Goal: Task Accomplishment & Management: Manage account settings

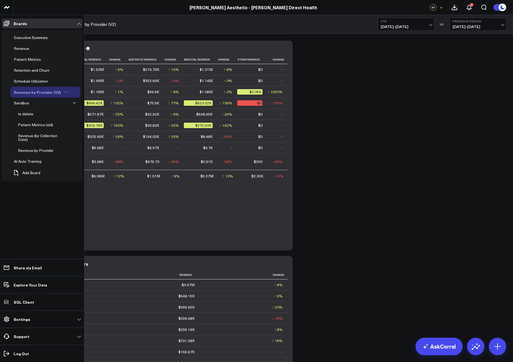
click at [66, 92] on icon "Open board menu" at bounding box center [66, 92] width 1 height 1
click at [49, 92] on div "Revenue by Provider (V2)" at bounding box center [38, 92] width 50 height 7
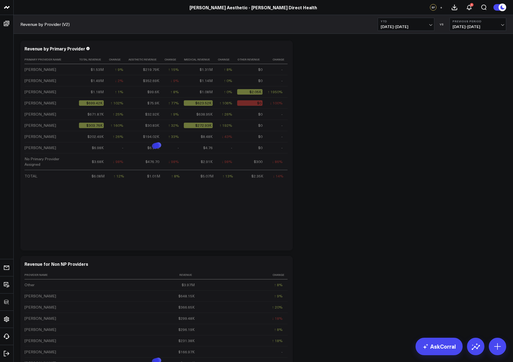
click at [405, 72] on div "Modify via AI Copy link to widget Ask support Remove Create linked copy Executi…" at bounding box center [263, 360] width 491 height 645
click at [442, 8] on button "+" at bounding box center [441, 7] width 7 height 7
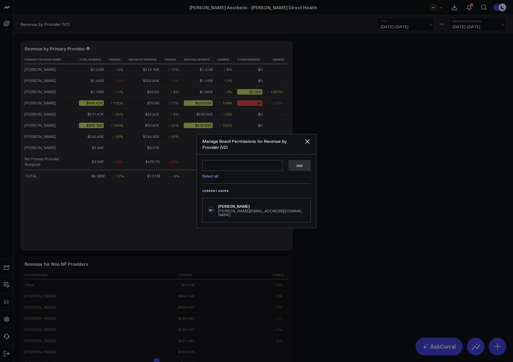
click at [210, 176] on link "Select all" at bounding box center [210, 175] width 16 height 5
type textarea "@Corral Support @Allie Fleischer @JP Wartman @Min Yoo @Stacy Rawlings @Samarth …"
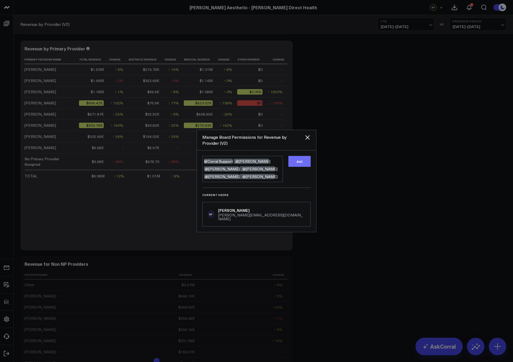
click at [298, 162] on button "Add" at bounding box center [299, 161] width 22 height 11
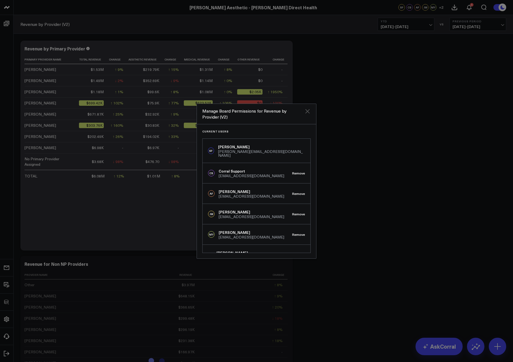
click at [307, 110] on icon "Close" at bounding box center [307, 111] width 4 height 4
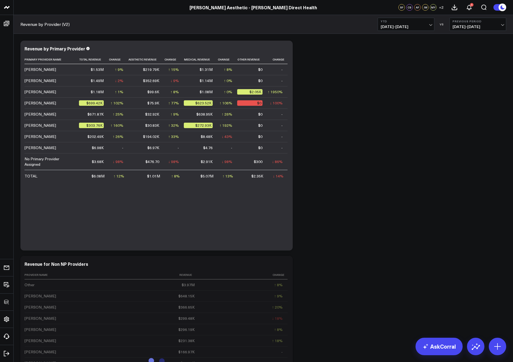
click at [370, 132] on div "Modify via AI Copy link to widget Ask support Remove Create linked copy Executi…" at bounding box center [263, 360] width 491 height 645
drag, startPoint x: 458, startPoint y: 121, endPoint x: 447, endPoint y: 65, distance: 57.3
click at [458, 121] on div "Modify via AI Copy link to widget Ask support Remove Create linked copy Executi…" at bounding box center [263, 360] width 491 height 645
click at [411, 19] on button "YTD 01/01/25 - 10/09/25" at bounding box center [406, 24] width 57 height 13
click at [336, 92] on div "Modify via AI Copy link to widget Ask support Remove Create linked copy Executi…" at bounding box center [263, 360] width 491 height 645
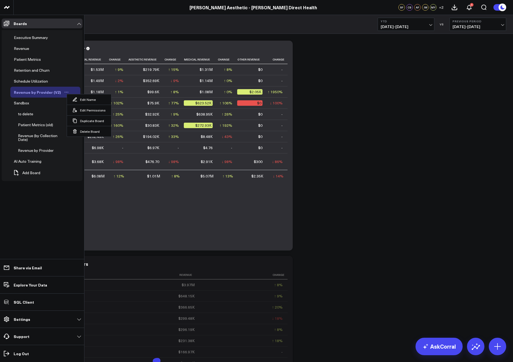
click at [28, 90] on div "Revenue by Provider (V2)" at bounding box center [38, 92] width 50 height 7
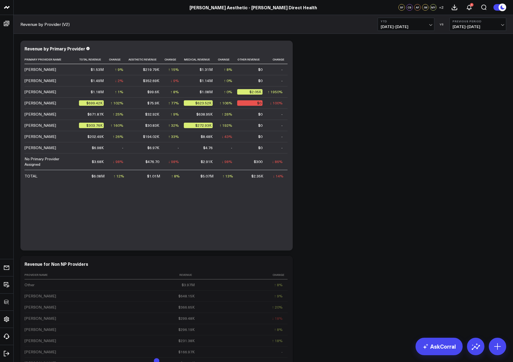
click at [355, 88] on div "Modify via AI Copy link to widget Ask support Remove Create linked copy Executi…" at bounding box center [263, 360] width 491 height 645
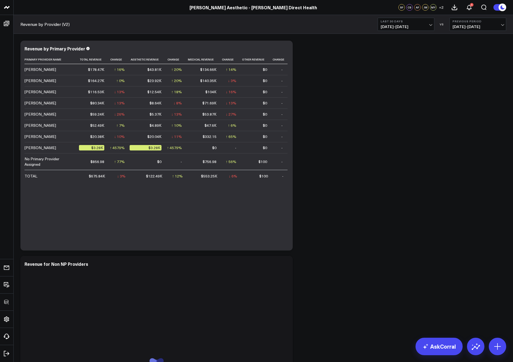
click at [373, 141] on div "Modify via AI Copy link to widget Ask support Remove Create linked copy Executi…" at bounding box center [263, 360] width 491 height 645
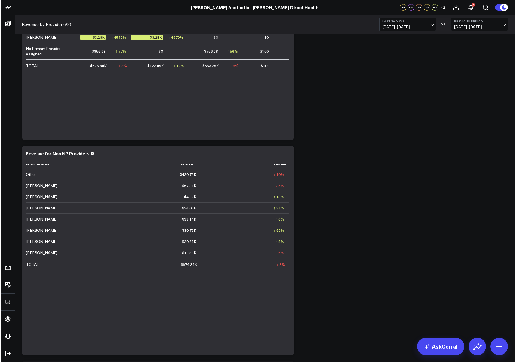
scroll to position [138, 0]
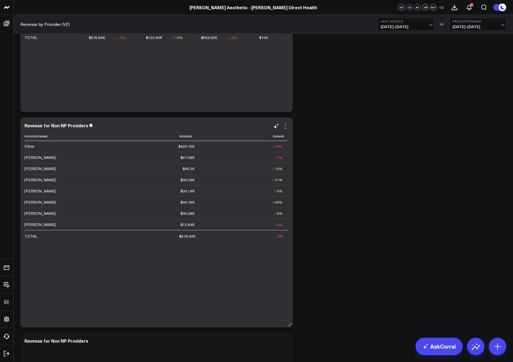
click at [285, 127] on icon at bounding box center [285, 126] width 7 height 7
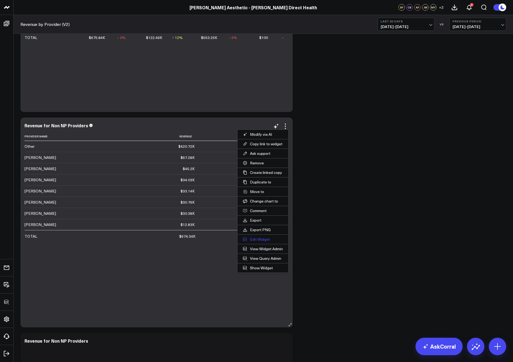
click at [264, 237] on button "Edit Widget" at bounding box center [262, 238] width 51 height 9
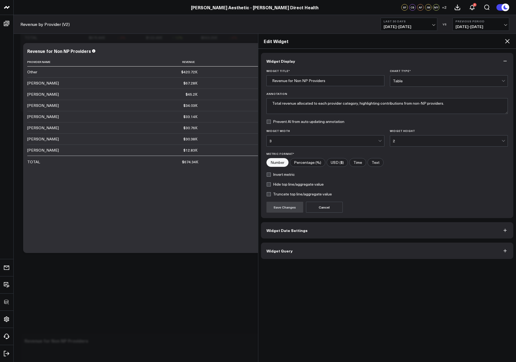
click at [291, 252] on button "Widget Query" at bounding box center [387, 250] width 252 height 16
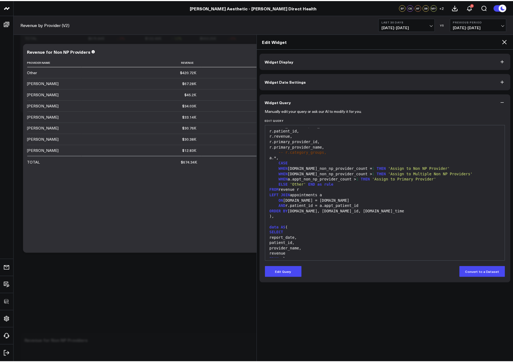
scroll to position [308, 0]
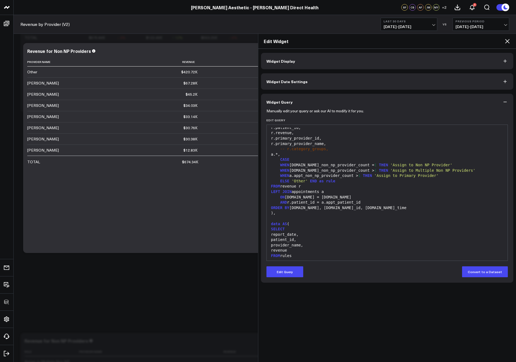
click at [506, 42] on icon at bounding box center [507, 41] width 7 height 7
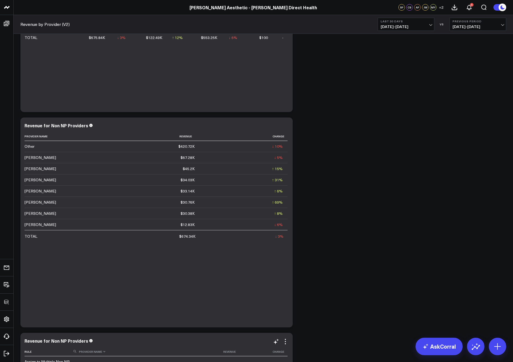
scroll to position [186, 0]
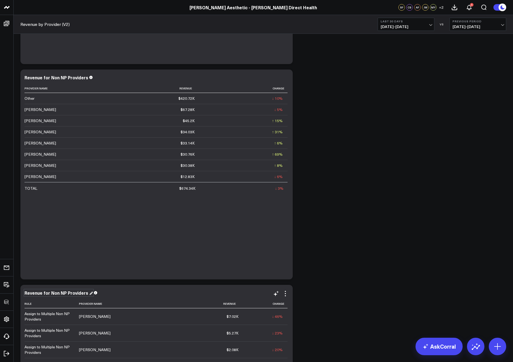
click at [67, 291] on div "Revenue for Non NP Providers" at bounding box center [59, 292] width 68 height 6
click at [102, 295] on div "Revenue for Non NP Providers by Rule Applie" at bounding box center [74, 292] width 99 height 6
click at [399, 254] on div "Modify via AI Copy link to widget Ask support Remove Create linked copy Executi…" at bounding box center [263, 174] width 491 height 645
click at [70, 79] on div "Revenue for Non NP Providers" at bounding box center [59, 77] width 68 height 6
click at [70, 79] on div "Revenue for Non NP Providers" at bounding box center [57, 77] width 65 height 6
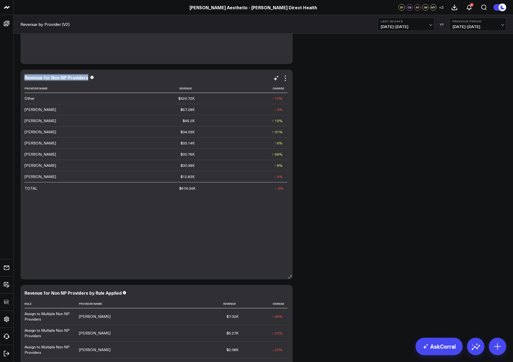
click at [70, 79] on div "Revenue for Non NP Providers" at bounding box center [57, 77] width 65 height 6
click at [92, 295] on div "Revenue for Non NP Providers by Rule Applied" at bounding box center [76, 292] width 102 height 6
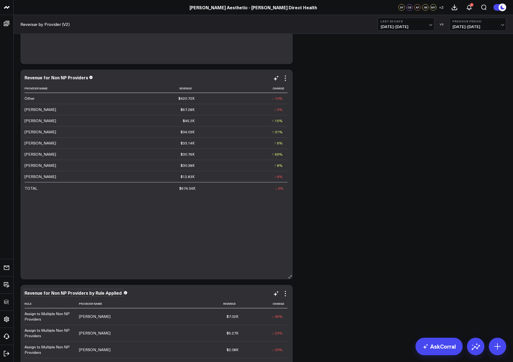
click at [92, 295] on div "Revenue for Non NP Providers by Rule Applied" at bounding box center [74, 292] width 98 height 6
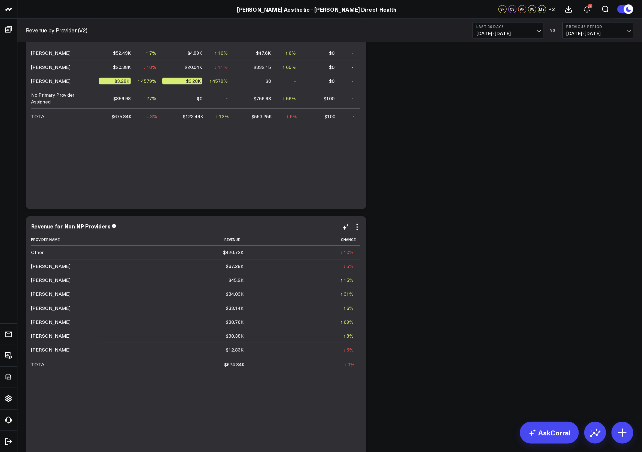
scroll to position [0, 0]
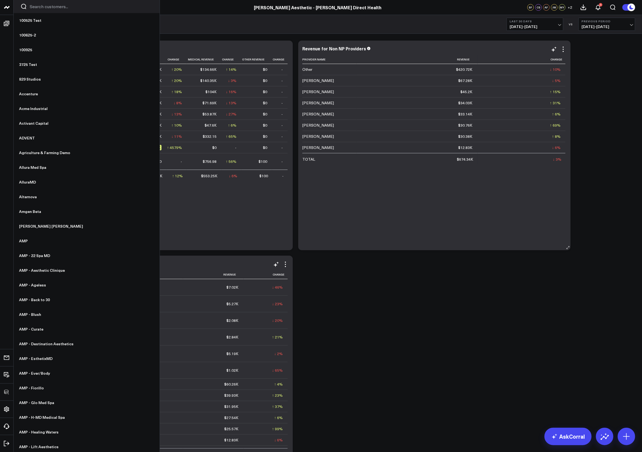
click at [41, 4] on input "Search customers input" at bounding box center [91, 7] width 123 height 6
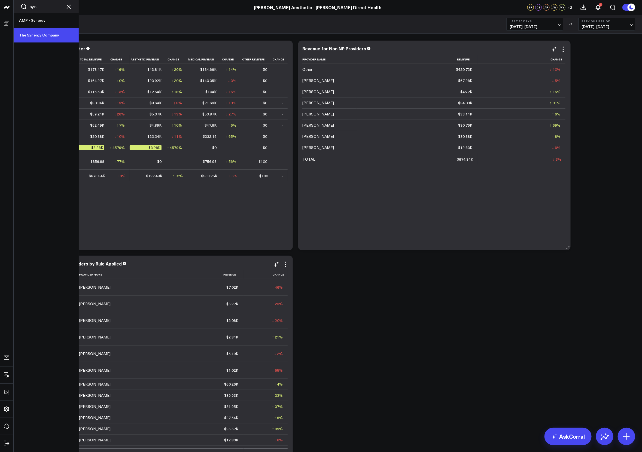
type input "syn"
click at [41, 32] on link "The Synergy Company" at bounding box center [46, 35] width 65 height 15
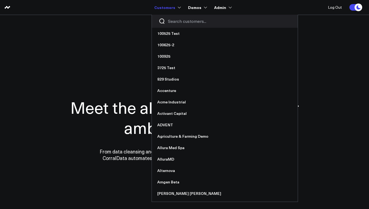
click at [173, 21] on input "Search customers input" at bounding box center [229, 21] width 123 height 6
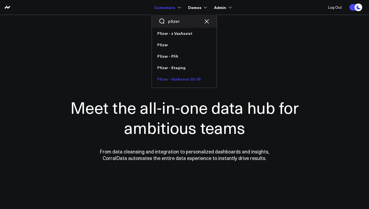
type input "pfizer"
click at [181, 84] on link "Pfizer - VaxAssist 25-26" at bounding box center [184, 79] width 65 height 11
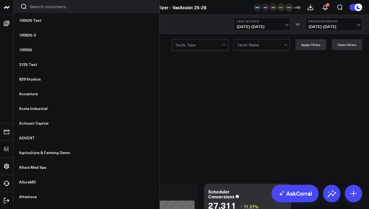
click at [38, 5] on input "Search customers input" at bounding box center [91, 7] width 123 height 6
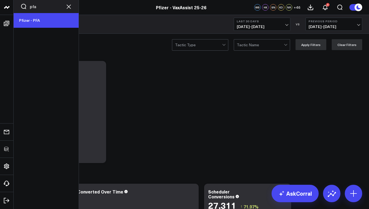
type input "pfa"
click at [34, 17] on link "Pfizer - PFA" at bounding box center [46, 20] width 65 height 15
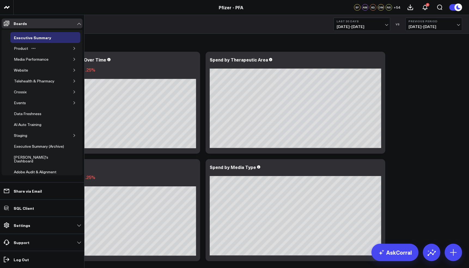
click at [73, 48] on icon "button" at bounding box center [74, 48] width 3 height 3
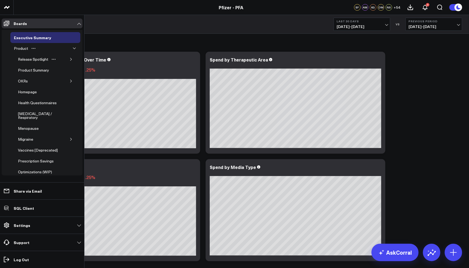
click at [68, 61] on button "button" at bounding box center [70, 59] width 5 height 5
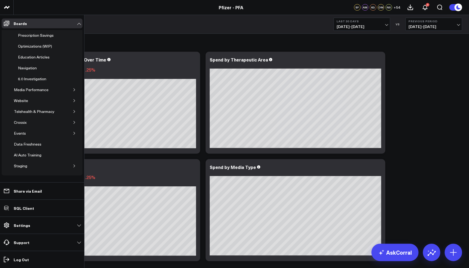
scroll to position [206, 0]
click at [23, 179] on span "Add Board" at bounding box center [31, 181] width 18 height 4
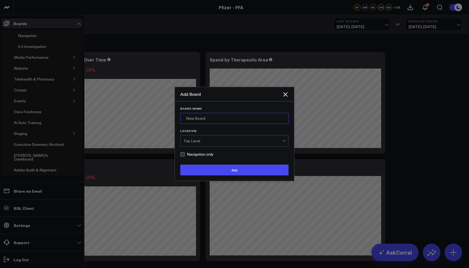
click at [208, 118] on input "Board Name" at bounding box center [234, 118] width 108 height 11
type input "5.3 [MEDICAL_DATA] Pages"
click at [204, 140] on div "Top Level" at bounding box center [232, 141] width 99 height 4
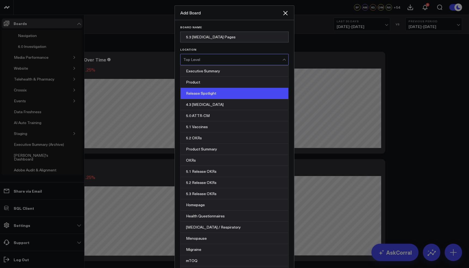
click at [215, 99] on div "Release Spotlight" at bounding box center [235, 93] width 108 height 11
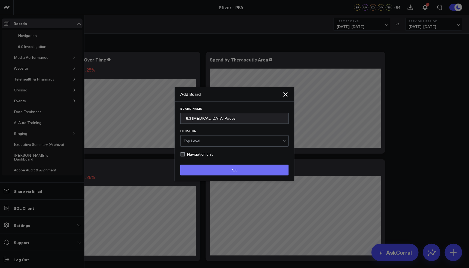
click at [216, 171] on button "Add" at bounding box center [234, 170] width 108 height 11
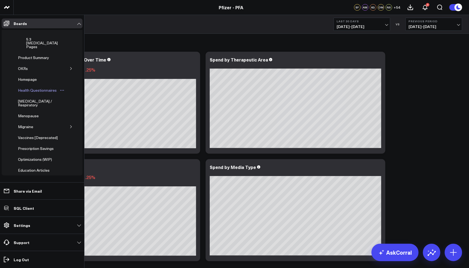
scroll to position [0, 0]
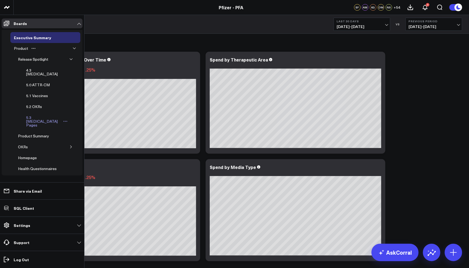
click at [38, 114] on div "5.3 [MEDICAL_DATA] Pages" at bounding box center [44, 121] width 38 height 14
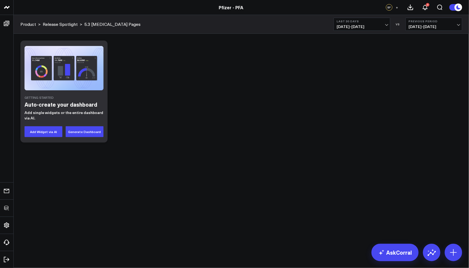
click at [184, 90] on div "Getting Started Auto-create your dashboard Add single widgets or the entire das…" at bounding box center [241, 92] width 447 height 108
click at [331, 138] on div "Getting Started Auto-create your dashboard Add single widgets or the entire das…" at bounding box center [241, 92] width 447 height 108
drag, startPoint x: 367, startPoint y: 153, endPoint x: 449, endPoint y: 239, distance: 119.4
click at [369, 154] on div "Getting Started Auto-create your dashboard Add single widgets or the entire das…" at bounding box center [241, 106] width 455 height 144
click at [369, 209] on button at bounding box center [453, 252] width 17 height 17
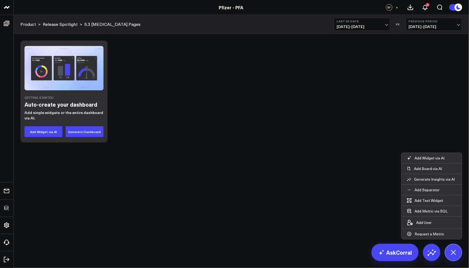
click at [298, 194] on body "100525 Test 100625-2 100925 3725 Test 829 Studios Accenture Acme Industrial Act…" at bounding box center [234, 134] width 469 height 268
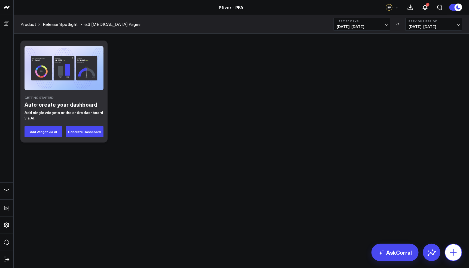
click at [456, 248] on button at bounding box center [453, 252] width 17 height 17
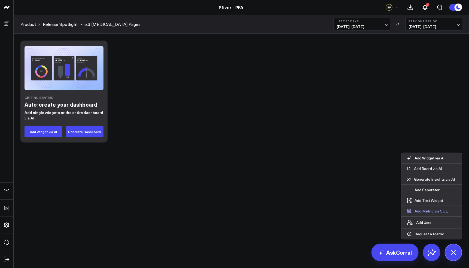
click at [435, 211] on button "Add Metric via SQL" at bounding box center [427, 211] width 52 height 10
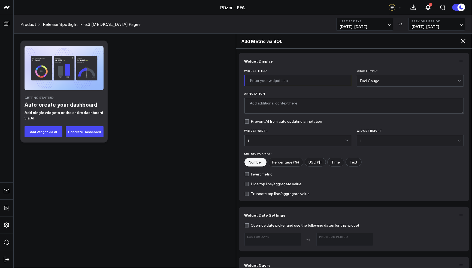
click at [275, 84] on input "Widget Title *" at bounding box center [297, 80] width 107 height 11
type input "ACS [MEDICAL_DATA] Exit Clicks"
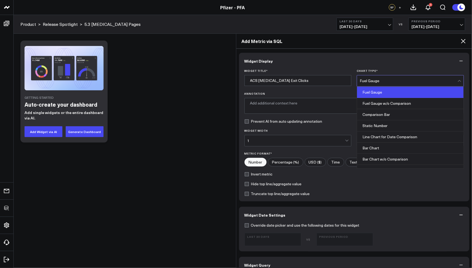
click at [383, 77] on div "Fuel Gauge" at bounding box center [408, 80] width 98 height 11
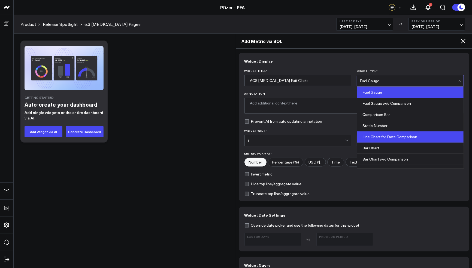
click at [394, 132] on div "Line Chart for Date Comparison" at bounding box center [410, 137] width 106 height 11
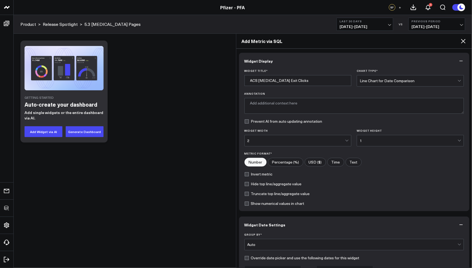
scroll to position [143, 0]
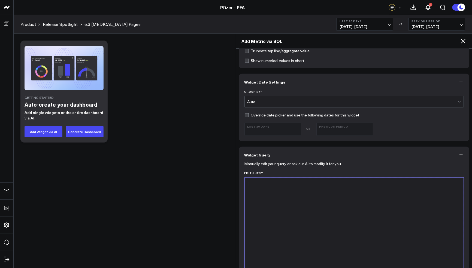
click at [309, 204] on div at bounding box center [354, 246] width 214 height 130
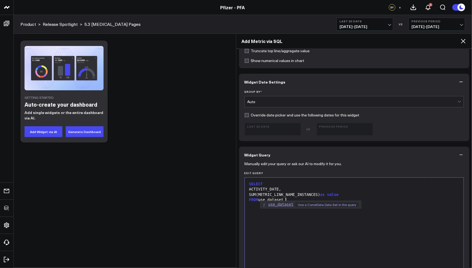
click at [307, 207] on span "Use a CorralData Data Set in the query" at bounding box center [327, 204] width 64 height 5
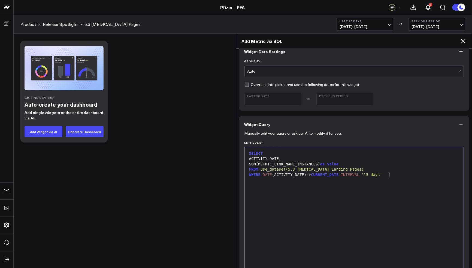
scroll to position [202, 0]
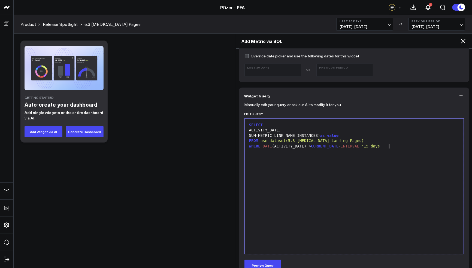
click at [430, 218] on div "SELECT ACTIVITY_DATE, SUM(METRIC_LINK_NAME_INSTANCES) as value FROM use_dataset…" at bounding box center [354, 186] width 214 height 130
click at [403, 144] on div "WHERE DATE (ACTIVITY_DATE) > CURRENT_DATE - INTERVAL '15 days'" at bounding box center [354, 146] width 214 height 5
drag, startPoint x: 288, startPoint y: 149, endPoint x: 270, endPoint y: 151, distance: 18.3
click at [270, 151] on div "AND LINK_NAME" at bounding box center [354, 151] width 214 height 5
click at [362, 163] on div "SELECT ACTIVITY_DATE, SUM(METRIC_LINK_NAME_INSTANCES) as value FROM use_dataset…" at bounding box center [354, 186] width 214 height 130
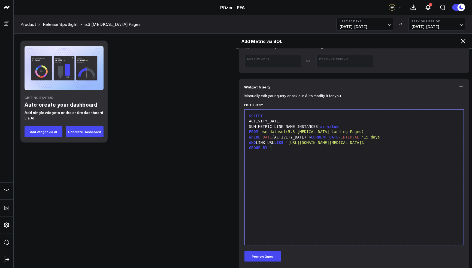
scroll to position [215, 0]
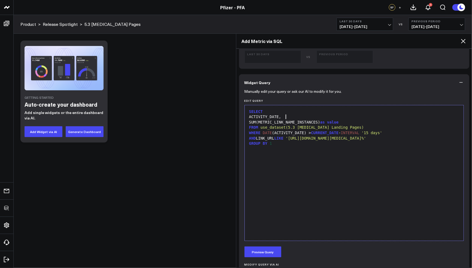
click at [302, 114] on div "ACTIVITY_DATE," at bounding box center [354, 116] width 214 height 5
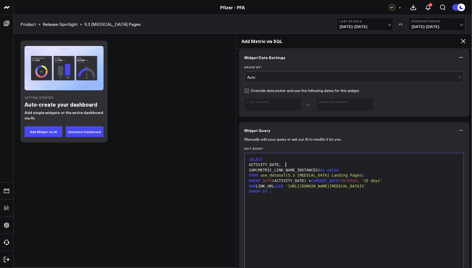
scroll to position [163, 0]
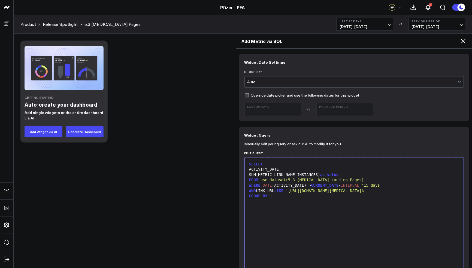
click at [371, 217] on div "SELECT ACTIVITY_DATE, SUM(METRIC_LINK_NAME_INSTANCES) as value FROM use_dataset…" at bounding box center [354, 226] width 214 height 130
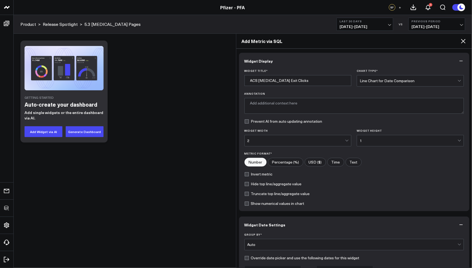
scroll to position [296, 0]
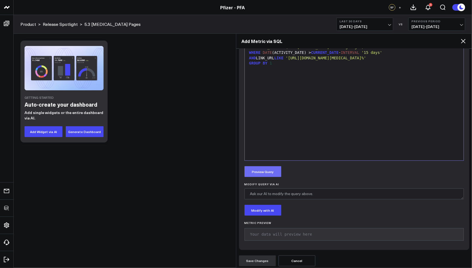
click at [277, 170] on button "Preview Query" at bounding box center [262, 171] width 37 height 11
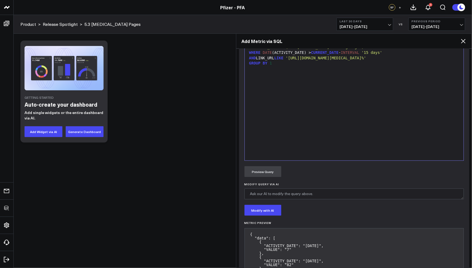
scroll to position [338, 0]
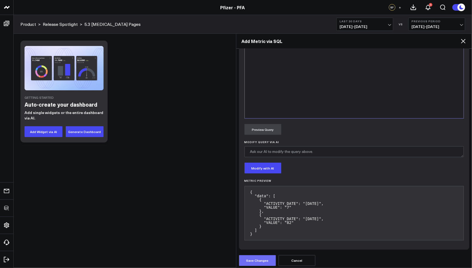
click at [263, 257] on button "Save Changes" at bounding box center [257, 260] width 37 height 11
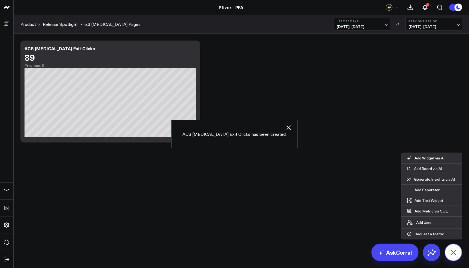
click at [453, 250] on icon at bounding box center [453, 252] width 12 height 12
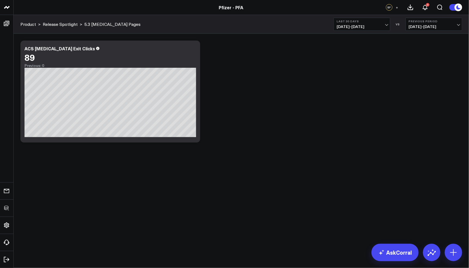
click at [253, 94] on div "Modify via AI Copy link to widget Ask support Remove Create linked copy Executi…" at bounding box center [241, 92] width 447 height 108
click at [191, 52] on icon at bounding box center [193, 49] width 7 height 7
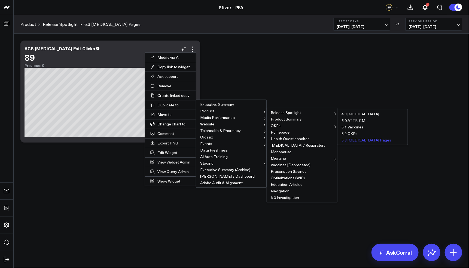
click at [356, 140] on button "5.3 [MEDICAL_DATA] Pages" at bounding box center [372, 140] width 70 height 7
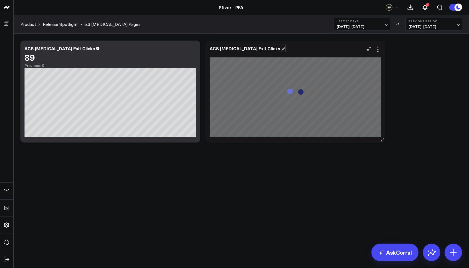
click at [232, 45] on div "ACS [MEDICAL_DATA] Exit Clicks" at bounding box center [247, 48] width 75 height 6
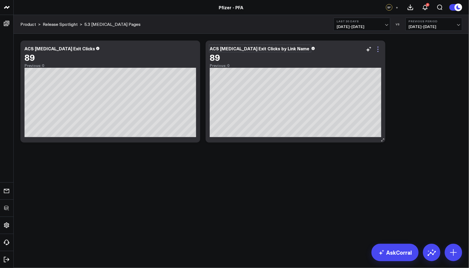
click at [377, 50] on icon at bounding box center [378, 49] width 7 height 7
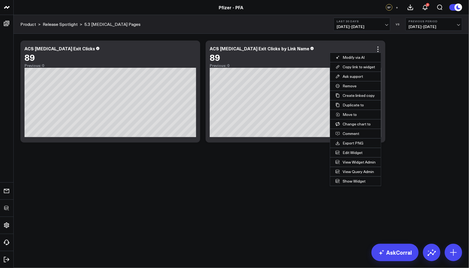
click at [341, 150] on button "Edit Widget" at bounding box center [355, 152] width 51 height 9
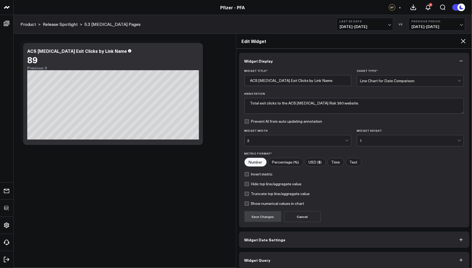
scroll to position [3, 0]
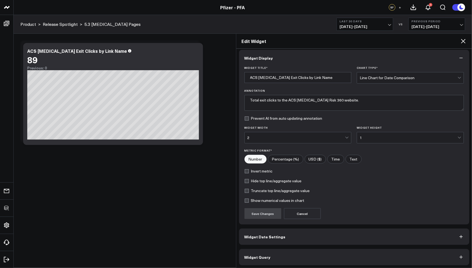
click at [292, 254] on button "Widget Query" at bounding box center [354, 257] width 230 height 16
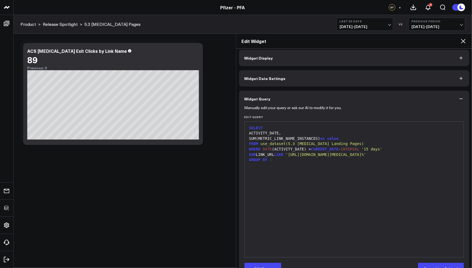
scroll to position [0, 0]
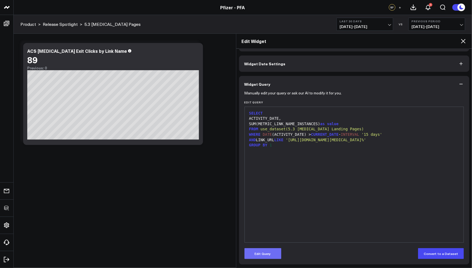
click at [265, 257] on button "Edit Query" at bounding box center [262, 253] width 37 height 11
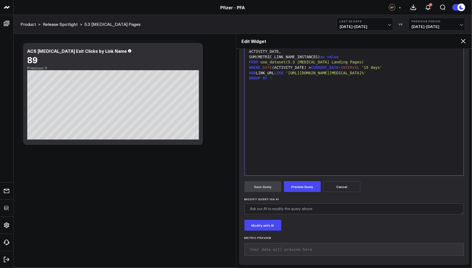
click at [381, 89] on div "SELECT ACTIVITY_DATE, SUM(METRIC_LINK_NAME_INSTANCES) as value FROM use_dataset…" at bounding box center [354, 108] width 214 height 130
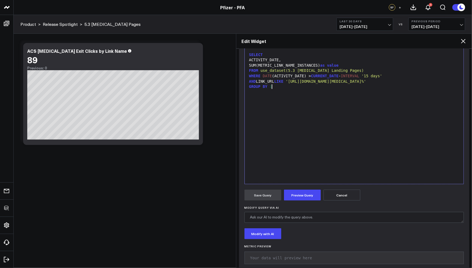
scroll to position [68, 0]
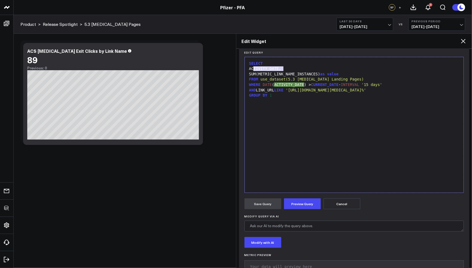
drag, startPoint x: 283, startPoint y: 68, endPoint x: 253, endPoint y: 69, distance: 30.8
click at [253, 69] on div "ACTIVITY_DATE," at bounding box center [354, 68] width 214 height 5
click at [289, 119] on div "SELECT LINK_NAME, SUM(METRIC_LINK_NAME_INSTANCES) as value FROM use_dataset(5.3…" at bounding box center [354, 125] width 214 height 130
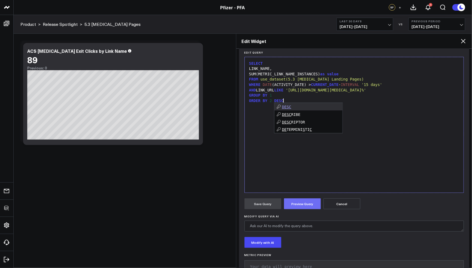
click at [305, 199] on button "Preview Query" at bounding box center [302, 204] width 37 height 11
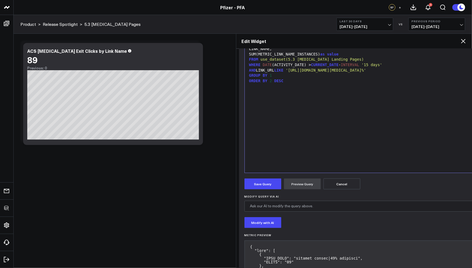
scroll to position [83, 0]
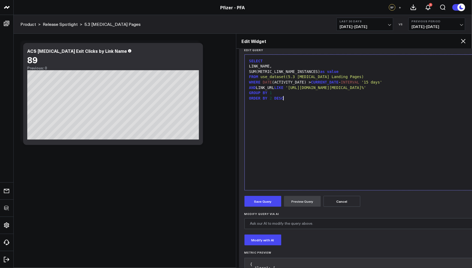
scroll to position [66, 0]
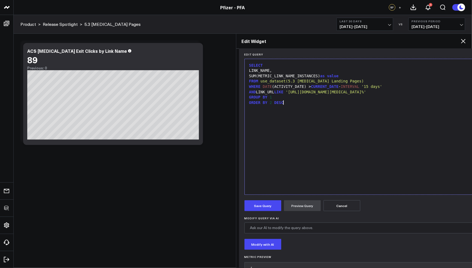
drag, startPoint x: 273, startPoint y: 92, endPoint x: 258, endPoint y: 92, distance: 15.0
click at [298, 208] on button "Preview Query" at bounding box center [302, 205] width 37 height 11
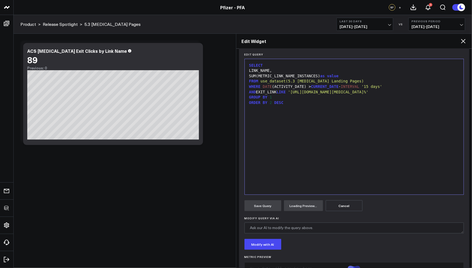
scroll to position [85, 0]
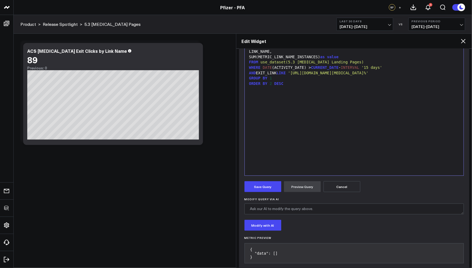
click at [304, 71] on span "'https://acscancerrisk360.cancer.org%'" at bounding box center [328, 73] width 80 height 4
click at [347, 69] on div "WHERE DATE (ACTIVITY_DATE) > CURRENT_DATE - INTERVAL '15 days'" at bounding box center [354, 67] width 214 height 5
click at [338, 81] on div "ORDER BY 2 DESC" at bounding box center [354, 83] width 214 height 5
drag, startPoint x: 383, startPoint y: 73, endPoint x: 257, endPoint y: 72, distance: 125.3
click at [257, 72] on div "AND EXIT_LINK LIKE 'https://acscancerrisk360.cancer.org%'" at bounding box center [354, 73] width 214 height 5
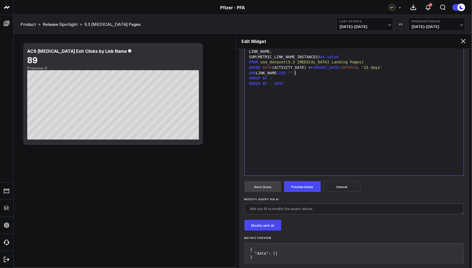
scroll to position [72, 0]
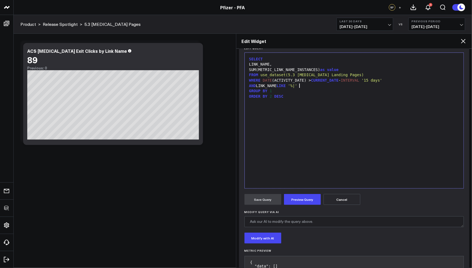
click at [291, 86] on div "AND LINK_NAME LIKE '%|'" at bounding box center [354, 85] width 214 height 5
click at [309, 86] on span "'%|'" at bounding box center [303, 86] width 9 height 4
click at [387, 86] on div "AND LINK_NAME LIKE ANY ( '%|take the acs cancerrisk360'" at bounding box center [354, 85] width 214 height 5
click at [378, 85] on div "AND LINK_NAME LIKE ANY ( '%|take the acs cancerrisk360' , %| start now '" at bounding box center [354, 85] width 214 height 5
click at [423, 84] on div "AND LINK_NAME LIKE ANY ( '%|take the acs cancerrisk360' , '%|start now'" at bounding box center [354, 85] width 214 height 5
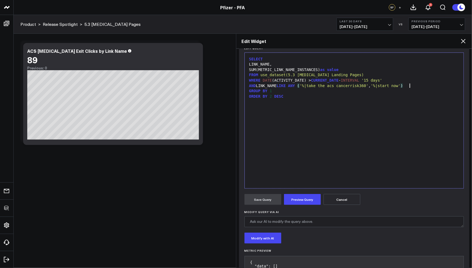
click at [307, 192] on form "Manually edit your query or ask our AI to modify it for you. Edit Query 9 1 2 3…" at bounding box center [353, 159] width 219 height 242
click at [309, 195] on button "Preview Query" at bounding box center [302, 199] width 37 height 11
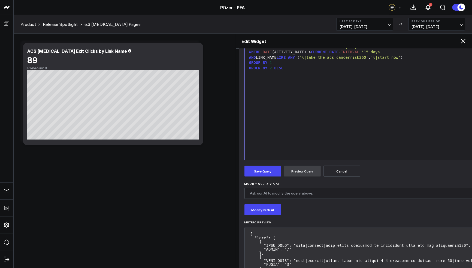
scroll to position [135, 0]
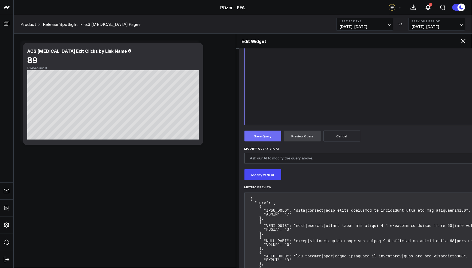
click at [270, 138] on button "Save Query" at bounding box center [262, 136] width 37 height 11
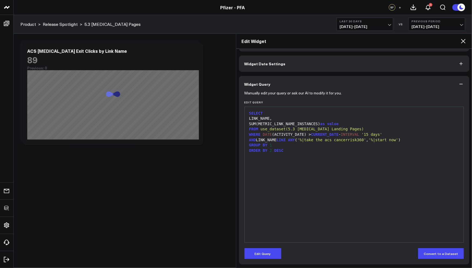
click at [329, 139] on span "'%|take the acs cancerrisk360'" at bounding box center [331, 140] width 69 height 4
click at [329, 140] on span "'%|take the acs cancerrisk360'" at bounding box center [331, 140] width 69 height 4
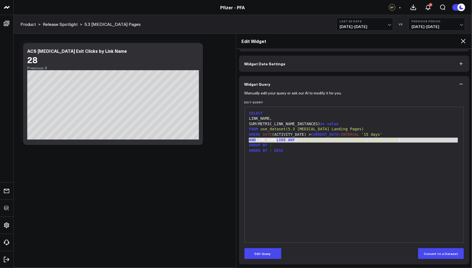
click at [329, 140] on span "'%|take the acs cancerrisk360'" at bounding box center [331, 140] width 69 height 4
copy div "AND LINK_NAME LIKE ANY ( '%|take the acs cancerrisk360' , '%|start now' )"
click at [466, 40] on div "Edit Widget" at bounding box center [354, 41] width 236 height 15
click at [464, 41] on icon at bounding box center [463, 41] width 7 height 7
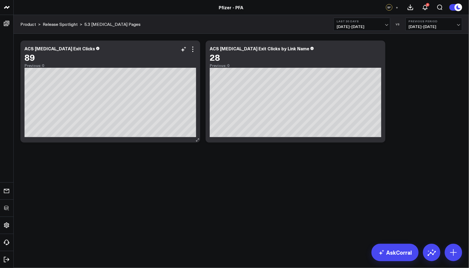
click at [193, 54] on div "89" at bounding box center [111, 57] width 172 height 10
click at [193, 50] on icon at bounding box center [193, 49] width 7 height 7
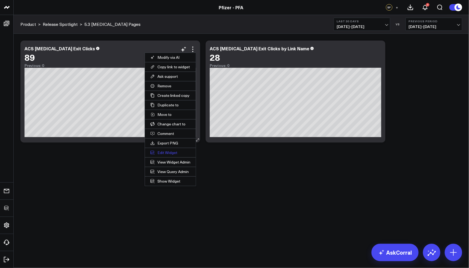
click at [165, 151] on button "Edit Widget" at bounding box center [170, 152] width 51 height 9
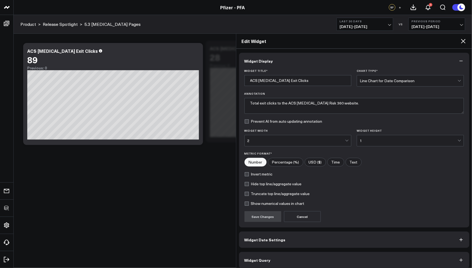
scroll to position [3, 0]
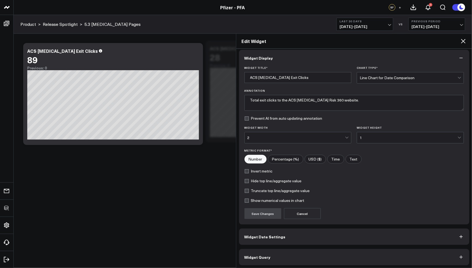
click at [299, 254] on button "Widget Query" at bounding box center [354, 257] width 230 height 16
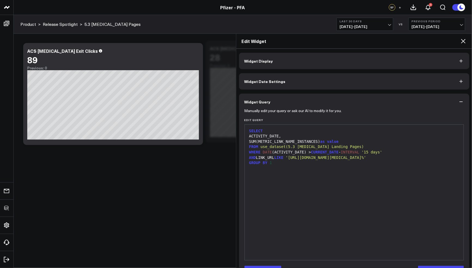
scroll to position [18, 0]
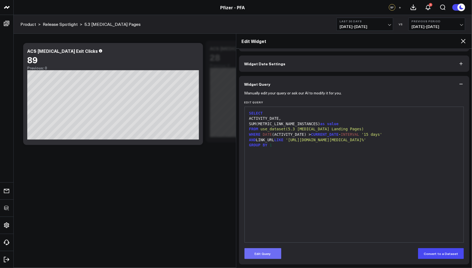
click at [272, 252] on button "Edit Query" at bounding box center [262, 253] width 37 height 11
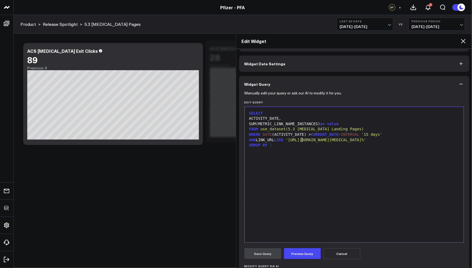
click at [301, 139] on span "'https://acscancerrisk360.cancer.org%'" at bounding box center [325, 140] width 80 height 4
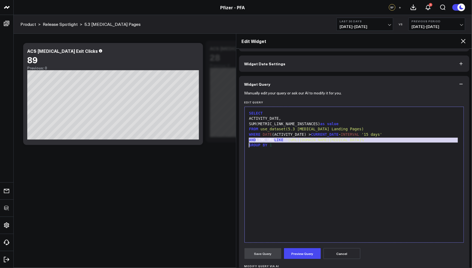
click at [301, 139] on span "'https://acscancerrisk360.cancer.org%'" at bounding box center [325, 140] width 80 height 4
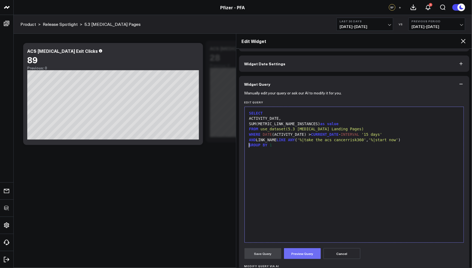
click at [305, 251] on button "Preview Query" at bounding box center [302, 253] width 37 height 11
click at [265, 255] on button "Save Query" at bounding box center [262, 253] width 37 height 11
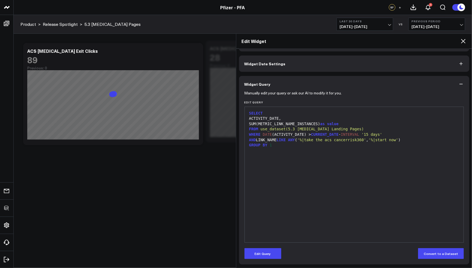
click at [462, 41] on icon at bounding box center [463, 41] width 7 height 7
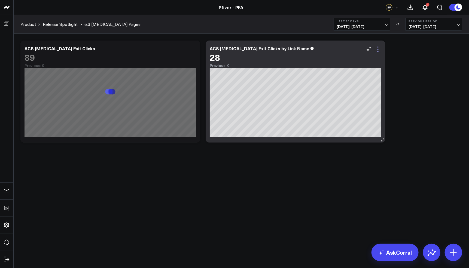
click at [378, 48] on icon at bounding box center [378, 49] width 7 height 7
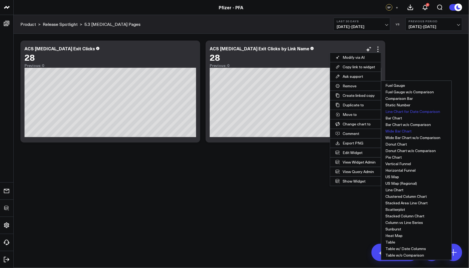
click at [402, 130] on button "Wide Bar Chart" at bounding box center [416, 131] width 70 height 7
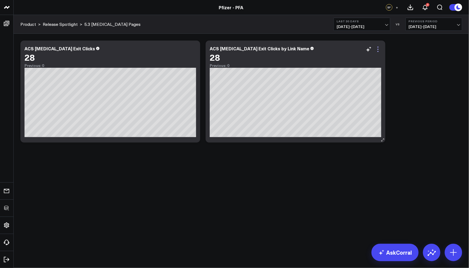
click at [379, 48] on icon at bounding box center [378, 49] width 7 height 7
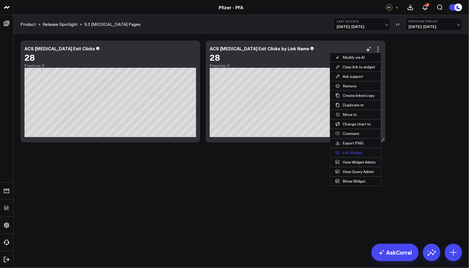
click at [350, 151] on button "Edit Widget" at bounding box center [355, 152] width 51 height 9
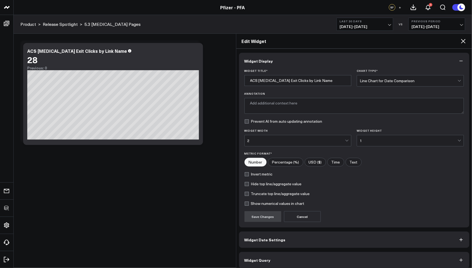
type textarea "Total instances of ACS Cancer Risk 360 exit clicks, grouped by link name."
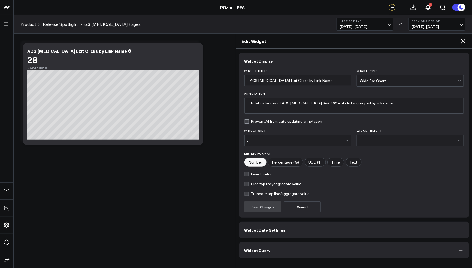
click at [285, 256] on button "Widget Query" at bounding box center [354, 250] width 230 height 16
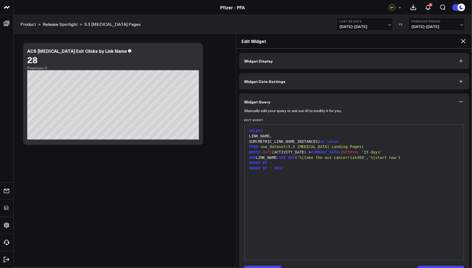
scroll to position [18, 0]
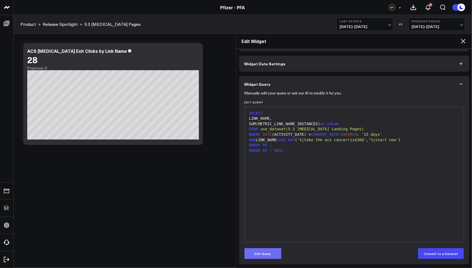
click at [265, 252] on button "Edit Query" at bounding box center [262, 253] width 37 height 11
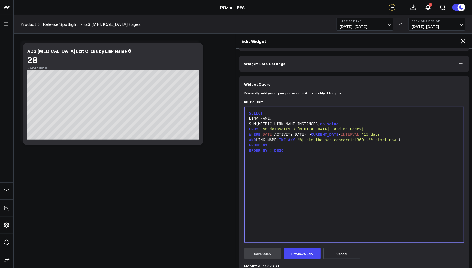
click at [253, 119] on div "LINK_NAME," at bounding box center [354, 118] width 214 height 5
click at [300, 118] on div "SPLIT_PART ( LINK_NAME," at bounding box center [354, 118] width 214 height 5
click at [300, 255] on button "Preview Query" at bounding box center [302, 253] width 37 height 11
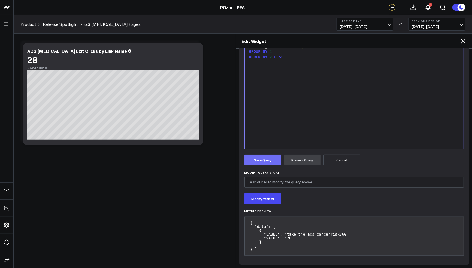
click at [261, 163] on button "Save Query" at bounding box center [262, 160] width 37 height 11
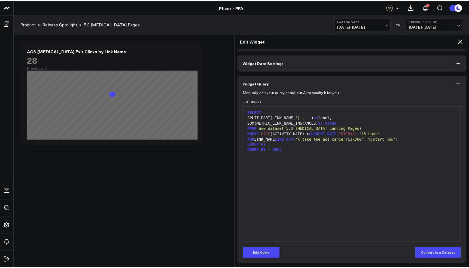
scroll to position [18, 0]
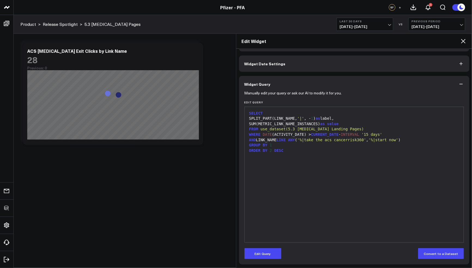
click at [463, 41] on icon at bounding box center [463, 41] width 4 height 4
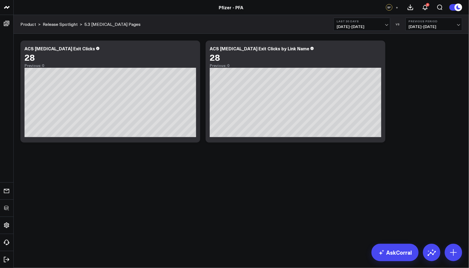
click at [340, 176] on div "Modify via AI Copy link to widget Ask support Remove Create linked copy Executi…" at bounding box center [241, 106] width 455 height 144
click at [458, 252] on icon at bounding box center [453, 252] width 9 height 9
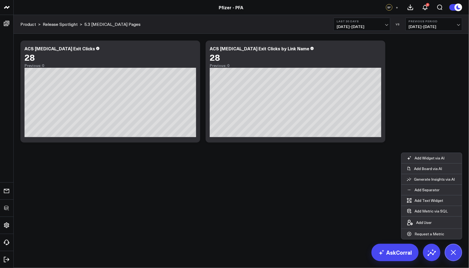
click at [423, 109] on div "Modify via AI Copy link to widget Ask support Remove Create linked copy Executi…" at bounding box center [241, 92] width 447 height 108
click at [377, 50] on icon at bounding box center [378, 49] width 7 height 7
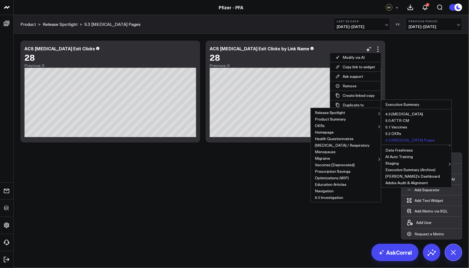
click at [397, 138] on button "5.3 [MEDICAL_DATA] Pages" at bounding box center [416, 140] width 70 height 7
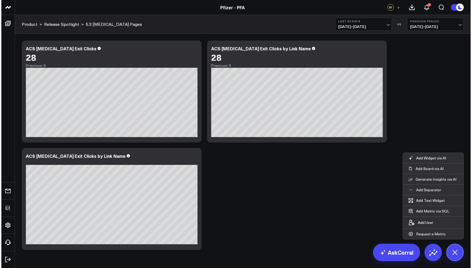
scroll to position [17, 0]
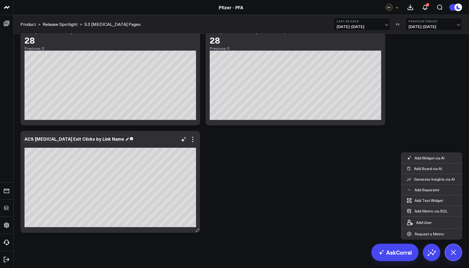
click at [82, 140] on div "ACS [MEDICAL_DATA] Exit Clicks by Link Name" at bounding box center [77, 139] width 104 height 6
drag, startPoint x: 78, startPoint y: 139, endPoint x: 111, endPoint y: 138, distance: 32.7
click at [111, 138] on div "ACS Cancer Exit Clicks by Link Name" at bounding box center [111, 138] width 172 height 5
click at [192, 138] on icon at bounding box center [193, 139] width 7 height 7
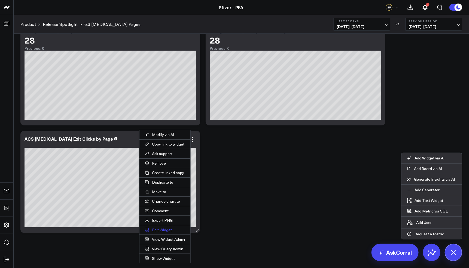
click at [165, 225] on button "Edit Widget" at bounding box center [164, 229] width 51 height 9
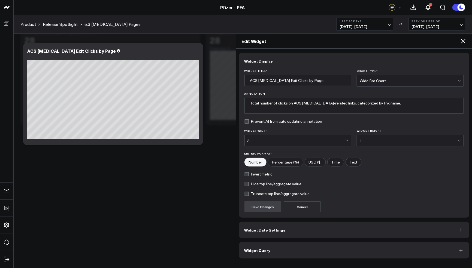
click at [275, 244] on button "Widget Query" at bounding box center [354, 250] width 230 height 16
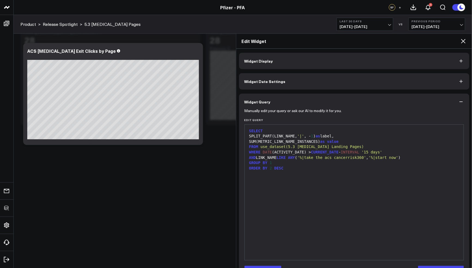
scroll to position [18, 0]
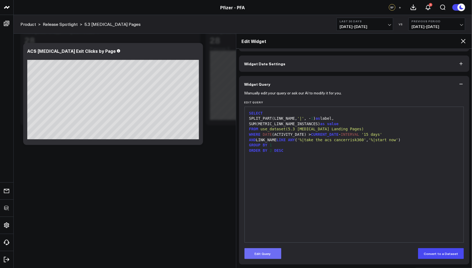
click at [269, 249] on button "Edit Query" at bounding box center [262, 253] width 37 height 11
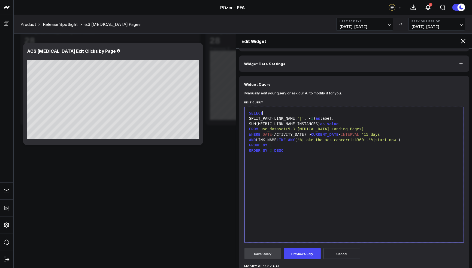
click at [270, 114] on div "SELECT" at bounding box center [354, 113] width 214 height 5
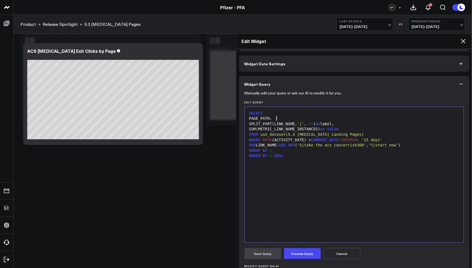
click at [275, 151] on div "GROUP BY 1" at bounding box center [354, 150] width 214 height 5
click at [303, 127] on div "SUM(METRIC_LINK_NAME_INSTANCES) as value" at bounding box center [354, 129] width 214 height 5
click at [272, 155] on div "ORDER BY 2 DESC" at bounding box center [354, 155] width 214 height 5
click at [365, 172] on div "SELECT PAGE_PATH, SPLIT_PART(LINK_NAME, '|' , - 1 ) as label, SUM(METRIC_LINK_N…" at bounding box center [354, 175] width 214 height 130
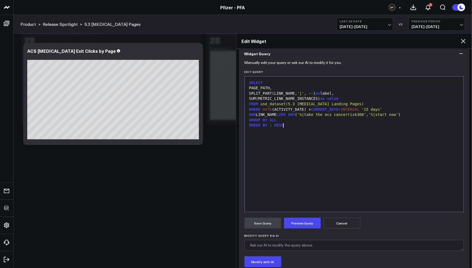
scroll to position [57, 0]
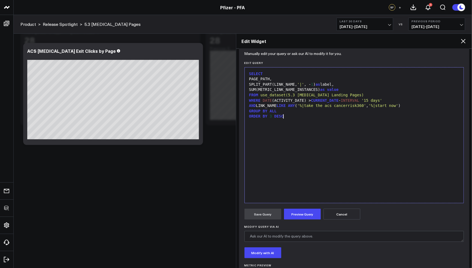
click at [312, 122] on div "SELECT PAGE_PATH, SPLIT_PART(LINK_NAME, '|' , - 1 ) as label, SUM(METRIC_LINK_N…" at bounding box center [354, 135] width 214 height 130
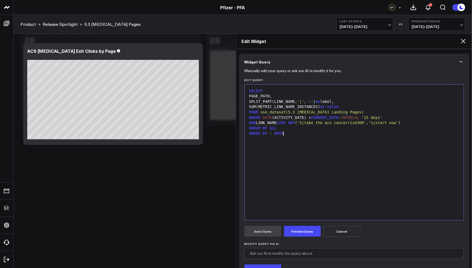
scroll to position [36, 0]
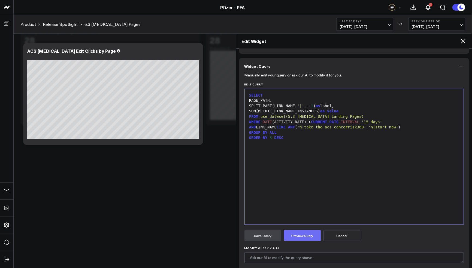
click at [305, 233] on button "Preview Query" at bounding box center [302, 235] width 37 height 11
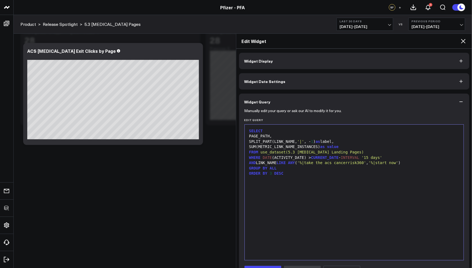
scroll to position [153, 0]
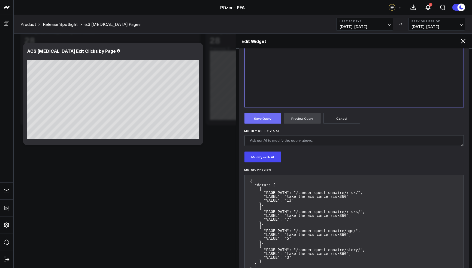
click at [266, 121] on button "Save Query" at bounding box center [262, 118] width 37 height 11
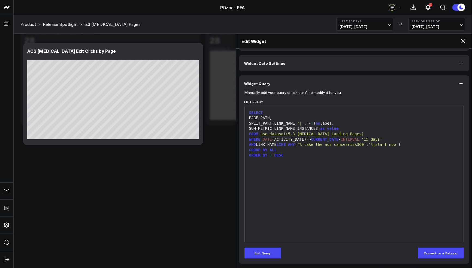
scroll to position [18, 0]
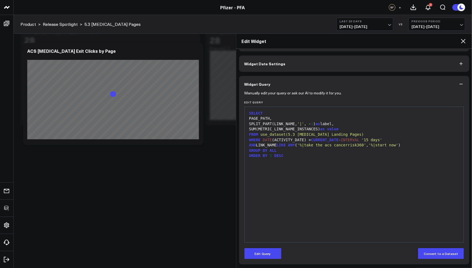
click at [465, 41] on icon at bounding box center [463, 41] width 7 height 7
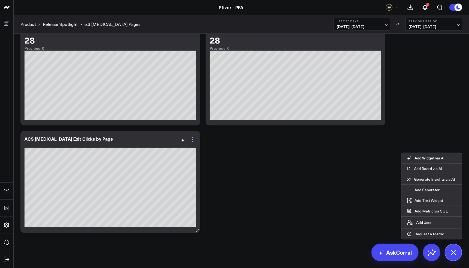
click at [193, 140] on icon at bounding box center [193, 139] width 7 height 7
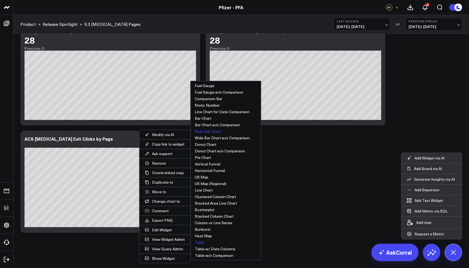
click at [200, 240] on button "Table" at bounding box center [226, 242] width 70 height 7
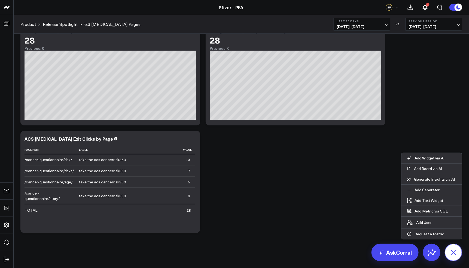
click at [457, 253] on icon at bounding box center [453, 252] width 12 height 12
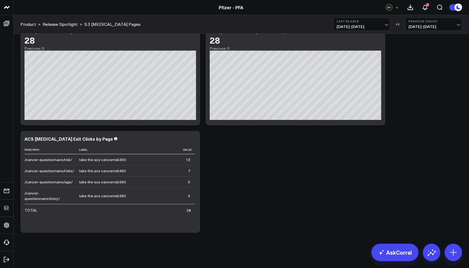
click at [246, 206] on div "Modify via AI Copy link to widget Ask support Remove Create linked copy Executi…" at bounding box center [241, 128] width 447 height 215
click at [194, 138] on icon at bounding box center [193, 139] width 7 height 7
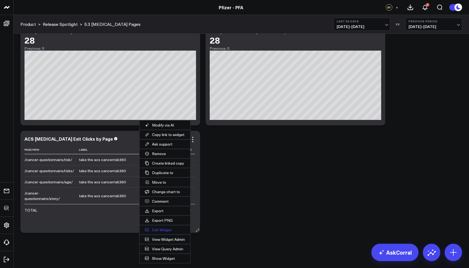
click at [167, 228] on button "Edit Widget" at bounding box center [164, 229] width 51 height 9
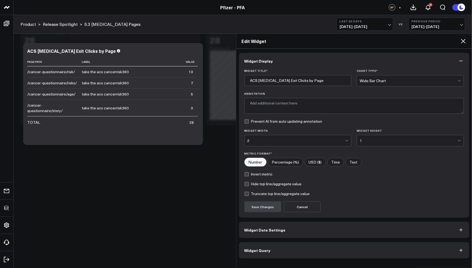
type textarea "Total instances of exit clicks on ACS Cancer Risk 360 links, categorized by pag…"
click at [283, 244] on button "Widget Query" at bounding box center [354, 250] width 230 height 16
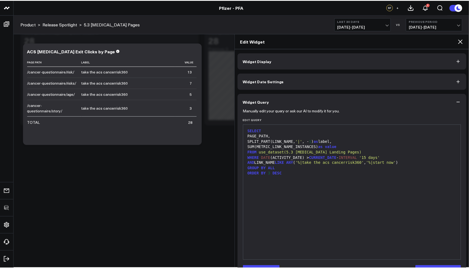
scroll to position [18, 0]
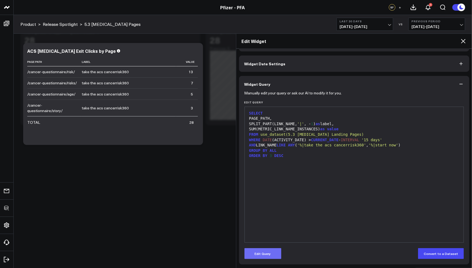
click at [270, 255] on button "Edit Query" at bounding box center [262, 253] width 37 height 11
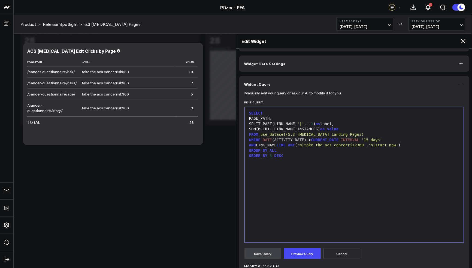
drag, startPoint x: 321, startPoint y: 160, endPoint x: 367, endPoint y: 133, distance: 52.6
click at [321, 160] on div "SELECT PAGE_PATH, SPLIT_PART(LINK_NAME, '|' , - 1 ) as label, SUM(METRIC_LINK_N…" at bounding box center [354, 175] width 214 height 130
drag, startPoint x: 357, startPoint y: 130, endPoint x: 335, endPoint y: 130, distance: 22.3
click at [335, 130] on div "SUM(METRIC_LINK_NAME_INSTANCES) as value" at bounding box center [354, 129] width 214 height 5
click at [316, 250] on button "Preview Query" at bounding box center [302, 253] width 37 height 11
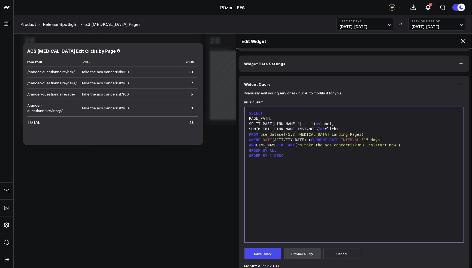
drag, startPoint x: 268, startPoint y: 251, endPoint x: 282, endPoint y: 248, distance: 14.5
click at [268, 251] on button "Save Query" at bounding box center [262, 253] width 37 height 11
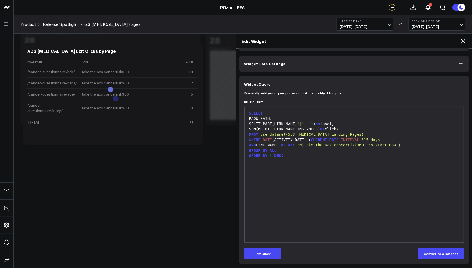
click at [463, 38] on icon at bounding box center [463, 41] width 7 height 7
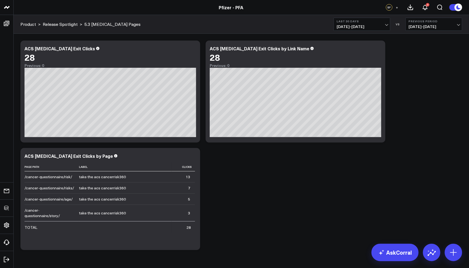
click at [263, 216] on div "Modify via AI Copy link to widget Ask support Remove Create linked copy Executi…" at bounding box center [241, 145] width 447 height 215
click at [268, 168] on div "Modify via AI Copy link to widget Ask support Remove Create linked copy Executi…" at bounding box center [241, 145] width 447 height 215
click at [194, 154] on icon at bounding box center [193, 157] width 7 height 7
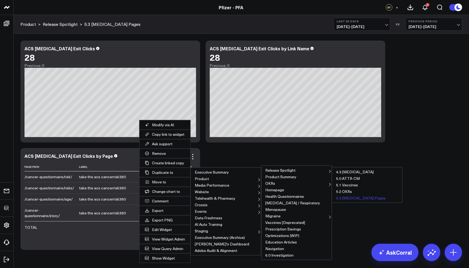
click at [343, 196] on button "5.3 Cancer Pages" at bounding box center [367, 198] width 70 height 7
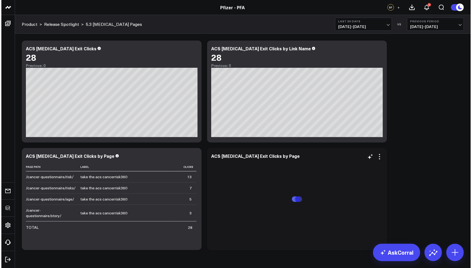
scroll to position [17, 0]
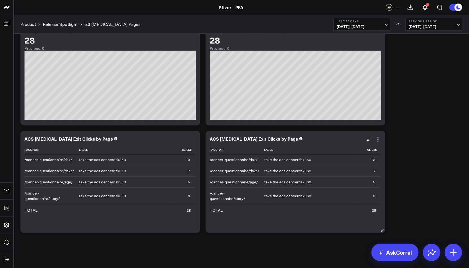
click at [379, 139] on icon at bounding box center [378, 139] width 7 height 7
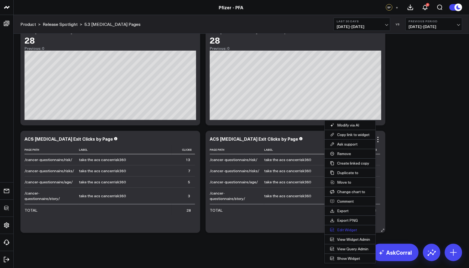
click at [346, 228] on button "Edit Widget" at bounding box center [350, 229] width 51 height 9
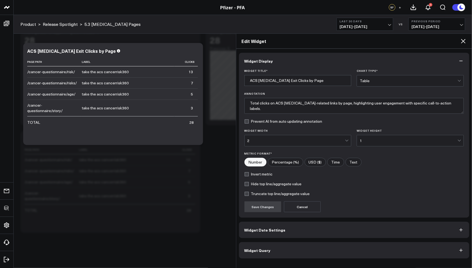
click at [290, 248] on button "Widget Query" at bounding box center [354, 250] width 230 height 16
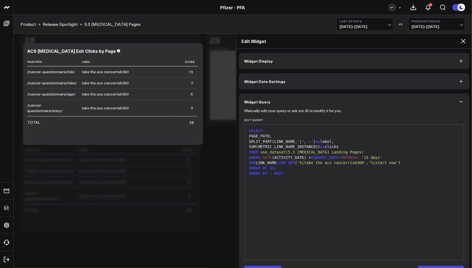
scroll to position [18, 0]
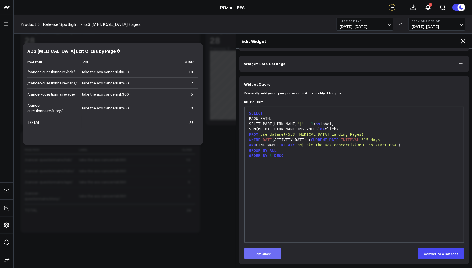
click at [276, 258] on button "Edit Query" at bounding box center [262, 253] width 37 height 11
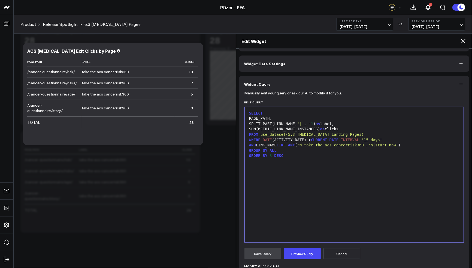
click at [313, 123] on div "SPLIT_PART(LINK_NAME, '|' , - 1 ) as label," at bounding box center [354, 123] width 214 height 5
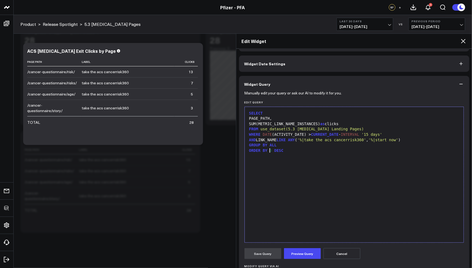
click at [271, 149] on span "3" at bounding box center [270, 150] width 2 height 4
click at [306, 257] on button "Preview Query" at bounding box center [302, 253] width 37 height 11
click at [269, 252] on button "Save Query" at bounding box center [262, 253] width 37 height 11
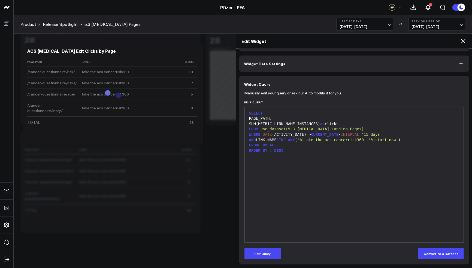
click at [464, 42] on icon at bounding box center [463, 41] width 4 height 4
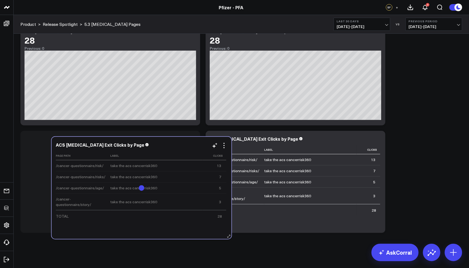
drag, startPoint x: 325, startPoint y: 171, endPoint x: 172, endPoint y: 177, distance: 154.0
click at [172, 177] on td "take the acs cancerrisk360" at bounding box center [156, 176] width 93 height 11
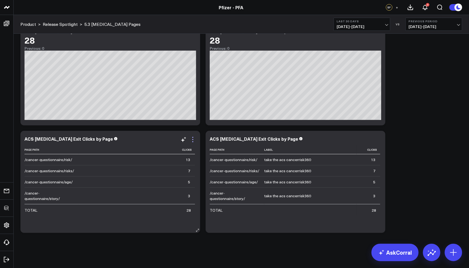
click at [192, 140] on icon at bounding box center [193, 139] width 7 height 7
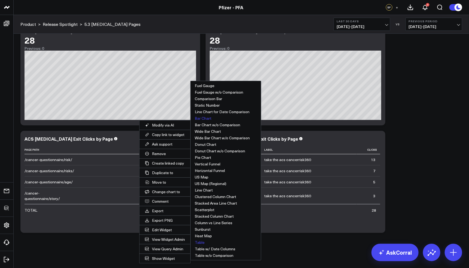
click at [210, 117] on button "Bar Chart" at bounding box center [226, 118] width 70 height 7
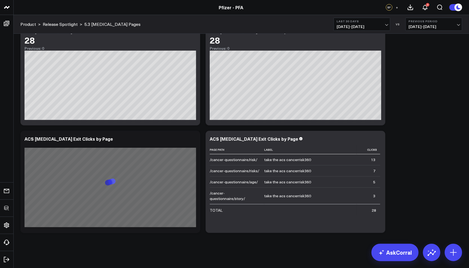
click at [437, 119] on div "Modify via AI Copy link to widget Ask support Remove Create linked copy Executi…" at bounding box center [241, 128] width 447 height 215
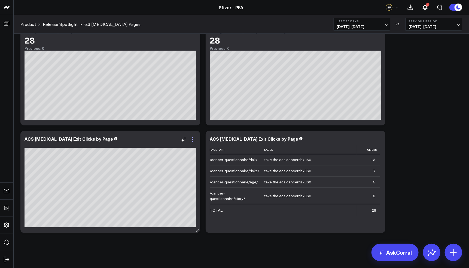
click at [195, 140] on icon at bounding box center [193, 139] width 7 height 7
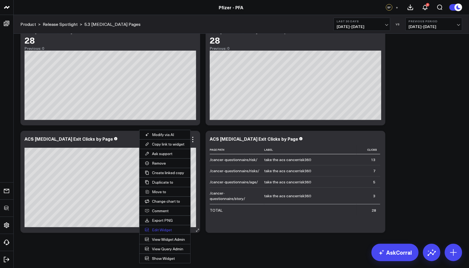
click at [165, 229] on button "Edit Widget" at bounding box center [164, 229] width 51 height 9
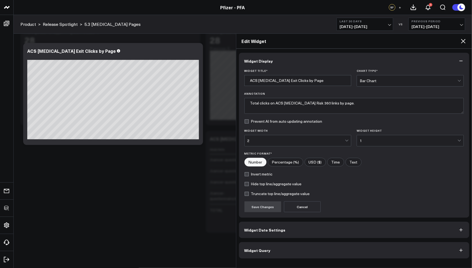
click at [270, 252] on button "Widget Query" at bounding box center [354, 250] width 230 height 16
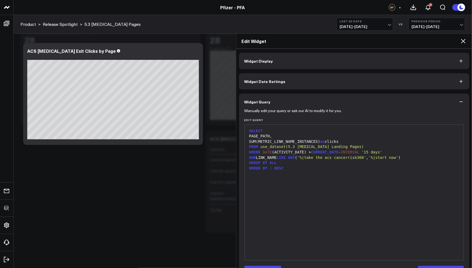
scroll to position [18, 0]
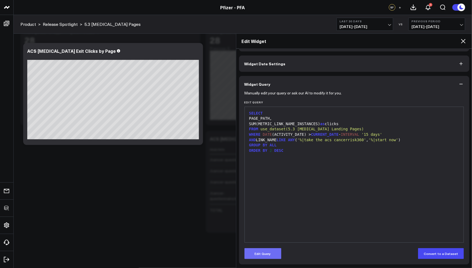
click at [266, 250] on button "Edit Query" at bounding box center [262, 253] width 37 height 11
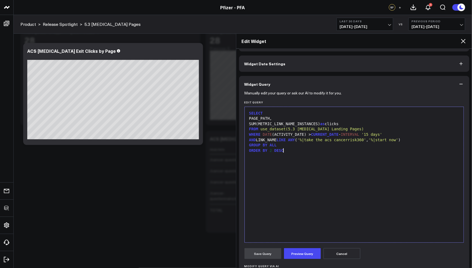
click at [316, 181] on div "SELECT PAGE_PATH, SUM(METRIC_LINK_NAME_INSTANCES) as clicks FROM use_dataset(5.…" at bounding box center [354, 175] width 214 height 130
click at [254, 118] on div "PAGE_PATH," at bounding box center [354, 118] width 214 height 5
click at [300, 118] on div "SPLIT_PART ( PAGE_PATH," at bounding box center [354, 118] width 214 height 5
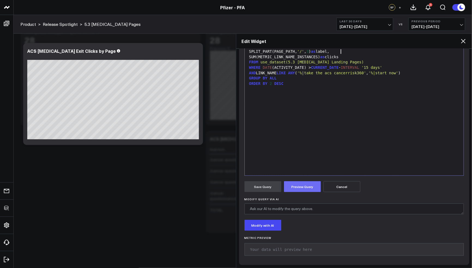
click at [306, 190] on button "Preview Query" at bounding box center [302, 186] width 37 height 11
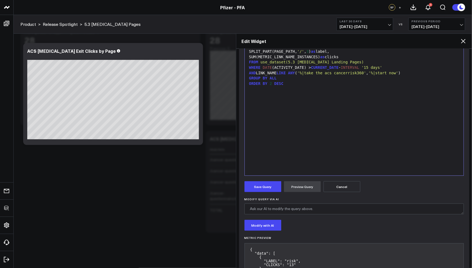
scroll to position [116, 0]
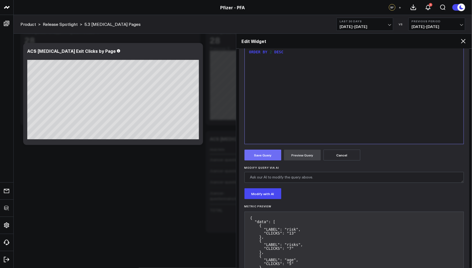
click at [268, 153] on button "Save Query" at bounding box center [262, 155] width 37 height 11
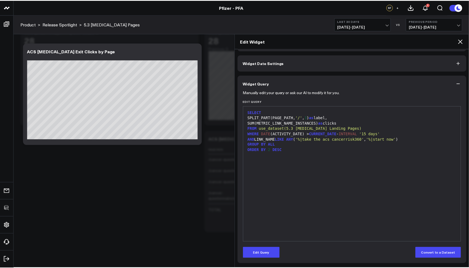
scroll to position [18, 0]
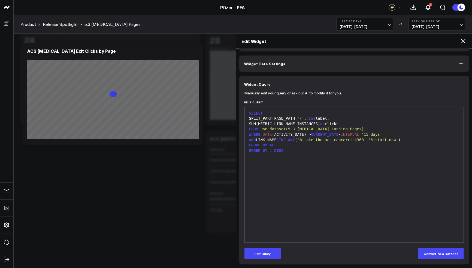
click at [460, 40] on icon at bounding box center [463, 41] width 7 height 7
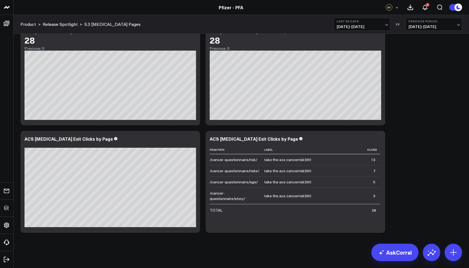
click at [419, 139] on div "Modify via AI Copy link to widget Ask support Remove Create linked copy Executi…" at bounding box center [241, 128] width 447 height 215
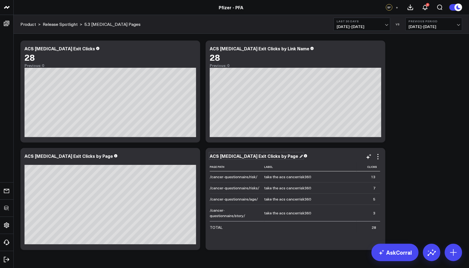
click at [264, 158] on div "ACS Cancer Exit Clicks by Page" at bounding box center [256, 156] width 93 height 6
click at [379, 154] on icon at bounding box center [378, 157] width 7 height 7
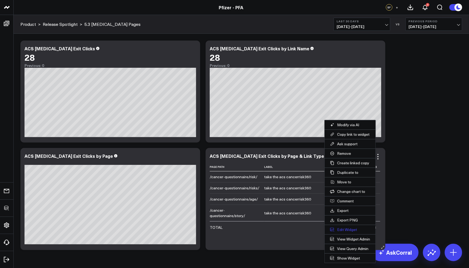
click at [349, 226] on button "Edit Widget" at bounding box center [350, 229] width 51 height 9
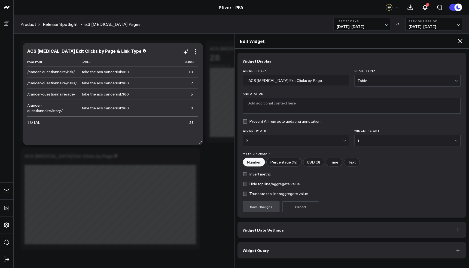
type input "ACS Cancer Exit Clicks by Page & Link Type"
type textarea "Total clicks on ACS Cancer-related links by page, highlighting user engagement …"
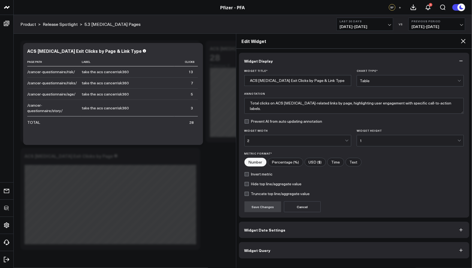
click at [291, 245] on button "Widget Query" at bounding box center [354, 250] width 230 height 16
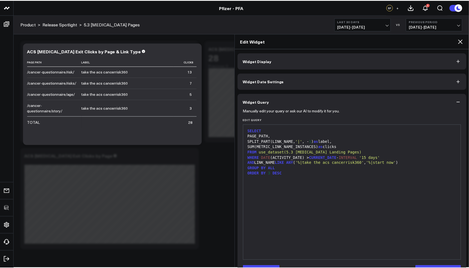
scroll to position [18, 0]
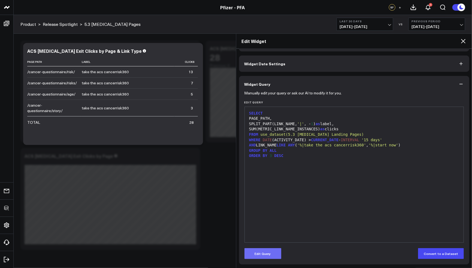
click at [270, 250] on button "Edit Query" at bounding box center [262, 253] width 37 height 11
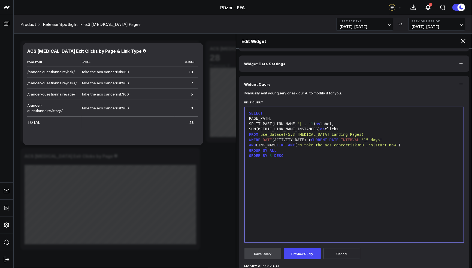
click at [303, 166] on div "SELECT PAGE_PATH, SPLIT_PART(LINK_NAME, '|' , - 1 ) as label, SUM(METRIC_LINK_N…" at bounding box center [354, 175] width 214 height 130
click at [343, 174] on div "SELECT PAGE_PATH, SPLIT_PART(LINK_NAME, '|' , - 1 ) as label, SUM(METRIC_LINK_N…" at bounding box center [354, 175] width 214 height 130
drag, startPoint x: 343, startPoint y: 124, endPoint x: 334, endPoint y: 124, distance: 9.3
click at [334, 124] on div "SPLIT_PART(LINK_NAME, '|' , - 1 ) as label," at bounding box center [354, 123] width 214 height 5
click at [308, 255] on button "Preview Query" at bounding box center [302, 253] width 37 height 11
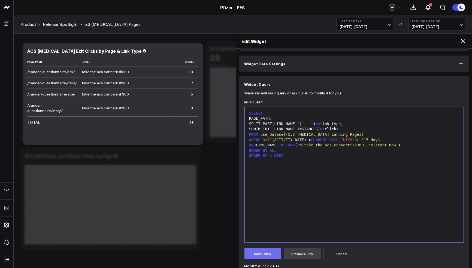
click at [275, 255] on button "Save Query" at bounding box center [262, 253] width 37 height 11
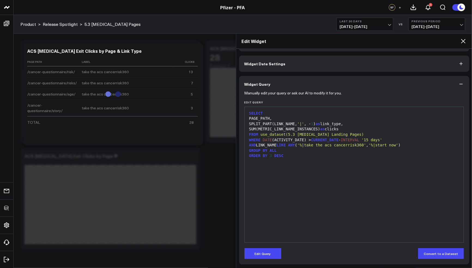
click at [464, 39] on icon at bounding box center [463, 41] width 7 height 7
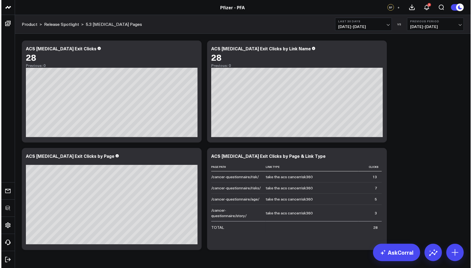
scroll to position [17, 0]
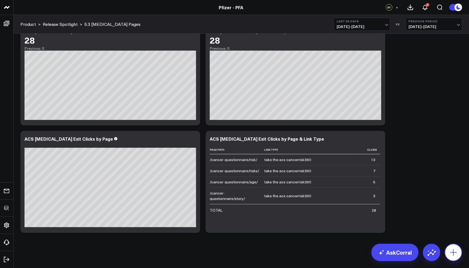
click at [454, 252] on icon at bounding box center [453, 252] width 9 height 9
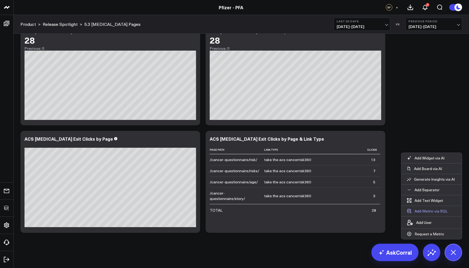
click at [437, 209] on button "Add Metric via SQL" at bounding box center [427, 211] width 52 height 10
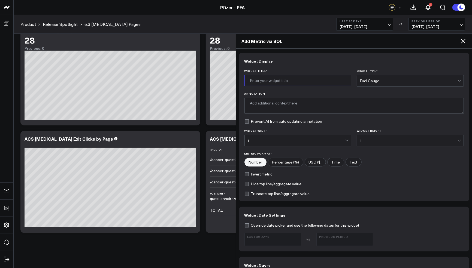
click at [284, 81] on input "Widget Title *" at bounding box center [297, 80] width 107 height 11
type input "Landing Page Performance"
click at [390, 72] on div "Chart Type * Fuel Gauge" at bounding box center [409, 77] width 107 height 17
click at [392, 83] on div "Fuel Gauge" at bounding box center [408, 80] width 98 height 11
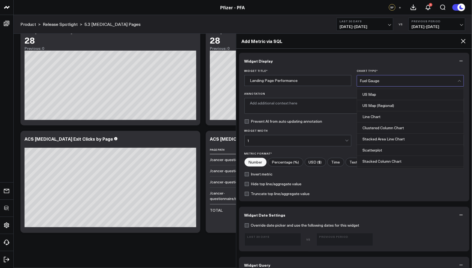
scroll to position [216, 0]
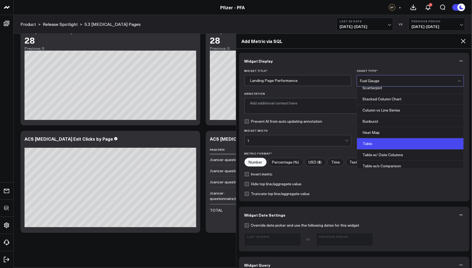
click at [377, 141] on div "Table" at bounding box center [410, 143] width 106 height 11
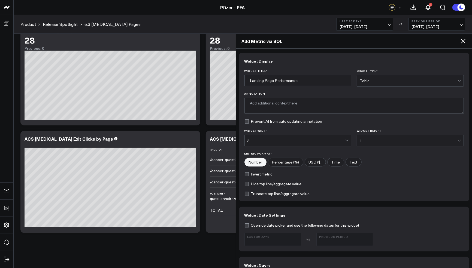
scroll to position [144, 0]
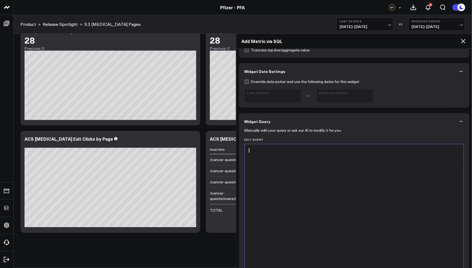
click at [301, 182] on div at bounding box center [354, 212] width 214 height 130
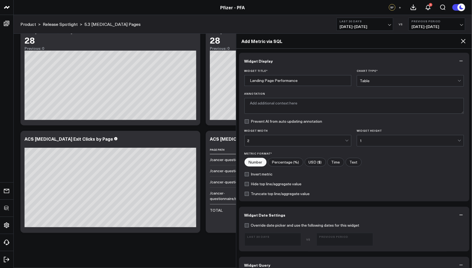
scroll to position [144, 0]
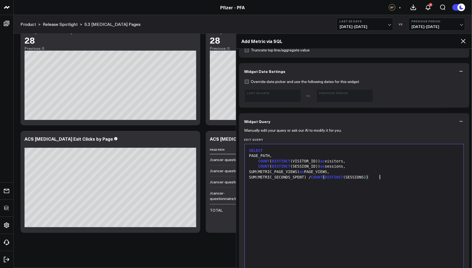
click at [314, 176] on div "SUM(METRIC_SECONDS_SPENT) / COUNT ( DISTINCT (SESSIONS) )" at bounding box center [354, 177] width 214 height 5
click at [316, 177] on div "SUM ( METRIC_SECONDS_SPENT ) / COUNT ( DISTINCT (SESSIONS))" at bounding box center [354, 177] width 214 height 5
drag, startPoint x: 323, startPoint y: 176, endPoint x: 337, endPoint y: 177, distance: 14.4
click at [320, 176] on span "COUNT" at bounding box center [314, 177] width 11 height 4
click at [409, 175] on div "SUM(METRIC_SECONDS_SPENT) / NULLIF ( COUNT ( DISTINCT (SESSIONS))" at bounding box center [354, 177] width 214 height 5
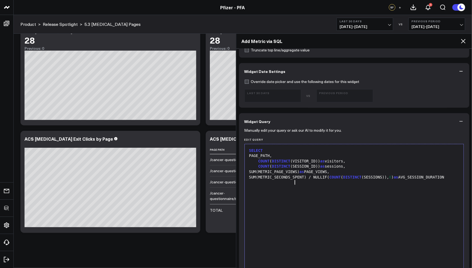
click at [315, 176] on div "SUM(METRIC_SECONDS_SPENT) / NULLIF( COUNT ( DISTINCT (SESSIONS)), 0 ) as AVG_SE…" at bounding box center [354, 177] width 214 height 5
click at [332, 180] on div "SUM(METRIC_SECONDS_SPENT)* 1.0 / NULLIF( COUNT ( DISTINCT (SESSIONS)), 0 ) as A…" at bounding box center [354, 177] width 214 height 5
drag, startPoint x: 259, startPoint y: 183, endPoint x: 249, endPoint y: 182, distance: 9.9
click at [249, 180] on div "SUM(METRIC_SECONDS_SPENT)* 1.0 / NULLIF( COUNT ( DISTINCT (SESSIONS)), 0 ) as A…" at bounding box center [354, 177] width 214 height 5
click at [286, 180] on div "SUM(METRIC_SECONDS_SPENT)* 1.0 / NULLIF( COUNT ( DISTINCT (SESSIONS)), 0 ) as S…" at bounding box center [354, 177] width 214 height 5
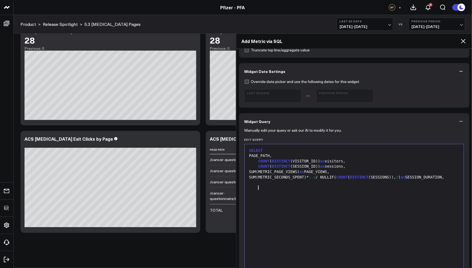
click at [319, 185] on div at bounding box center [354, 182] width 214 height 5
click at [295, 179] on div "SUM(METRIC_SECONDS_SPENT)* 1.0 / NULLIF( COUNT ( DISTINCT (SESSIONS)), 0 ) as S…" at bounding box center [354, 177] width 214 height 5
click at [286, 180] on div "SUM(METRIC_SECONDS_SPENT)* 1.0 / NULLIF( COUNT ( DISTINCT (SESSIONS)), 0 ) as S…" at bounding box center [354, 177] width 214 height 5
click at [300, 195] on div "SELECT PAGE_PATH, COUNT ( DISTINCT (VISITOR_ID)) as visitors, COUNT ( DISTINCT …" at bounding box center [354, 212] width 214 height 130
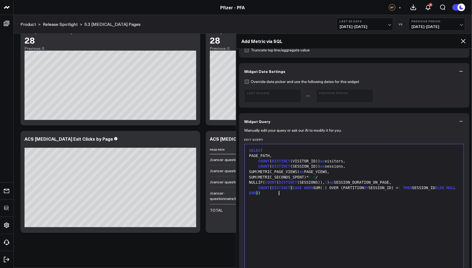
click at [411, 186] on span "THEN" at bounding box center [406, 188] width 9 height 4
click at [455, 193] on div "COUNT ( DISTINCT ( CASE WHEN SUM( 1 ) OVER (PARTITION BY SESSION_ID) > 1 OR SUM…" at bounding box center [354, 190] width 214 height 11
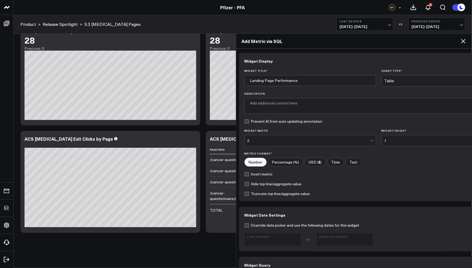
scroll to position [209, 0]
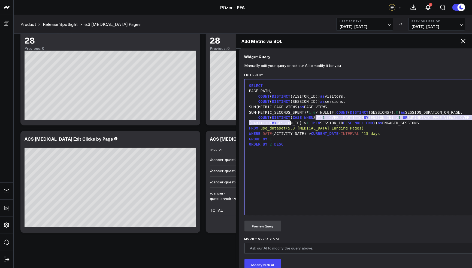
drag, startPoint x: 316, startPoint y: 117, endPoint x: 290, endPoint y: 121, distance: 26.2
click at [290, 121] on div "COUNT ( DISTINCT ( CASE WHEN SUM( 1 ) OVER (PARTITION BY SESSION_ID) > 1 OR SUM…" at bounding box center [378, 120] width 263 height 11
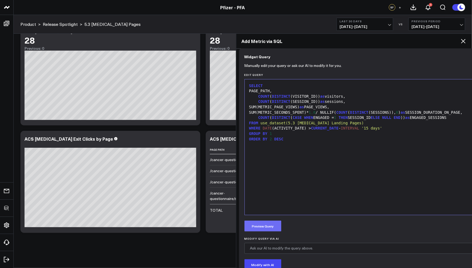
click at [270, 221] on button "Preview Query" at bounding box center [262, 226] width 37 height 11
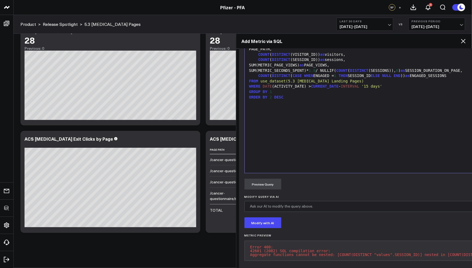
scroll to position [242, 0]
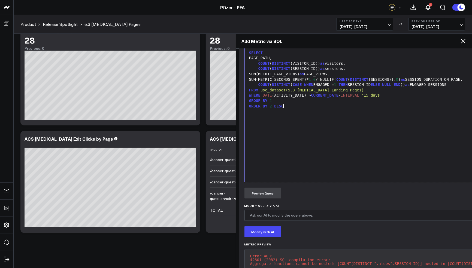
click at [361, 109] on div "SELECT PAGE_PATH, COUNT ( DISTINCT (VISITOR_ID)) as visitors, COUNT ( DISTINCT …" at bounding box center [378, 114] width 263 height 130
click at [400, 78] on div "SUM(METRIC_SECONDS_SPENT)* 1.0 / NULLIF( COUNT ( DISTINCT (SESSIONS)), 0 ) as S…" at bounding box center [378, 79] width 263 height 5
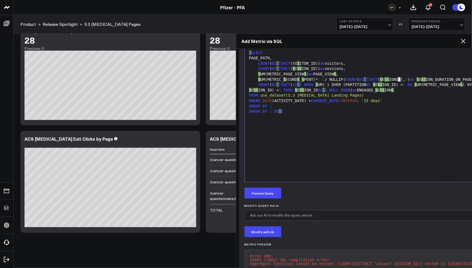
click at [398, 78] on div "S UM(METRIC_ S ECOND S _ S PENT)* 1.0 / NULLIF( COUNT ( DI S TINCT ( S E S S IO…" at bounding box center [378, 79] width 263 height 5
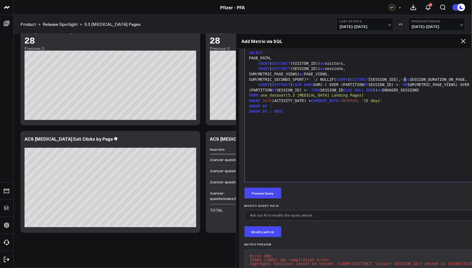
click at [397, 142] on div "SELECT PAGE_PATH, COUNT ( DISTINCT (VISITOR_ID)) as visitors, COUNT ( DISTINCT …" at bounding box center [378, 114] width 263 height 130
click at [273, 189] on button "Preview Query" at bounding box center [262, 193] width 37 height 11
click at [337, 147] on div "SELECT PAGE_PATH, COUNT ( DISTINCT (VISITOR_ID)) as visitors, COUNT ( DISTINCT …" at bounding box center [375, 114] width 256 height 130
click at [306, 89] on div "COUNT ( DISTINCT ( CASE WHEN SUM( 1 ) OVER (PARTITION BY SESSION_ID) > 1 OR SUM…" at bounding box center [375, 87] width 256 height 11
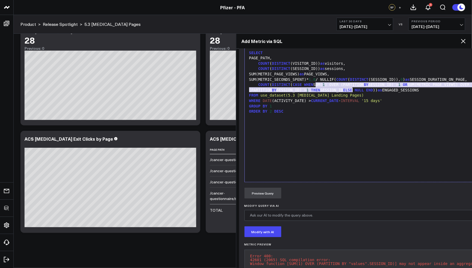
drag, startPoint x: 316, startPoint y: 84, endPoint x: 352, endPoint y: 88, distance: 37.0
click at [352, 88] on div "COUNT ( DISTINCT ( CASE WHEN SUM( 1 ) OVER (PARTITION BY SESSION_ID) > 1 OR SUM…" at bounding box center [375, 87] width 256 height 11
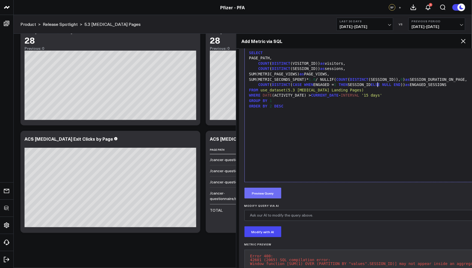
click at [273, 189] on button "Preview Query" at bounding box center [262, 193] width 37 height 11
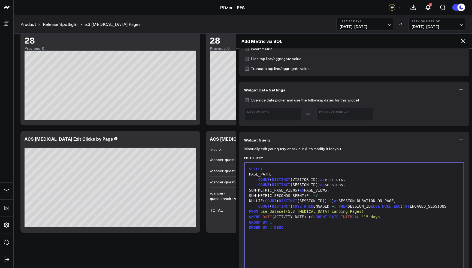
scroll to position [157, 0]
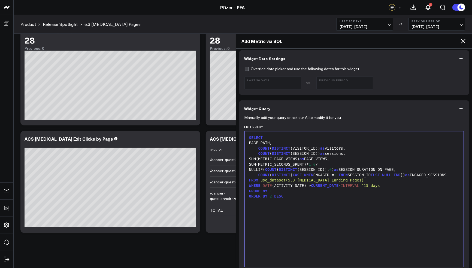
click at [304, 178] on div "COUNT ( DISTINCT ( CASE WHEN ENGAGED = 1 THEN SESSION_ID ELSE NULL END )) as EN…" at bounding box center [354, 175] width 214 height 5
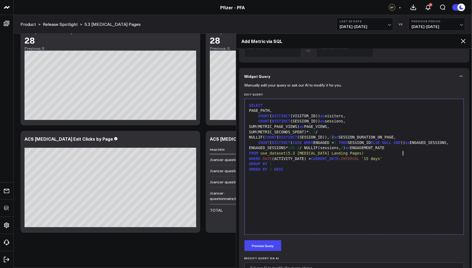
scroll to position [224, 0]
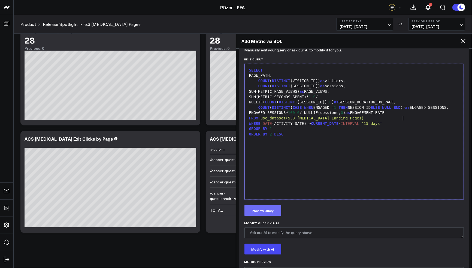
click at [264, 210] on button "Preview Query" at bounding box center [262, 210] width 37 height 11
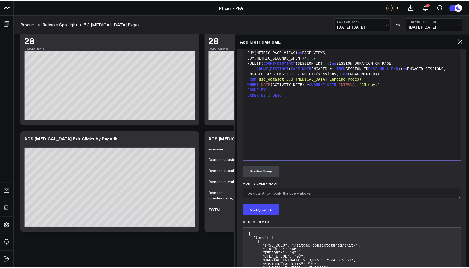
scroll to position [412, 0]
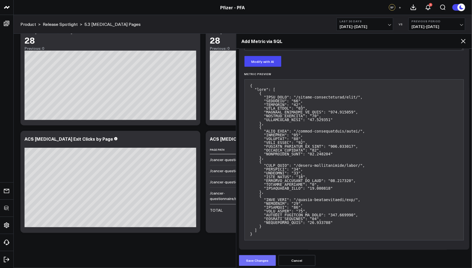
click at [256, 263] on button "Save Changes" at bounding box center [257, 260] width 37 height 11
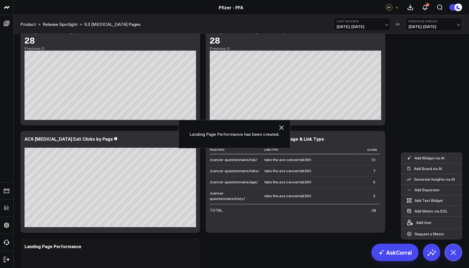
scroll to position [125, 0]
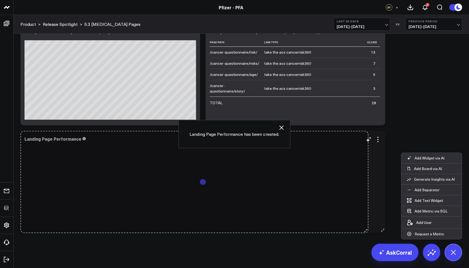
drag, startPoint x: 195, startPoint y: 229, endPoint x: 365, endPoint y: 230, distance: 169.4
click at [365, 230] on div "Landing Page Performance So sorry. The query returned no results. Ask a Data An…" at bounding box center [202, 182] width 365 height 102
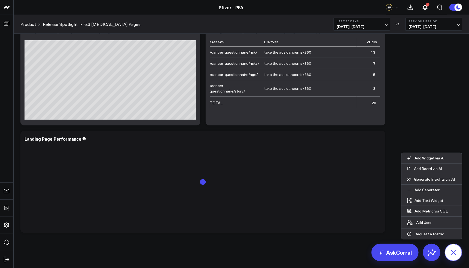
click at [454, 255] on icon at bounding box center [453, 252] width 12 height 12
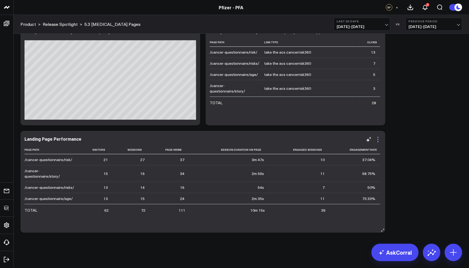
click at [379, 142] on icon at bounding box center [378, 139] width 7 height 7
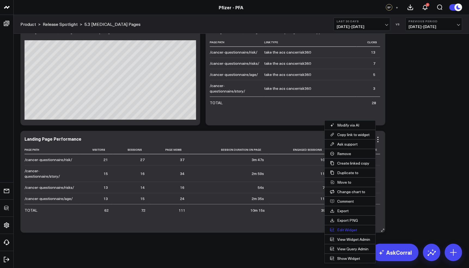
click at [346, 227] on button "Edit Widget" at bounding box center [350, 229] width 51 height 9
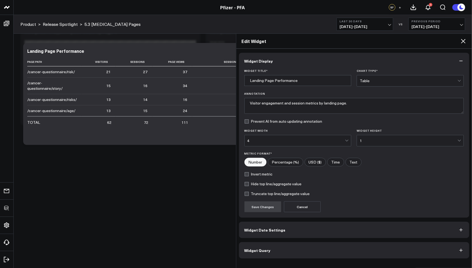
click at [278, 249] on button "Widget Query" at bounding box center [354, 250] width 230 height 16
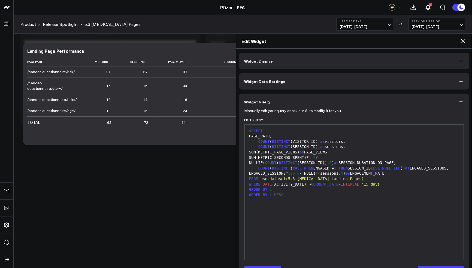
click at [464, 39] on icon at bounding box center [463, 41] width 7 height 7
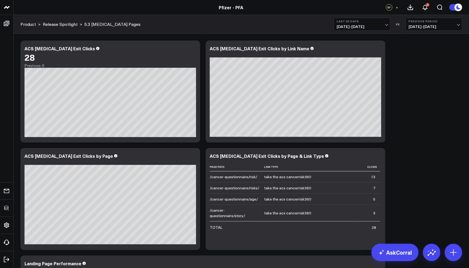
click at [409, 78] on div "Modify via AI Copy link to widget Ask support Remove Create linked copy Executi…" at bounding box center [241, 199] width 447 height 323
click at [378, 51] on icon at bounding box center [377, 51] width 1 height 1
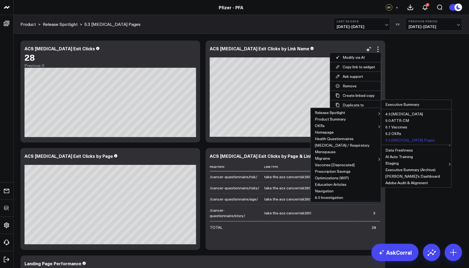
click at [401, 138] on button "5.3 [MEDICAL_DATA] Pages" at bounding box center [416, 140] width 70 height 7
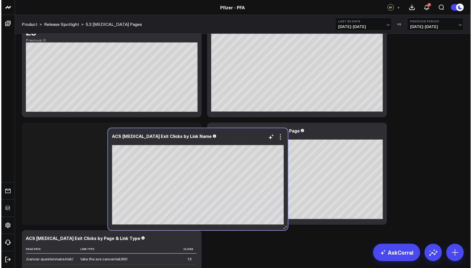
scroll to position [232, 0]
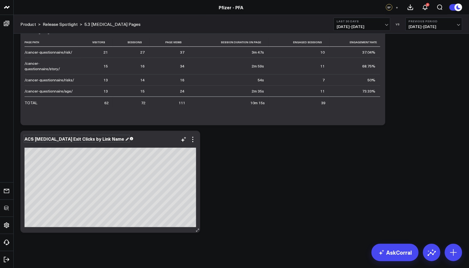
click at [89, 140] on div "ACS [MEDICAL_DATA] Exit Clicks by Link Name" at bounding box center [77, 139] width 104 height 6
click at [89, 140] on div "ACS Cancer Exit Clicks by Link Name" at bounding box center [75, 139] width 101 height 6
click at [194, 141] on icon at bounding box center [193, 139] width 7 height 7
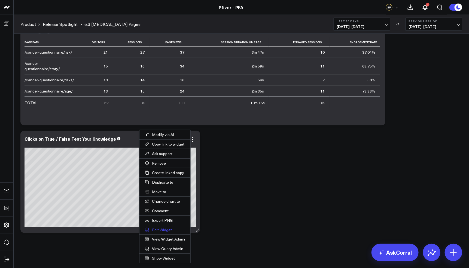
click at [159, 229] on button "Edit Widget" at bounding box center [164, 229] width 51 height 9
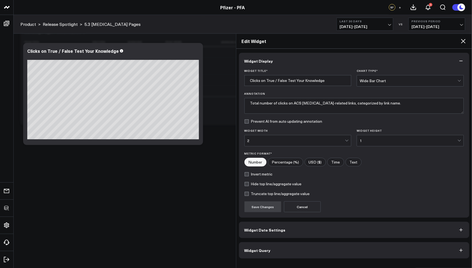
click at [264, 246] on button "Widget Query" at bounding box center [354, 250] width 230 height 16
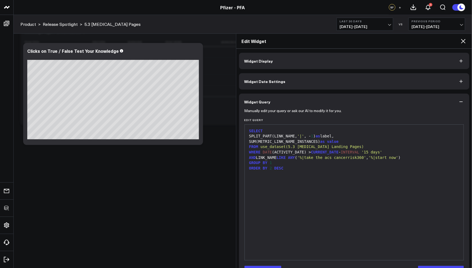
scroll to position [18, 0]
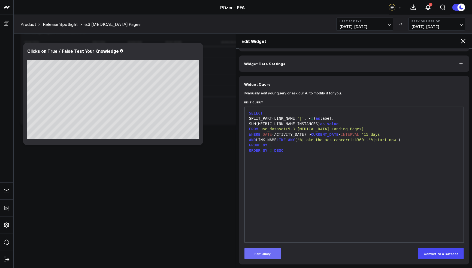
click at [263, 251] on button "Edit Query" at bounding box center [262, 253] width 37 height 11
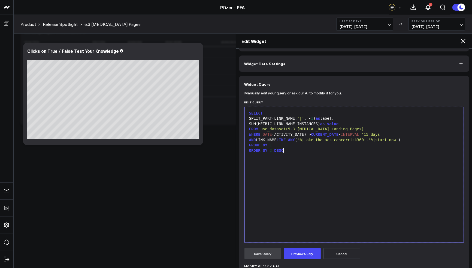
click at [317, 157] on div "SELECT SPLIT_PART(LINK_NAME, '|' , - 1 ) as label, SUM(METRIC_LINK_NAME_INSTANC…" at bounding box center [354, 175] width 214 height 130
click at [398, 139] on span "'%|start now'" at bounding box center [383, 140] width 30 height 4
drag, startPoint x: 305, startPoint y: 140, endPoint x: 405, endPoint y: 140, distance: 99.7
click at [405, 140] on div "AND LINK_NAME LIKE ANY ( '%|take the acs cancerrisk360' , '%|start now' )" at bounding box center [354, 140] width 214 height 5
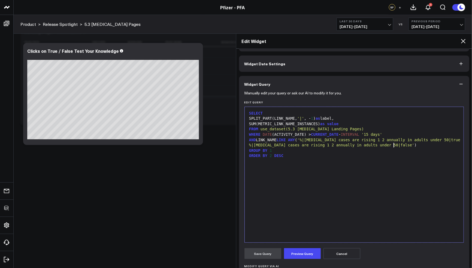
click at [449, 140] on div "AND LINK_NAME LIKE ANY ( '%|cancer cases are rising 1 2 annually in adults unde…" at bounding box center [354, 140] width 214 height 5
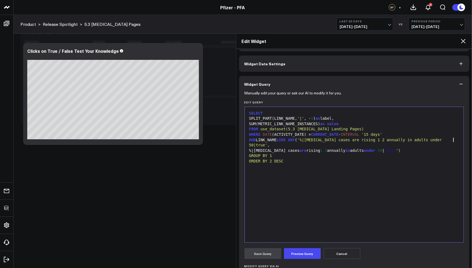
click at [249, 148] on div "%|cancer cases are rising 1 2 annually in adults under 50 | false ')" at bounding box center [354, 150] width 214 height 5
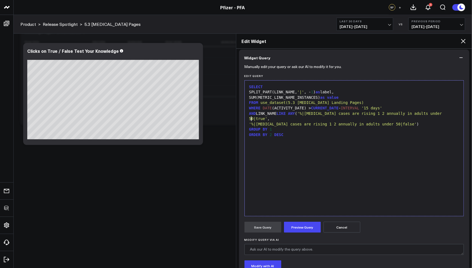
scroll to position [53, 0]
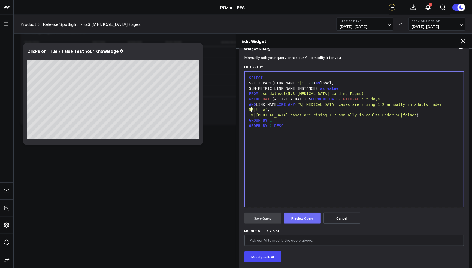
click at [305, 218] on button "Preview Query" at bounding box center [302, 218] width 37 height 11
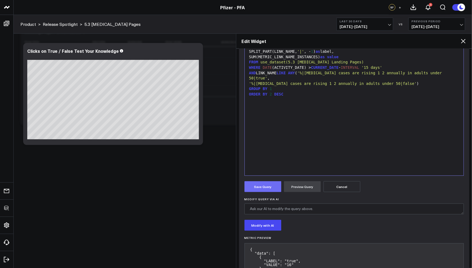
click at [263, 190] on button "Save Query" at bounding box center [262, 186] width 37 height 11
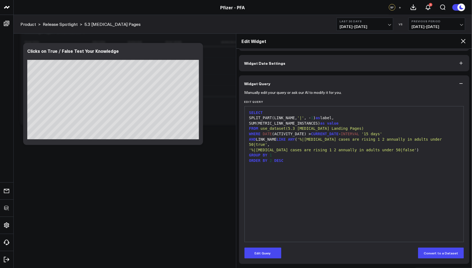
scroll to position [18, 0]
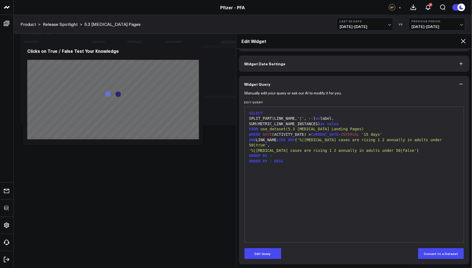
click at [462, 40] on icon at bounding box center [463, 41] width 7 height 7
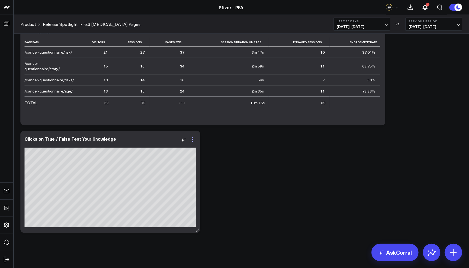
click at [191, 139] on icon at bounding box center [193, 139] width 7 height 7
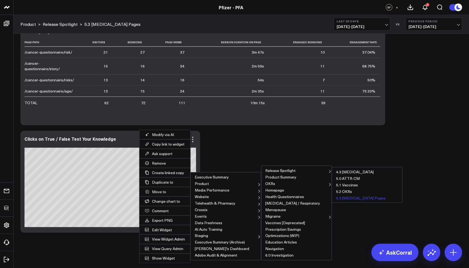
click at [347, 196] on button "5.3 [MEDICAL_DATA] Pages" at bounding box center [367, 198] width 70 height 7
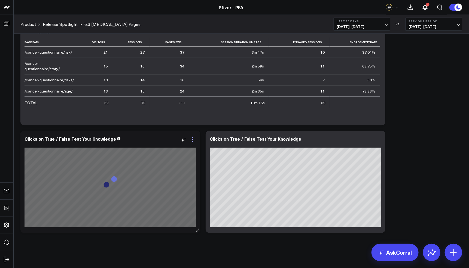
click at [191, 141] on icon at bounding box center [193, 139] width 7 height 7
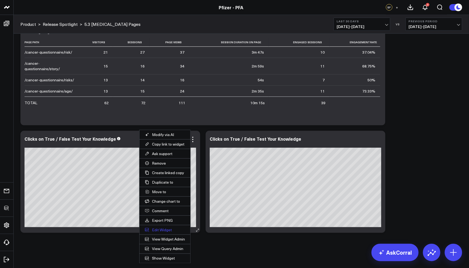
click at [157, 227] on button "Edit Widget" at bounding box center [164, 229] width 51 height 9
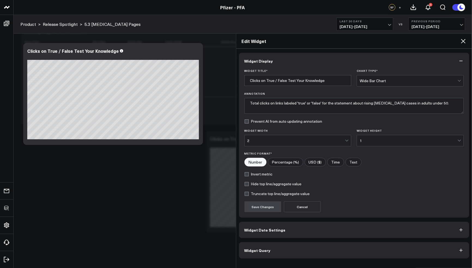
click at [283, 248] on button "Widget Query" at bounding box center [354, 250] width 230 height 16
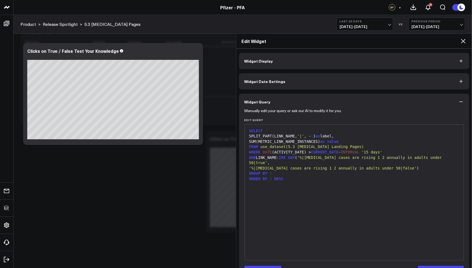
scroll to position [18, 0]
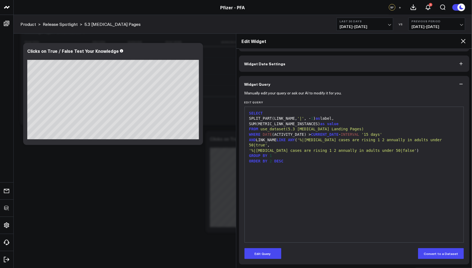
drag, startPoint x: 267, startPoint y: 250, endPoint x: 269, endPoint y: 243, distance: 6.8
click at [267, 250] on button "Edit Query" at bounding box center [262, 253] width 37 height 11
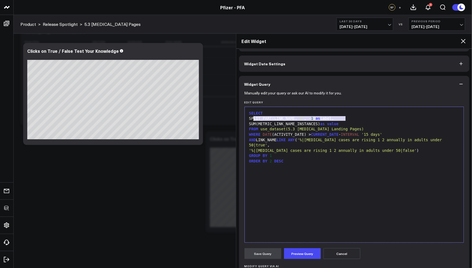
drag, startPoint x: 349, startPoint y: 121, endPoint x: 253, endPoint y: 117, distance: 95.9
click at [253, 117] on div "SPLIT_PART(LINK_NAME, '|' , - 1 ) as label," at bounding box center [354, 118] width 214 height 5
click at [319, 254] on button "Preview Query" at bounding box center [302, 253] width 37 height 11
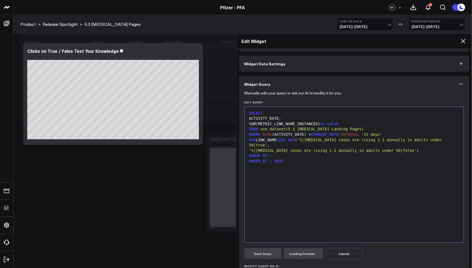
scroll to position [85, 0]
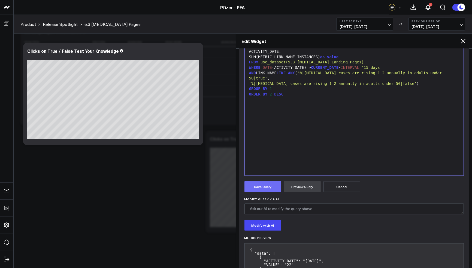
click at [267, 186] on button "Save Query" at bounding box center [262, 186] width 37 height 11
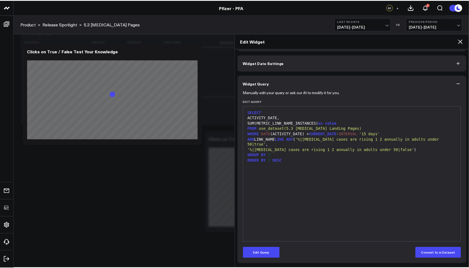
scroll to position [18, 0]
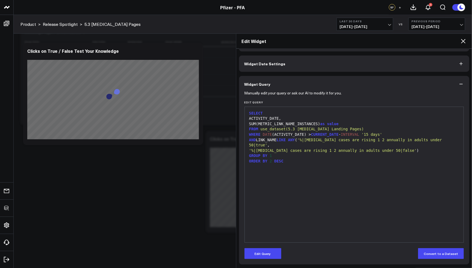
click at [461, 39] on icon at bounding box center [463, 41] width 7 height 7
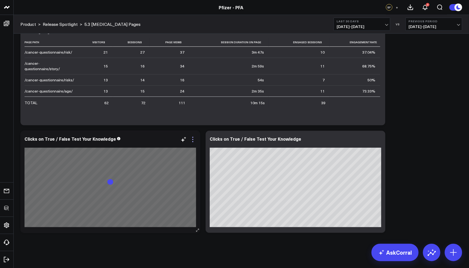
click at [192, 141] on icon at bounding box center [193, 139] width 7 height 7
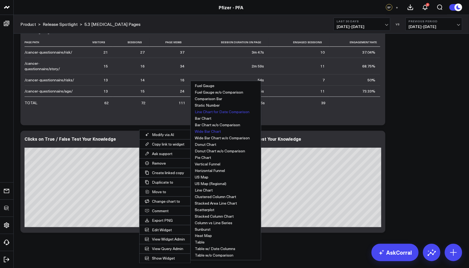
click at [224, 111] on button "Line Chart for Date Comparison" at bounding box center [226, 112] width 70 height 7
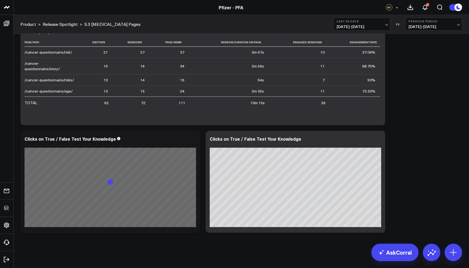
click at [421, 141] on div "Modify via AI Copy link to widget Ask support Remove Create linked copy Executi…" at bounding box center [241, 21] width 447 height 430
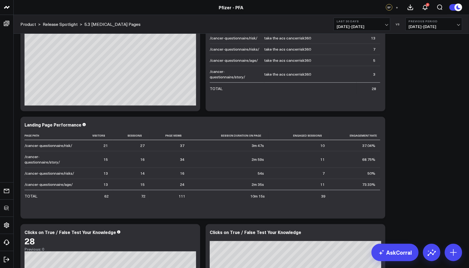
scroll to position [232, 0]
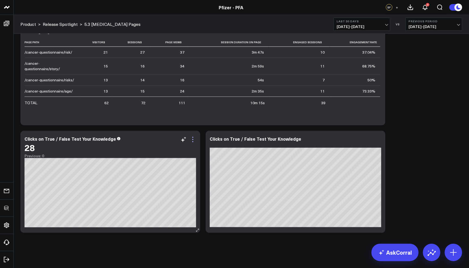
click at [192, 138] on icon at bounding box center [193, 139] width 7 height 7
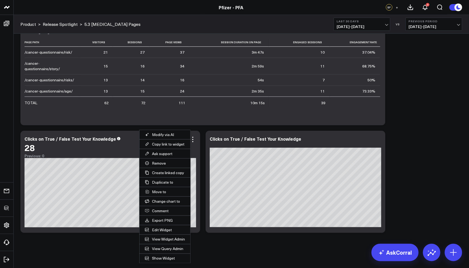
click at [425, 187] on div "Modify via AI Copy link to widget Ask support Remove Create linked copy Executi…" at bounding box center [241, 21] width 447 height 430
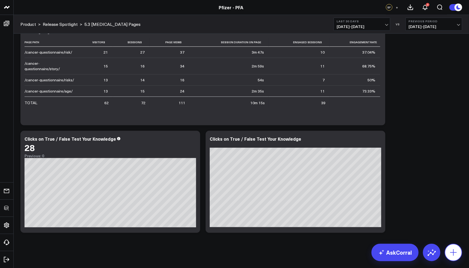
click at [456, 256] on icon at bounding box center [453, 252] width 9 height 9
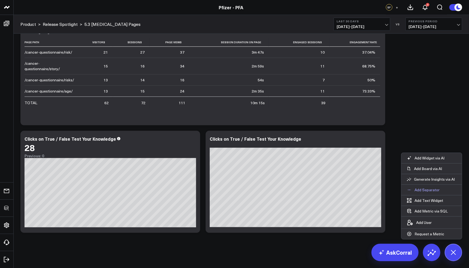
click at [420, 192] on p "Add Separator" at bounding box center [426, 190] width 25 height 5
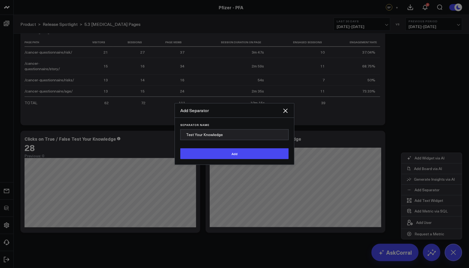
type input "Test Your Knowledge"
click at [180, 148] on button "Add" at bounding box center [234, 153] width 108 height 11
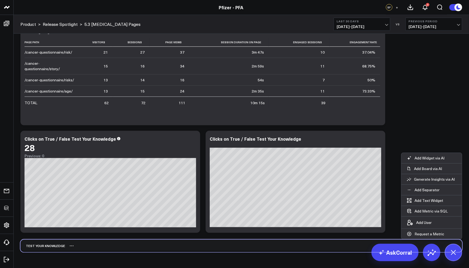
scroll to position [235, 0]
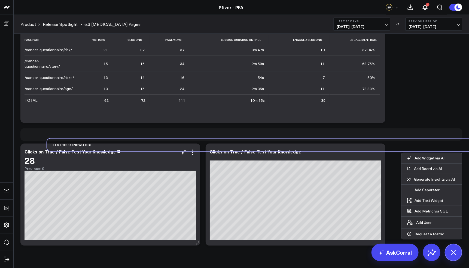
drag, startPoint x: 39, startPoint y: 246, endPoint x: 64, endPoint y: 155, distance: 94.3
click at [64, 155] on div "Modify via AI Copy link to widget Ask support Remove Create linked copy Executi…" at bounding box center [241, 26] width 447 height 446
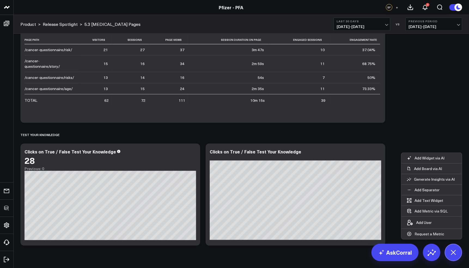
click at [431, 141] on div "Modify via AI Copy link to widget Ask support Remove Create linked copy Executi…" at bounding box center [241, 26] width 447 height 446
click at [193, 154] on icon at bounding box center [193, 152] width 7 height 7
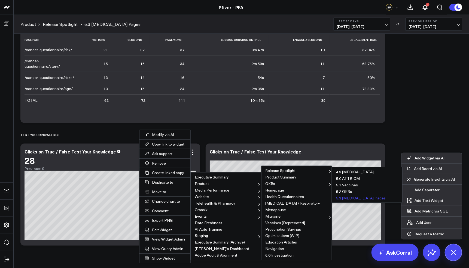
click at [354, 197] on button "5.3 [MEDICAL_DATA] Pages" at bounding box center [367, 198] width 70 height 7
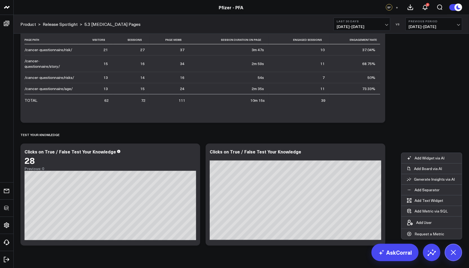
click at [433, 119] on div "Modify via AI Copy link to widget Ask support Remove Create linked copy Executi…" at bounding box center [241, 26] width 447 height 446
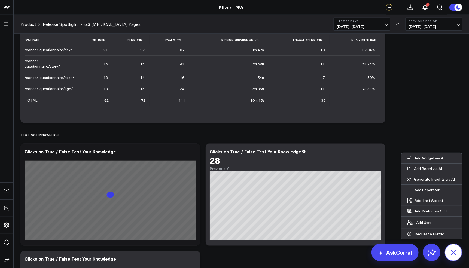
click at [458, 254] on icon at bounding box center [453, 252] width 12 height 12
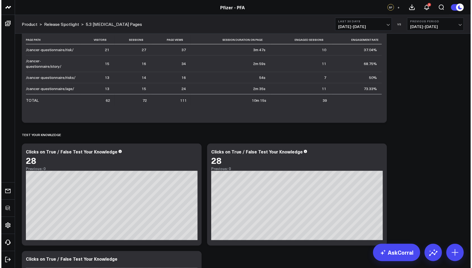
scroll to position [352, 0]
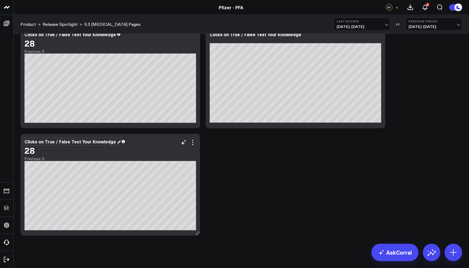
click at [66, 142] on div "Clicks on True / False Test Your Knowledge" at bounding box center [73, 142] width 96 height 6
drag, startPoint x: 43, startPoint y: 141, endPoint x: 134, endPoint y: 141, distance: 91.0
click at [134, 141] on div "Clicks on True / False Test Your Knowledge" at bounding box center [111, 141] width 172 height 5
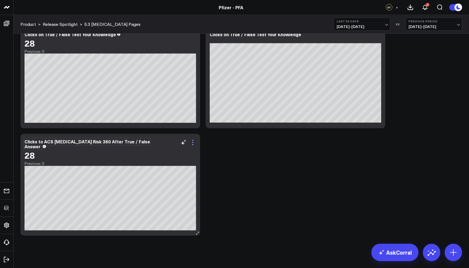
click at [195, 144] on icon at bounding box center [193, 142] width 7 height 7
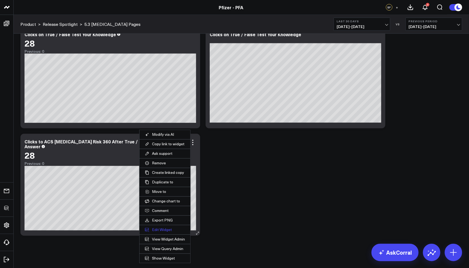
click at [166, 228] on button "Edit Widget" at bounding box center [164, 229] width 51 height 9
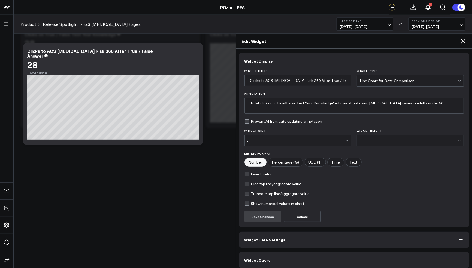
scroll to position [3, 0]
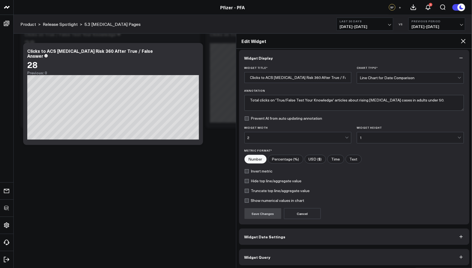
click at [275, 251] on button "Widget Query" at bounding box center [354, 257] width 230 height 16
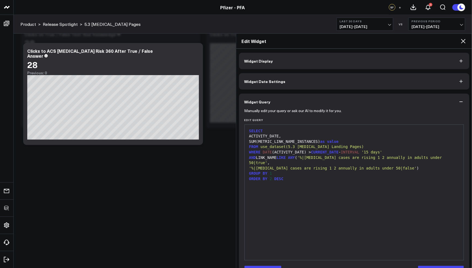
scroll to position [18, 0]
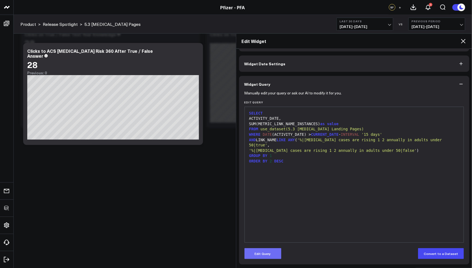
click at [268, 251] on button "Edit Query" at bounding box center [262, 253] width 37 height 11
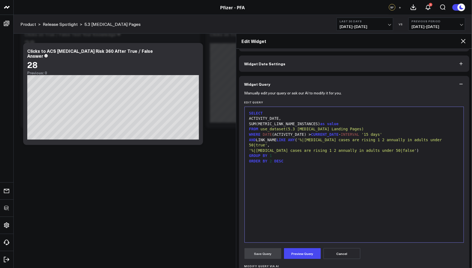
click at [364, 174] on div "SELECT ACTIVITY_DATE, SUM(METRIC_LINK_NAME_INSTANCES) as value FROM use_dataset…" at bounding box center [354, 175] width 214 height 130
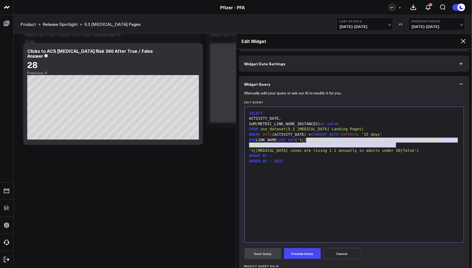
drag, startPoint x: 396, startPoint y: 145, endPoint x: 306, endPoint y: 141, distance: 89.4
click at [306, 141] on div "SELECT ACTIVITY_DATE, SUM(METRIC_LINK_NAME_INSTANCES) as value FROM use_dataset…" at bounding box center [354, 175] width 214 height 130
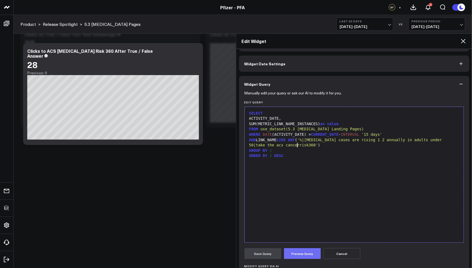
click at [314, 253] on button "Preview Query" at bounding box center [302, 253] width 37 height 11
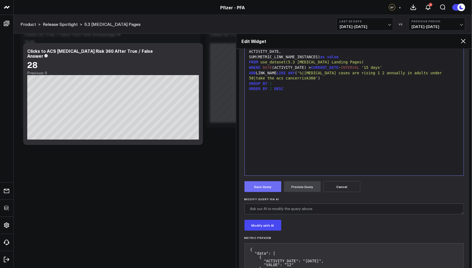
scroll to position [127, 0]
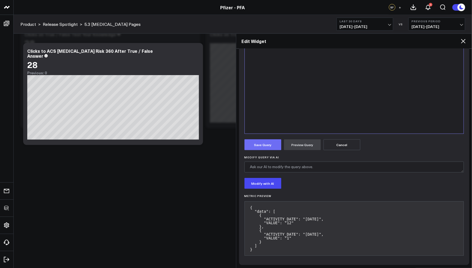
click at [266, 145] on button "Save Query" at bounding box center [262, 144] width 37 height 11
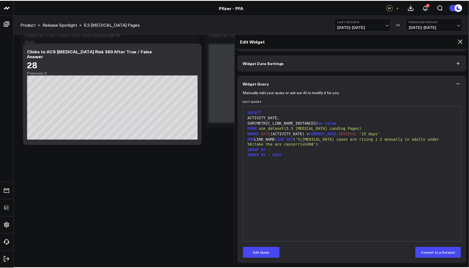
scroll to position [18, 0]
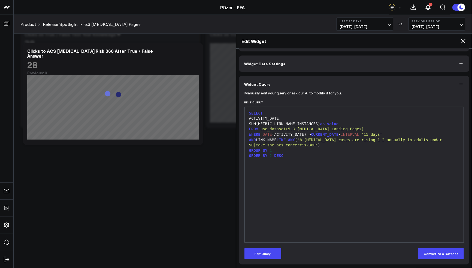
click at [461, 44] on icon at bounding box center [463, 41] width 7 height 7
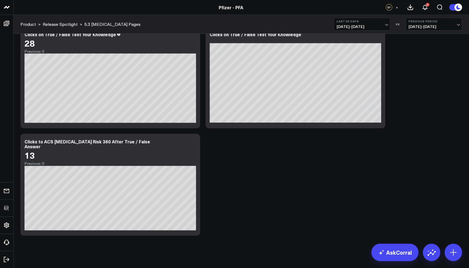
click at [452, 252] on icon at bounding box center [453, 252] width 9 height 9
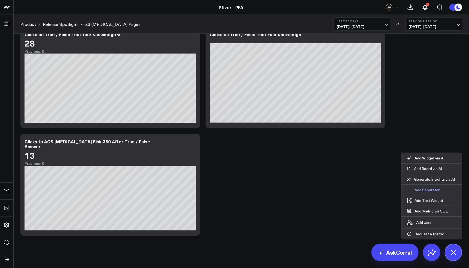
click at [421, 191] on p "Add Separator" at bounding box center [426, 190] width 25 height 5
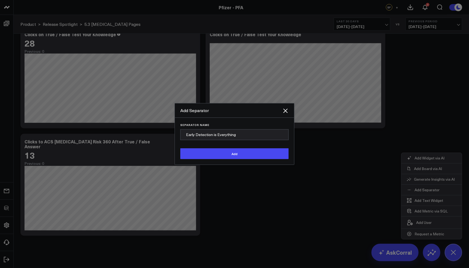
type input "Early Detection is Everything"
click at [180, 148] on button "Add" at bounding box center [234, 153] width 108 height 11
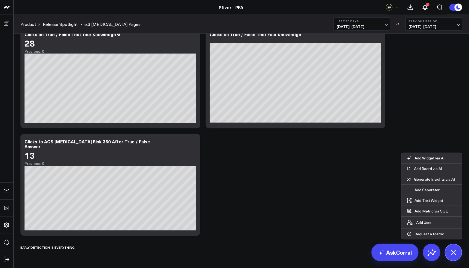
scroll to position [355, 0]
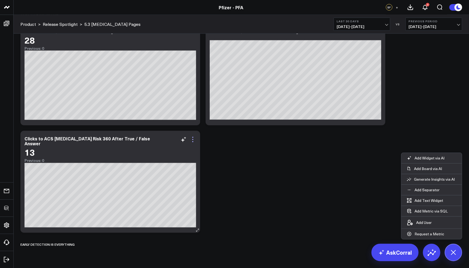
click at [194, 139] on icon at bounding box center [193, 139] width 7 height 7
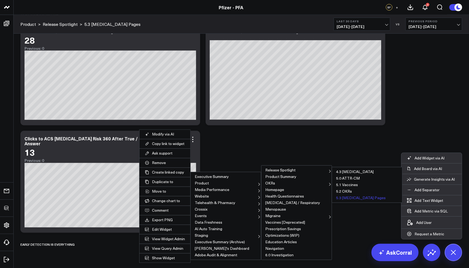
click at [359, 196] on button "5.3 [MEDICAL_DATA] Pages" at bounding box center [367, 198] width 70 height 7
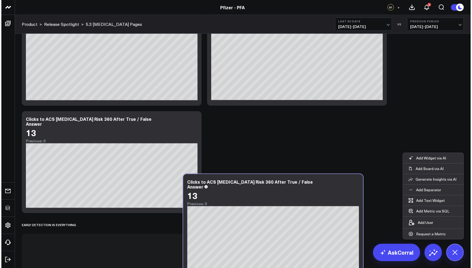
scroll to position [456, 0]
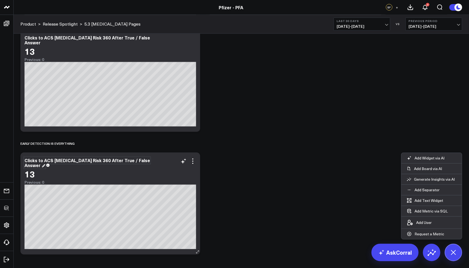
click at [94, 163] on div "Clicks to ACS [MEDICAL_DATA] Risk 360 After True / False Answer" at bounding box center [88, 163] width 126 height 11
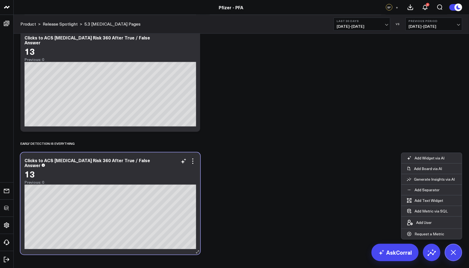
click at [90, 169] on div "13" at bounding box center [111, 174] width 172 height 10
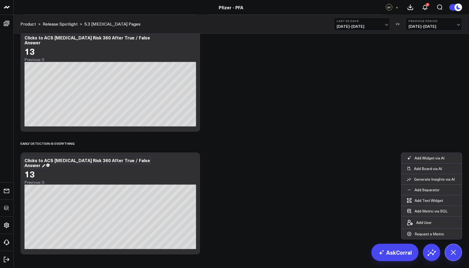
click at [90, 161] on div "Clicks to ACS [MEDICAL_DATA] Risk 360 After True / False Answer" at bounding box center [88, 163] width 126 height 11
drag, startPoint x: 87, startPoint y: 161, endPoint x: 144, endPoint y: 163, distance: 57.2
click at [144, 163] on div "Clicks to ACS Cancer Risk 360 After True / False Answer 13 Previous: 0" at bounding box center [111, 171] width 172 height 27
click at [195, 162] on icon at bounding box center [193, 161] width 7 height 7
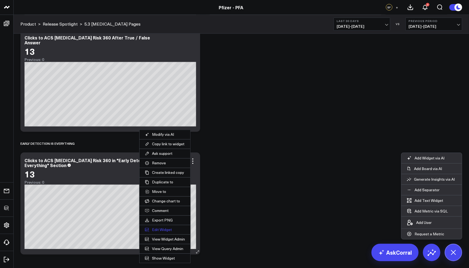
click at [168, 228] on button "Edit Widget" at bounding box center [164, 229] width 51 height 9
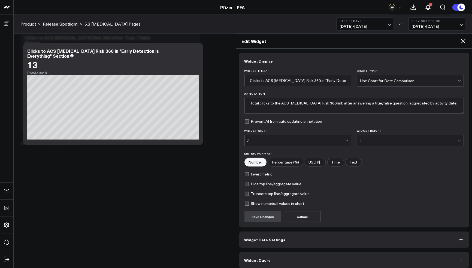
click at [266, 258] on span "Widget Query" at bounding box center [257, 260] width 26 height 4
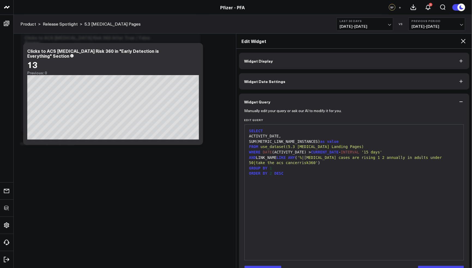
scroll to position [18, 0]
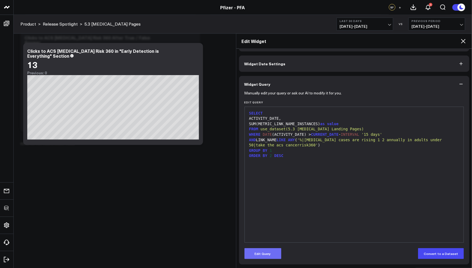
click at [263, 256] on button "Edit Query" at bounding box center [262, 253] width 37 height 11
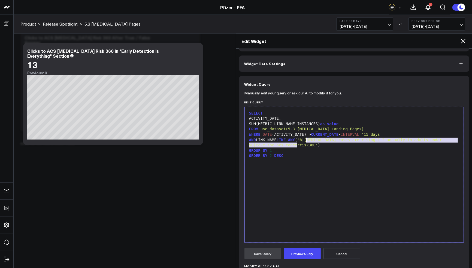
drag, startPoint x: 297, startPoint y: 145, endPoint x: 306, endPoint y: 140, distance: 10.1
click at [306, 140] on span "'%|cancer cases are rising 1 2 annually in adults under 50|take the acs cancerr…" at bounding box center [346, 143] width 195 height 10
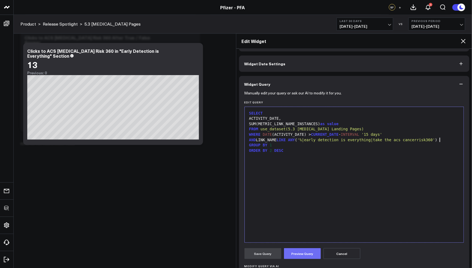
click at [311, 251] on button "Preview Query" at bounding box center [302, 253] width 37 height 11
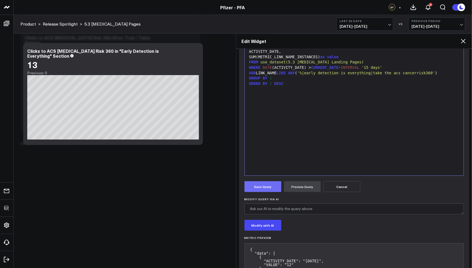
click at [267, 187] on button "Save Query" at bounding box center [262, 186] width 37 height 11
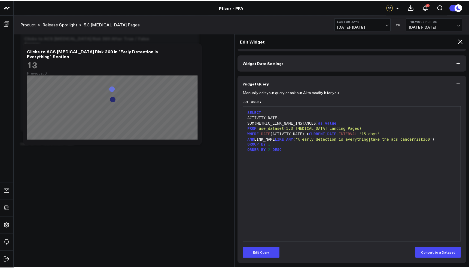
scroll to position [18, 0]
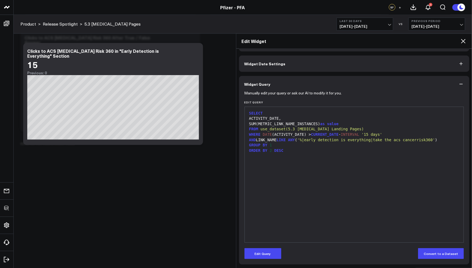
click at [464, 42] on icon at bounding box center [463, 41] width 7 height 7
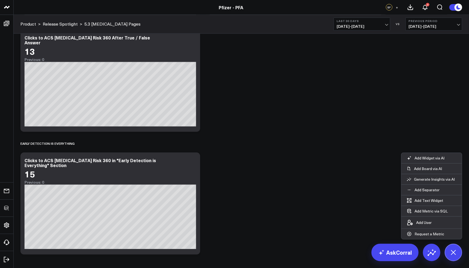
scroll to position [363, 0]
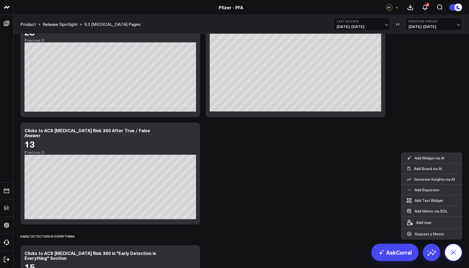
click at [458, 249] on button at bounding box center [453, 252] width 17 height 17
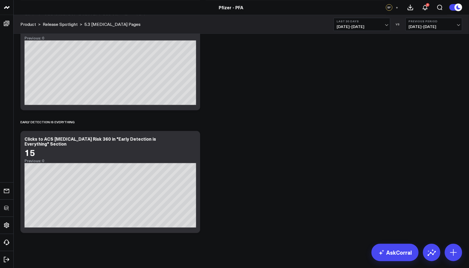
scroll to position [326, 0]
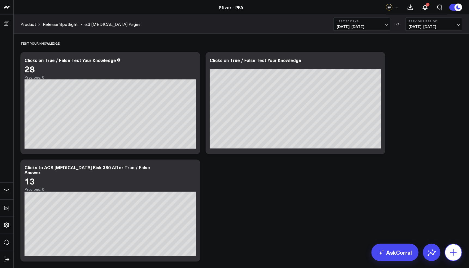
click at [455, 254] on icon at bounding box center [453, 252] width 9 height 9
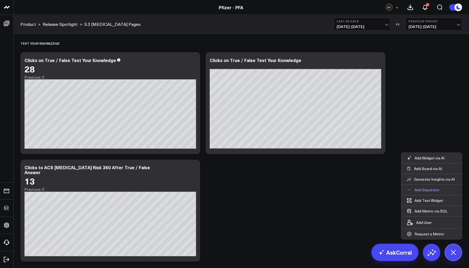
click at [430, 191] on p "Add Separator" at bounding box center [426, 190] width 25 height 5
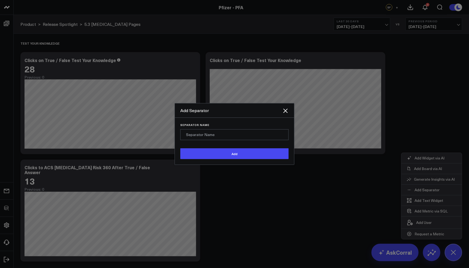
click at [256, 134] on input "Separator Name" at bounding box center [234, 134] width 108 height 11
type input "Main Hero"
click at [180, 148] on button "Add" at bounding box center [234, 153] width 108 height 11
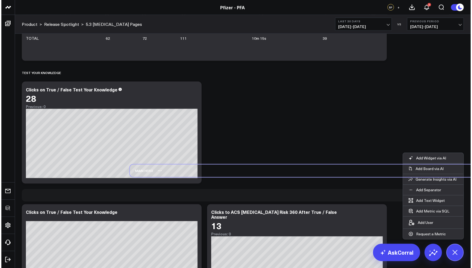
scroll to position [288, 0]
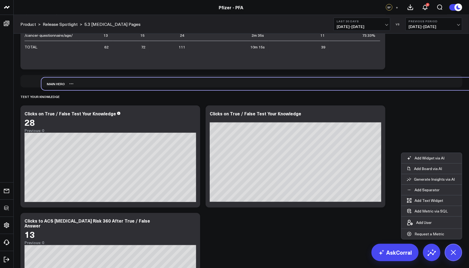
drag, startPoint x: 31, startPoint y: 244, endPoint x: 52, endPoint y: 84, distance: 161.7
click at [52, 84] on div "Main Hero" at bounding box center [52, 84] width 23 height 13
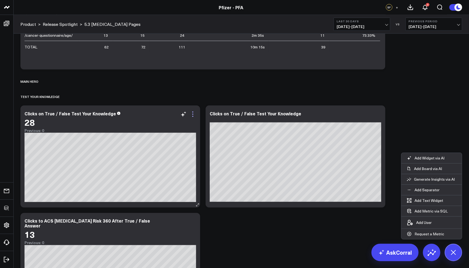
click at [190, 116] on icon at bounding box center [193, 114] width 7 height 7
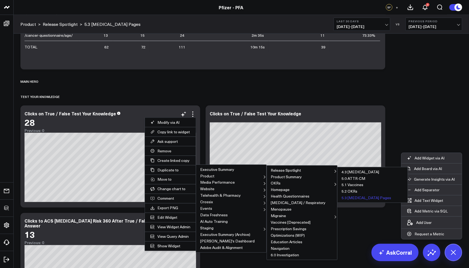
click at [356, 198] on button "5.3 [MEDICAL_DATA] Pages" at bounding box center [372, 198] width 70 height 7
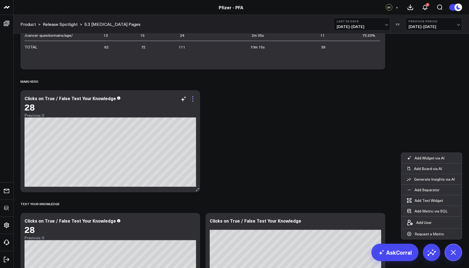
click at [190, 100] on icon at bounding box center [193, 99] width 7 height 7
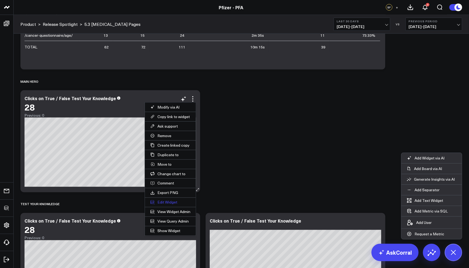
click at [167, 200] on button "Edit Widget" at bounding box center [170, 202] width 51 height 9
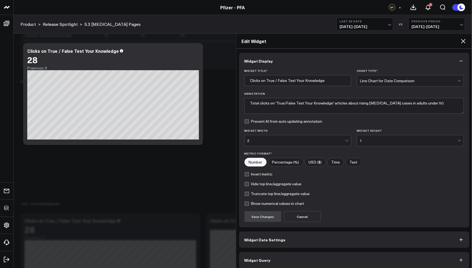
click at [289, 262] on button "Widget Query" at bounding box center [354, 260] width 230 height 16
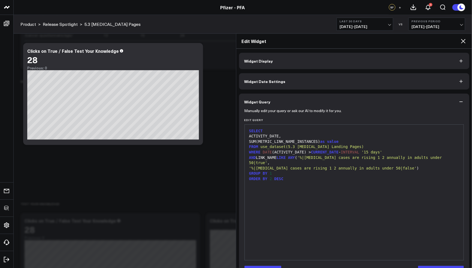
scroll to position [18, 0]
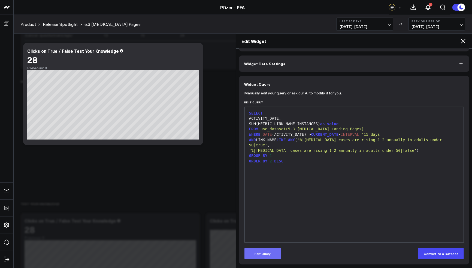
click at [266, 251] on button "Edit Query" at bounding box center [262, 253] width 37 height 11
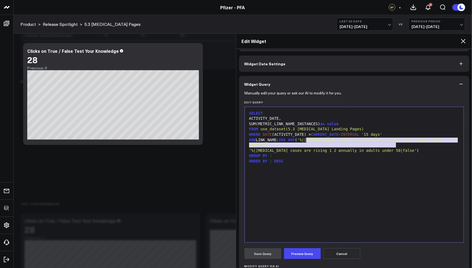
drag, startPoint x: 396, startPoint y: 145, endPoint x: 307, endPoint y: 140, distance: 89.7
click at [307, 140] on div "SELECT ACTIVITY_DATE, SUM(METRIC_LINK_NAME_INSTANCES) as value FROM use_dataset…" at bounding box center [354, 175] width 214 height 130
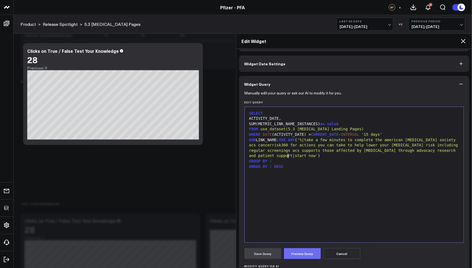
click at [302, 254] on button "Preview Query" at bounding box center [302, 253] width 37 height 11
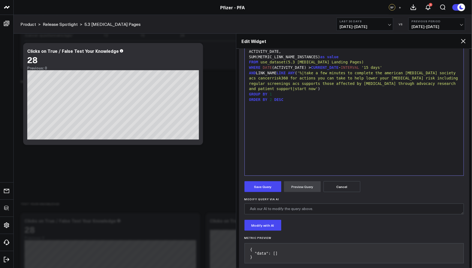
click at [260, 194] on form "Manually edit your query or ask our AI to modify it for you. Edit Query 9 1 2 3…" at bounding box center [353, 146] width 219 height 242
click at [260, 188] on button "Save Query" at bounding box center [262, 186] width 37 height 11
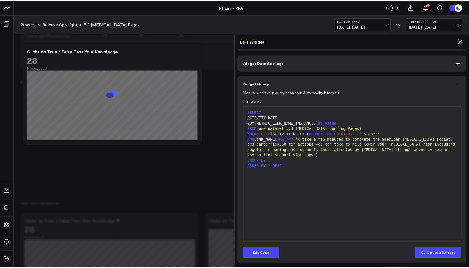
scroll to position [18, 0]
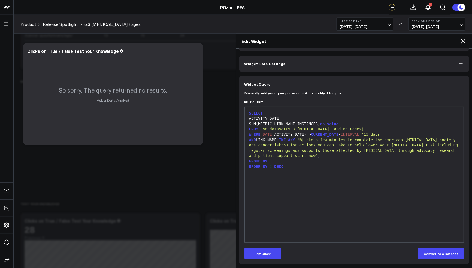
click at [464, 38] on icon at bounding box center [463, 41] width 7 height 7
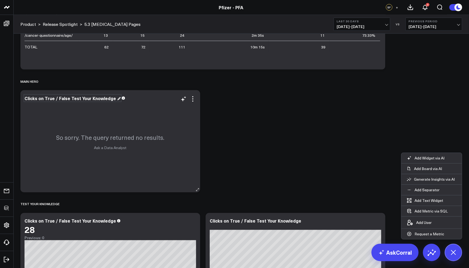
click at [83, 98] on div "Clicks on True / False Test Your Knowledge" at bounding box center [73, 98] width 96 height 6
click at [83, 98] on div "Clicks on True / False Test Your Knowledge" at bounding box center [71, 98] width 93 height 6
click at [331, 144] on div "Modify via AI Copy link to widget Ask support Remove Create linked copy Executi…" at bounding box center [241, 149] width 447 height 799
click at [450, 253] on icon at bounding box center [453, 252] width 12 height 12
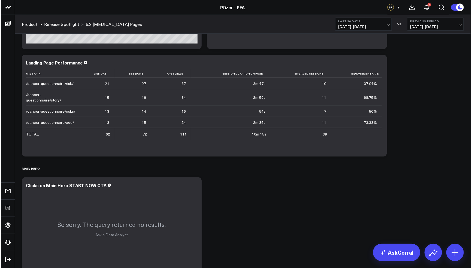
scroll to position [166, 0]
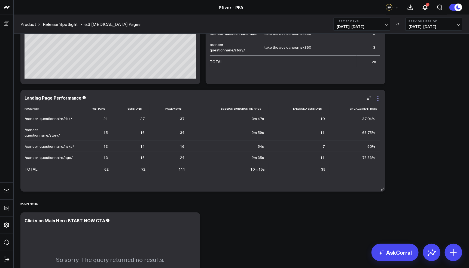
click at [378, 97] on icon at bounding box center [378, 98] width 7 height 7
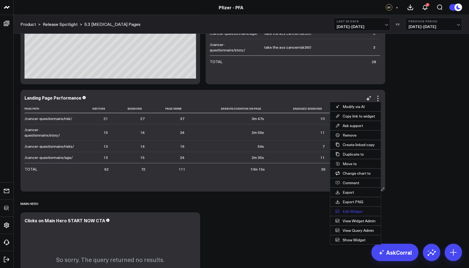
click at [358, 209] on button "Edit Widget" at bounding box center [355, 211] width 51 height 9
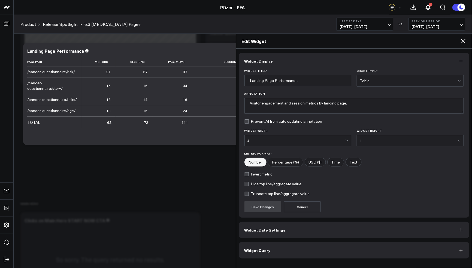
click at [283, 246] on button "Widget Query" at bounding box center [354, 250] width 230 height 16
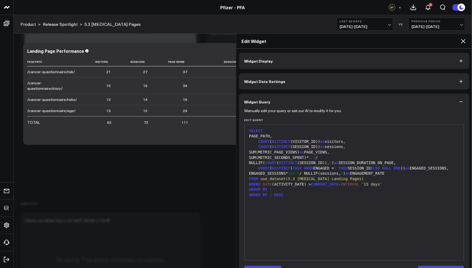
scroll to position [18, 0]
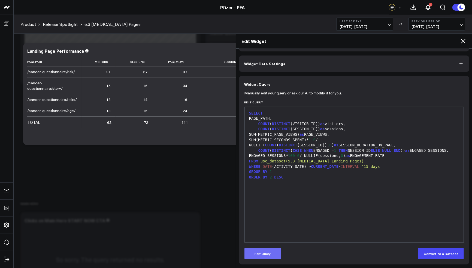
click at [269, 254] on button "Edit Query" at bounding box center [262, 253] width 37 height 11
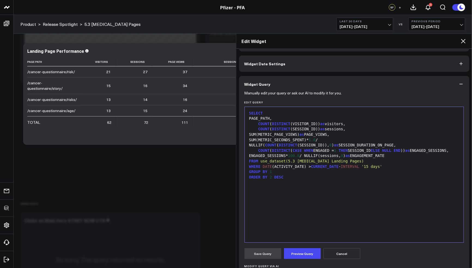
click at [420, 159] on div "ENGAGED_SESSIONS* 100.0 / NULLIF(sessions, 0 ) as ENGAGEMENT_RATE" at bounding box center [354, 155] width 214 height 5
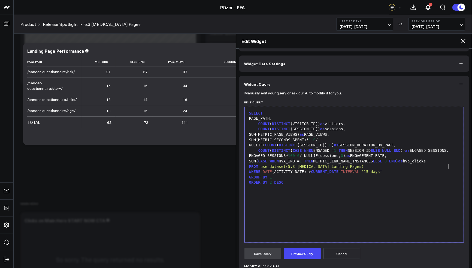
scroll to position [85, 0]
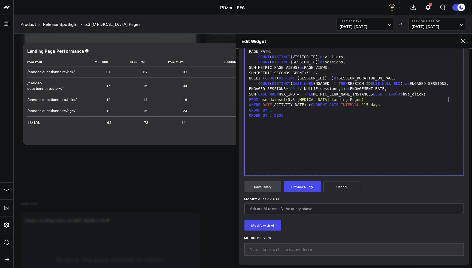
click at [305, 179] on form "Manually edit your query or ask our AI to modify it for you. Edit Query 99 1 2 …" at bounding box center [353, 142] width 219 height 234
click at [305, 182] on button "Preview Query" at bounding box center [302, 186] width 37 height 11
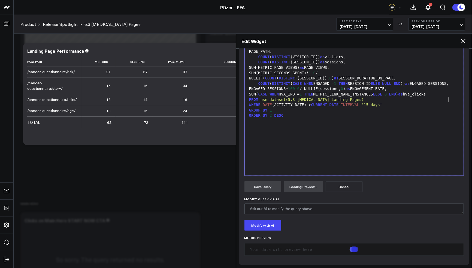
click at [450, 97] on div "SUM( CASE WHEN HVA_IND = 1 THEN METRIC_LINK_NAME_INSTANCES ELSE 0 END ) as hva_…" at bounding box center [354, 94] width 214 height 5
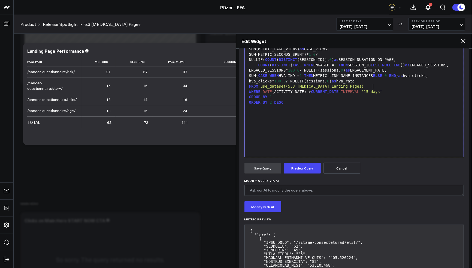
scroll to position [122, 0]
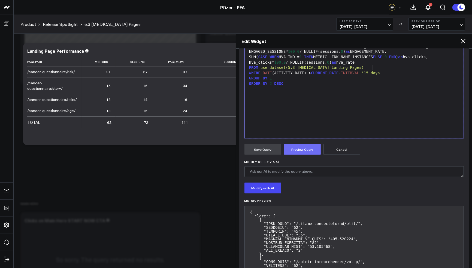
click at [305, 152] on button "Preview Query" at bounding box center [302, 149] width 37 height 11
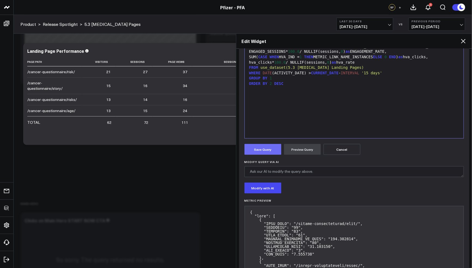
click at [265, 149] on button "Save Query" at bounding box center [262, 149] width 37 height 11
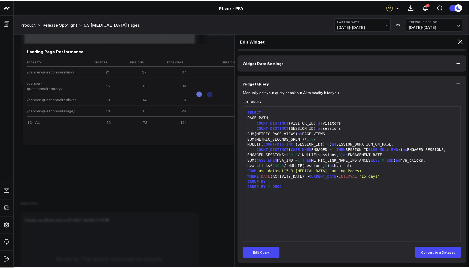
scroll to position [18, 0]
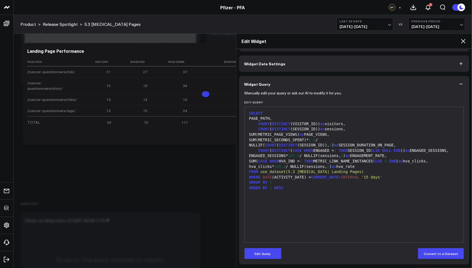
click at [464, 42] on icon at bounding box center [463, 41] width 4 height 4
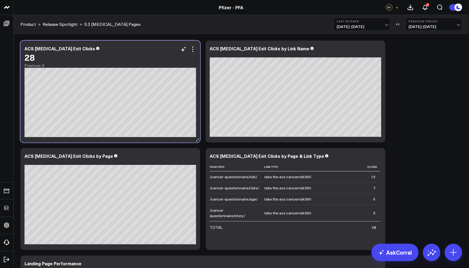
click at [194, 53] on div "28" at bounding box center [111, 57] width 172 height 10
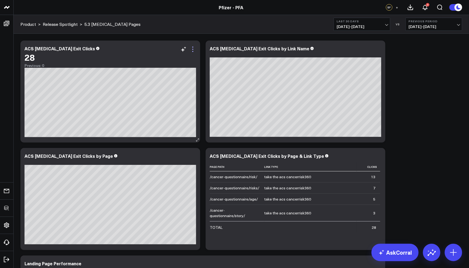
click at [193, 51] on icon at bounding box center [193, 49] width 7 height 7
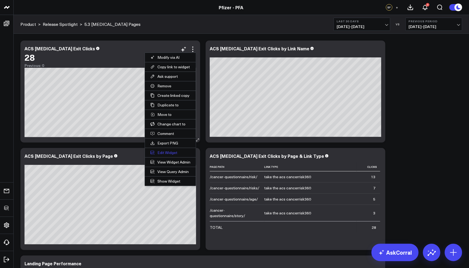
click at [162, 152] on button "Edit Widget" at bounding box center [170, 152] width 51 height 9
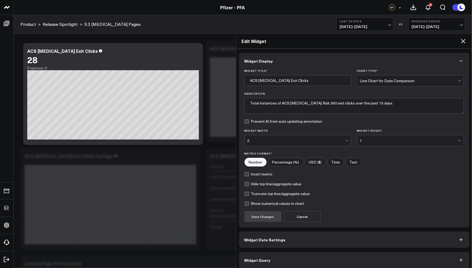
scroll to position [3, 0]
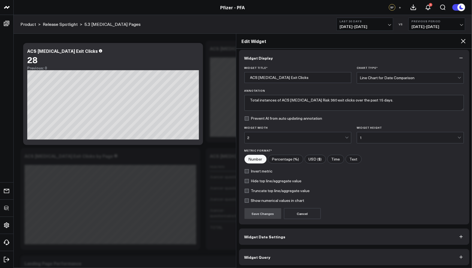
click at [303, 253] on button "Widget Query" at bounding box center [354, 257] width 230 height 16
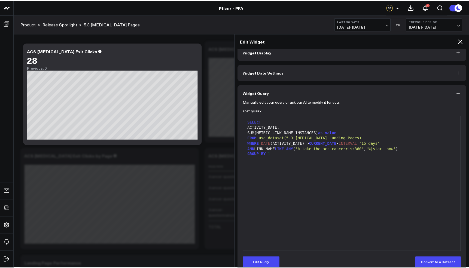
scroll to position [18, 0]
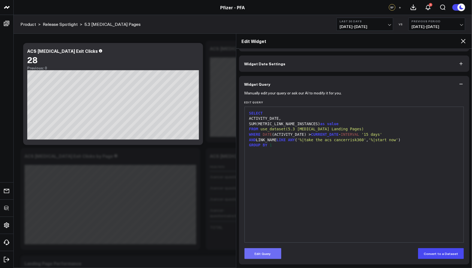
click at [270, 254] on button "Edit Query" at bounding box center [262, 253] width 37 height 11
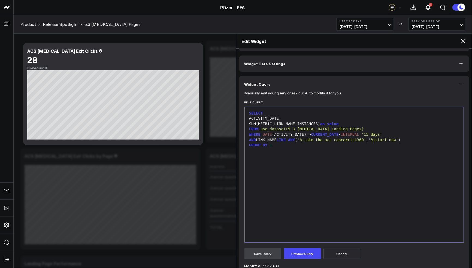
click at [371, 181] on div "SELECT ACTIVITY_DATE, SUM(METRIC_LINK_NAME_INSTANCES) as value FROM use_dataset…" at bounding box center [354, 175] width 214 height 130
drag, startPoint x: 397, startPoint y: 141, endPoint x: 257, endPoint y: 139, distance: 140.3
click at [257, 139] on div "AND LINK_NAME LIKE ANY ( '%|take the acs cancerrisk360' , '%|start now' )" at bounding box center [354, 140] width 214 height 5
copy div "LINK_NAME LIKE ANY ( '%|take the acs cancerrisk360' , '%|start now' )"
click at [462, 40] on icon at bounding box center [463, 41] width 7 height 7
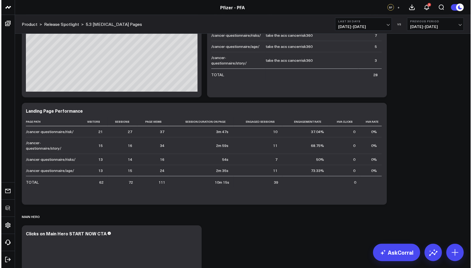
scroll to position [188, 0]
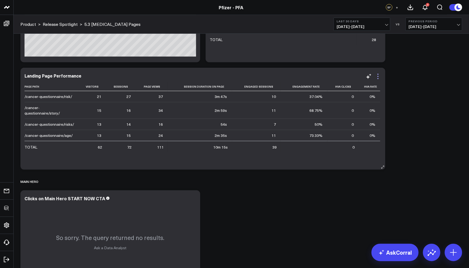
click at [376, 75] on icon at bounding box center [378, 76] width 7 height 7
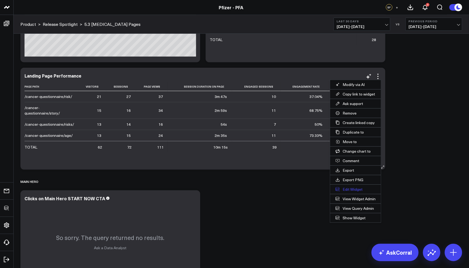
click at [349, 186] on button "Edit Widget" at bounding box center [355, 189] width 51 height 9
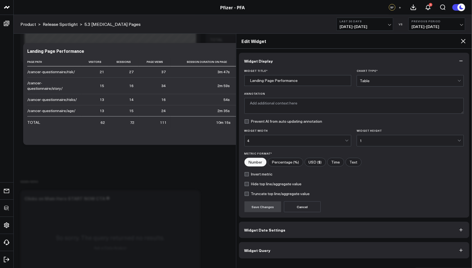
type textarea "This chart displays the performance of landing pages, highlighting visitor coun…"
click at [283, 253] on button "Widget Query" at bounding box center [354, 250] width 230 height 16
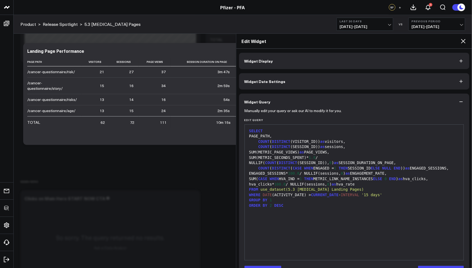
scroll to position [18, 0]
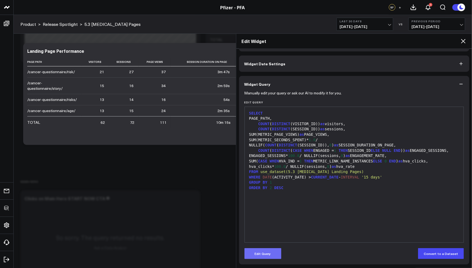
click at [269, 253] on button "Edit Query" at bounding box center [262, 253] width 37 height 11
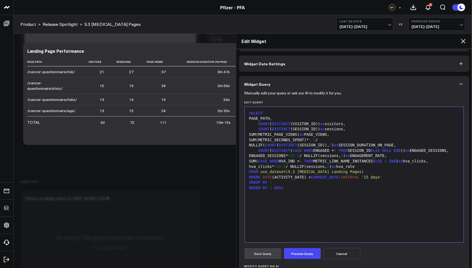
click at [383, 133] on div "SUM(METRIC_PAGE_VIEWS) as PAGE_VIEWS," at bounding box center [354, 134] width 214 height 5
click at [384, 144] on div "SUM(METRIC_SECONDS_SPENT)* 1.0 / NULLIF( COUNT ( DISTINCT (SESSION_ID)), 0 ) as…" at bounding box center [354, 143] width 214 height 11
click at [383, 145] on div "SUM(METRIC_SECONDS_SPENT)* 1.0 / NULLIF( COUNT ( DISTINCT (SESSION_ID)), 0 ) as…" at bounding box center [354, 143] width 214 height 11
click at [428, 159] on div "ENGAGED_SESSIONS* 100.0 / NULLIF(sessions, 0 ) as ENGAGEMENT_RATE," at bounding box center [354, 155] width 214 height 5
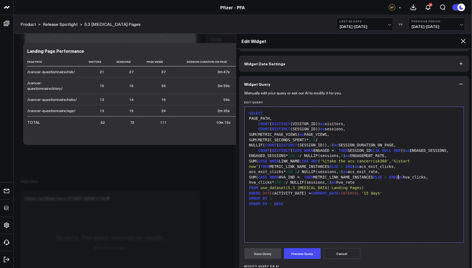
click at [384, 175] on div "acs_exit_clicks* 100.0 / NULLIF(sessions, 0 ) as acs_exit_rate," at bounding box center [354, 171] width 214 height 5
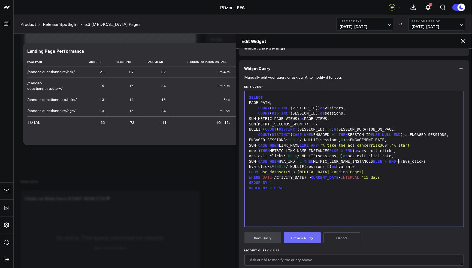
click at [303, 233] on button "Preview Query" at bounding box center [302, 238] width 37 height 11
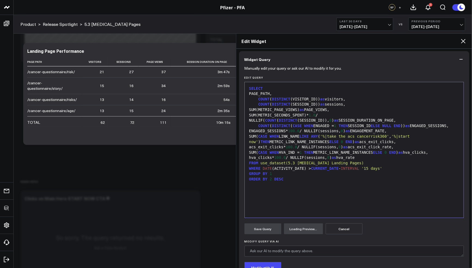
scroll to position [85, 0]
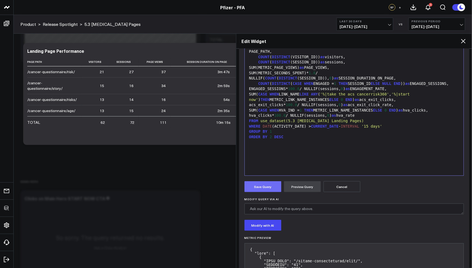
click at [262, 190] on button "Save Query" at bounding box center [262, 186] width 37 height 11
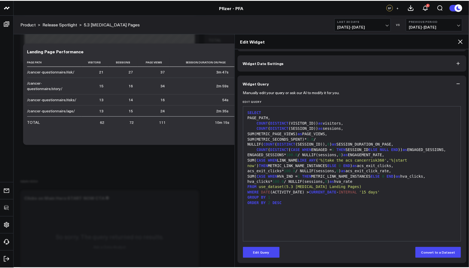
scroll to position [18, 0]
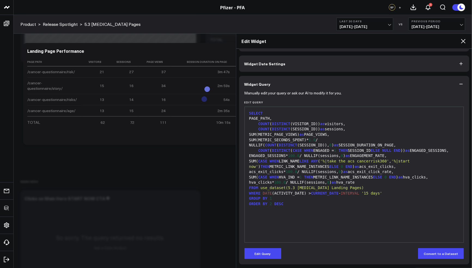
click at [462, 41] on icon at bounding box center [463, 41] width 7 height 7
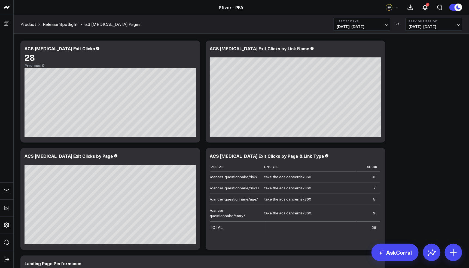
click at [194, 49] on icon at bounding box center [193, 49] width 7 height 7
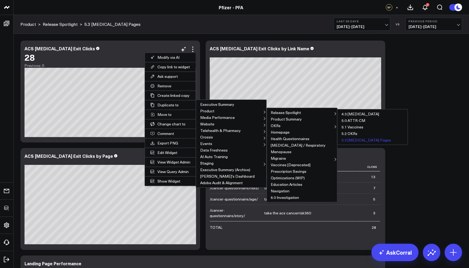
click at [354, 139] on button "5.3 [MEDICAL_DATA] Pages" at bounding box center [372, 140] width 70 height 7
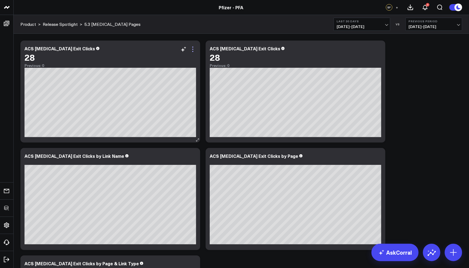
click at [192, 49] on icon at bounding box center [193, 49] width 7 height 7
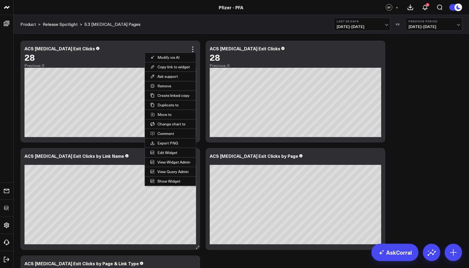
click at [168, 152] on button "Edit Widget" at bounding box center [170, 152] width 51 height 9
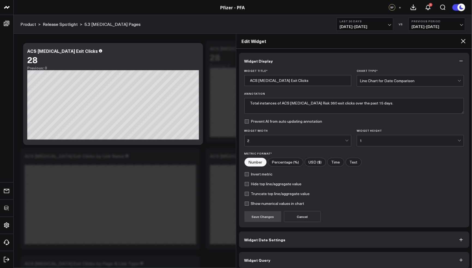
click at [287, 255] on button "Widget Query" at bounding box center [354, 260] width 230 height 16
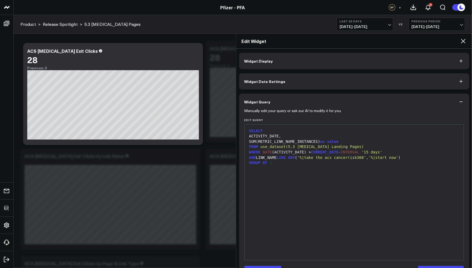
scroll to position [18, 0]
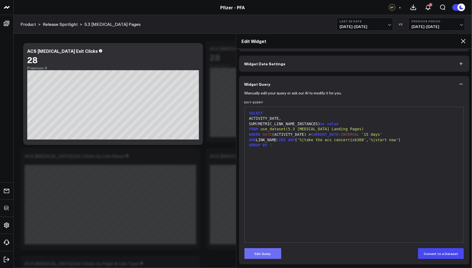
click at [262, 253] on button "Edit Query" at bounding box center [262, 253] width 37 height 11
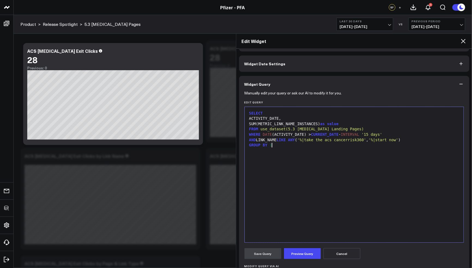
click at [291, 161] on div "SELECT ACTIVITY_DATE, SUM(METRIC_LINK_NAME_INSTANCES) as value FROM use_dataset…" at bounding box center [354, 175] width 214 height 130
drag, startPoint x: 258, startPoint y: 140, endPoint x: 415, endPoint y: 139, distance: 157.7
click at [415, 139] on div "AND LINK_NAME LIKE ANY ( '%|take the acs cancerrisk360' , '%|start now' )" at bounding box center [354, 140] width 214 height 5
click at [263, 123] on div "SUM(METRIC_LINK_NAME_INSTANCES) as value" at bounding box center [354, 123] width 214 height 5
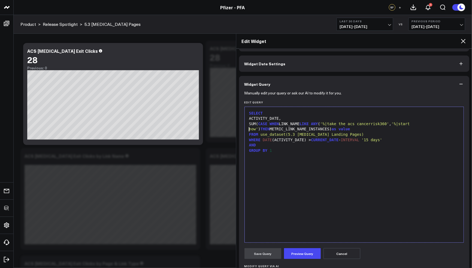
click at [308, 129] on div "SUM( CASE WHEN LINK_NAME LIKE ANY ( '%|take the acs cancerrisk360' , '%|start n…" at bounding box center [354, 126] width 214 height 11
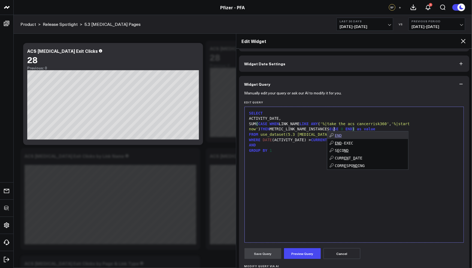
click at [325, 112] on div "SELECT" at bounding box center [354, 113] width 214 height 5
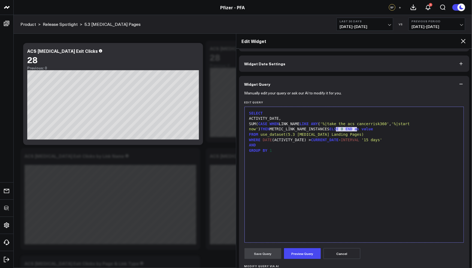
drag, startPoint x: 360, startPoint y: 129, endPoint x: 337, endPoint y: 129, distance: 23.1
click at [337, 129] on div "SUM( CASE WHEN LINK_NAME LIKE ANY ( '%|take the acs cancerrisk360' , '%|start n…" at bounding box center [354, 126] width 214 height 11
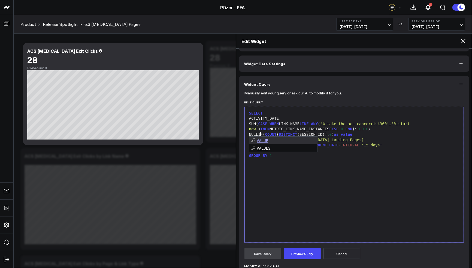
click at [355, 191] on div "SELECT ACTIVITY_DATE, SUM( CASE WHEN LINK_NAME LIKE ANY ( '%|take the acs cance…" at bounding box center [354, 175] width 214 height 130
drag, startPoint x: 274, startPoint y: 151, endPoint x: 233, endPoint y: 150, distance: 41.1
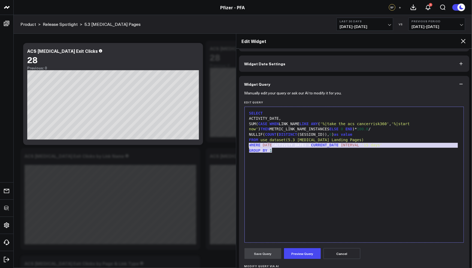
drag, startPoint x: 279, startPoint y: 152, endPoint x: 236, endPoint y: 148, distance: 43.2
click at [236, 148] on div "Widget Display Widget Date Settings Widget Query Manually edit your query or as…" at bounding box center [354, 158] width 236 height 219
click at [249, 149] on span "GROUP" at bounding box center [254, 150] width 11 height 4
click at [250, 149] on span "GROUP" at bounding box center [254, 150] width 11 height 4
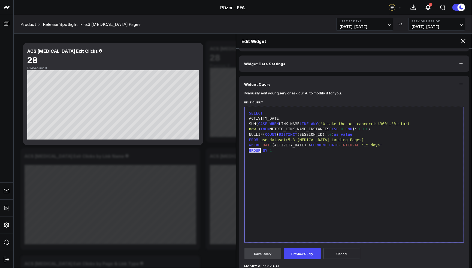
click at [250, 149] on span "GROUP" at bounding box center [254, 150] width 11 height 4
click at [275, 118] on div "ACTIVITY_DATE," at bounding box center [354, 118] width 214 height 5
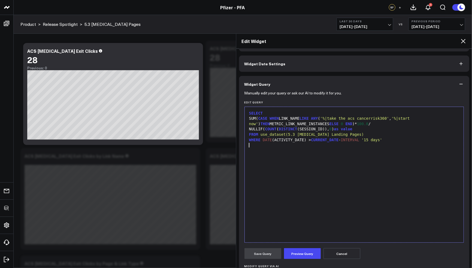
click at [342, 181] on div "SELECT SUM( CASE WHEN LINK_NAME LIKE ANY ( '%|take the acs cancerrisk360' , '%|…" at bounding box center [354, 175] width 214 height 130
click at [305, 255] on button "Preview Query" at bounding box center [302, 253] width 37 height 11
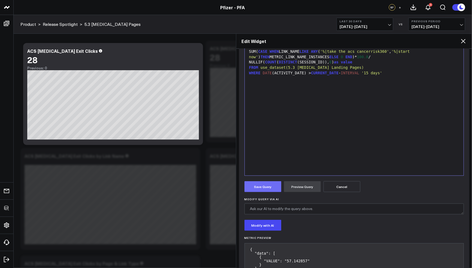
click at [270, 186] on button "Save Query" at bounding box center [262, 186] width 37 height 11
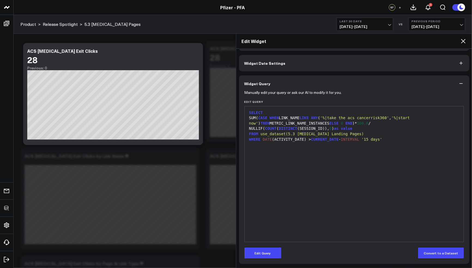
scroll to position [18, 0]
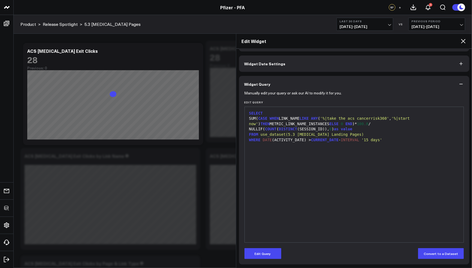
click at [465, 40] on icon at bounding box center [463, 41] width 7 height 7
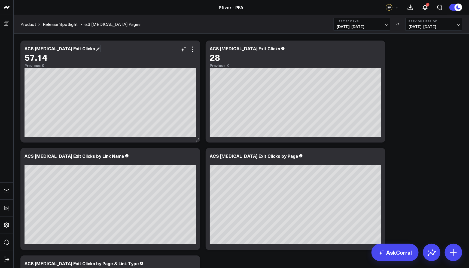
click at [57, 48] on div "ACS [MEDICAL_DATA] Exit Clicks" at bounding box center [62, 48] width 75 height 6
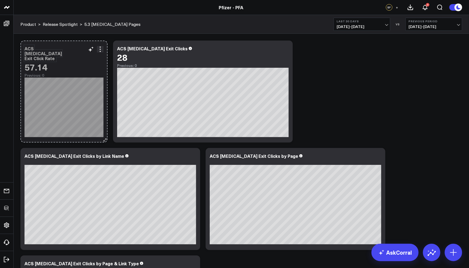
click at [99, 129] on div "ACS Cancer Exit Click Rate 57.14 Previous: 0 [#fff fontSize:14px lineHeight:16p…" at bounding box center [63, 92] width 87 height 102
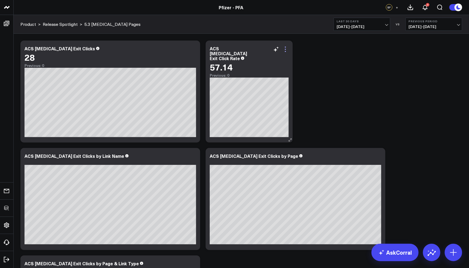
click at [283, 50] on icon at bounding box center [285, 49] width 7 height 7
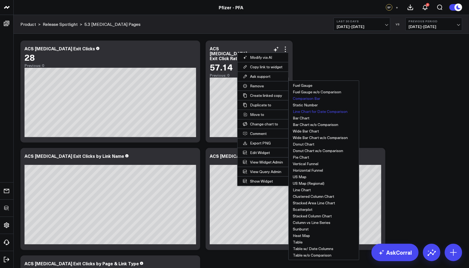
click at [315, 99] on button "Comparison Bar" at bounding box center [324, 98] width 70 height 7
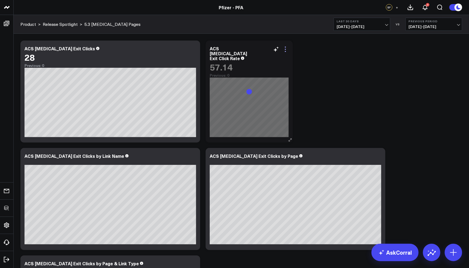
click at [287, 50] on icon at bounding box center [285, 49] width 7 height 7
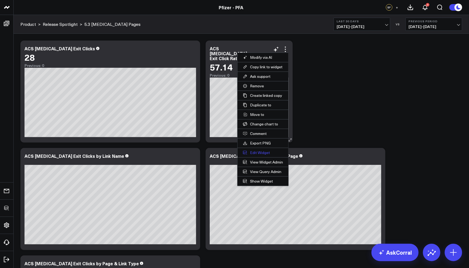
click at [267, 149] on button "Edit Widget" at bounding box center [262, 152] width 51 height 9
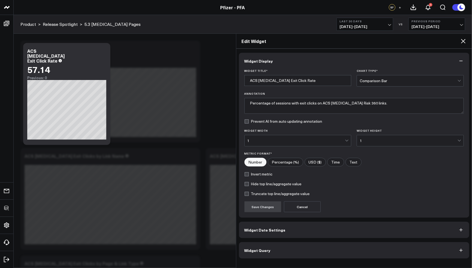
click at [286, 161] on input"] "Percentage (%)" at bounding box center [285, 162] width 35 height 8
radio input"] "true"
click at [268, 205] on button "Save Changes" at bounding box center [262, 207] width 37 height 11
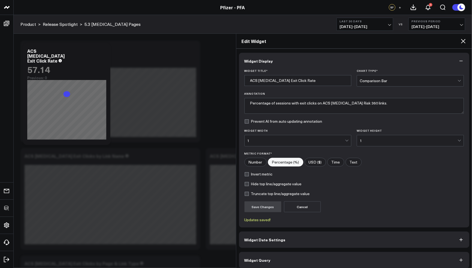
click at [462, 40] on icon at bounding box center [463, 41] width 4 height 4
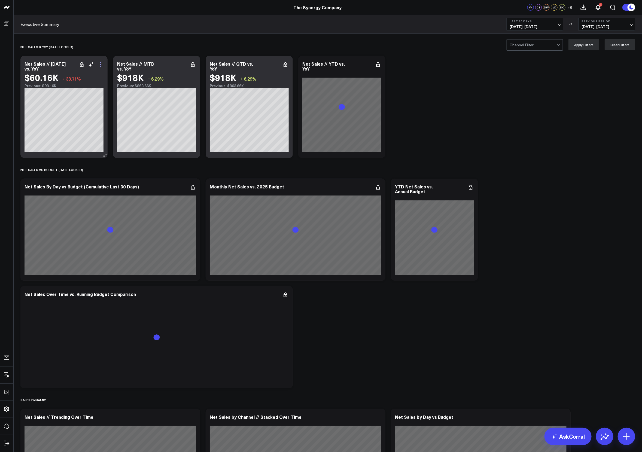
click at [100, 64] on icon at bounding box center [100, 64] width 7 height 7
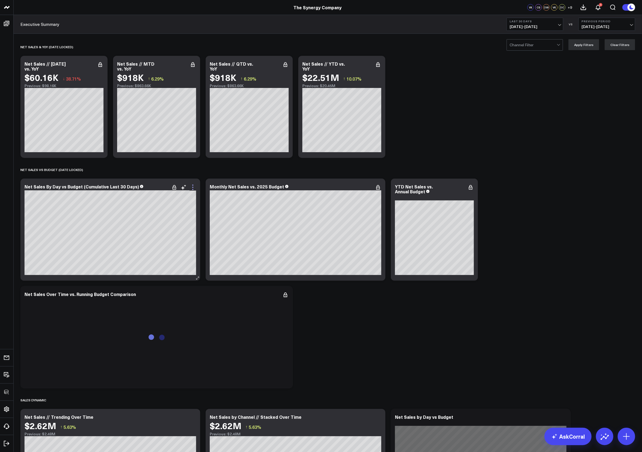
click at [191, 188] on icon at bounding box center [193, 187] width 7 height 7
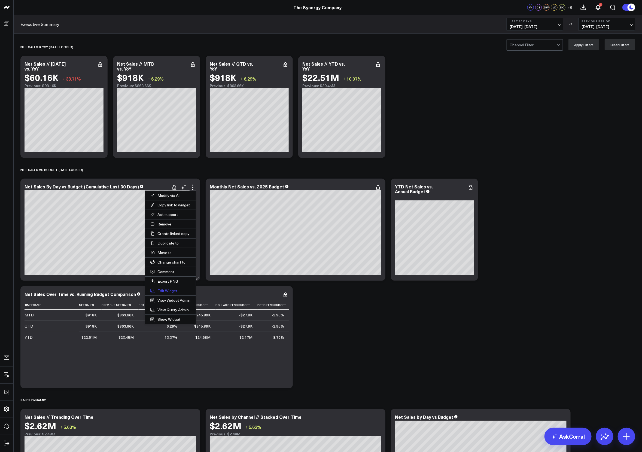
click at [167, 291] on button "Edit Widget" at bounding box center [170, 290] width 51 height 9
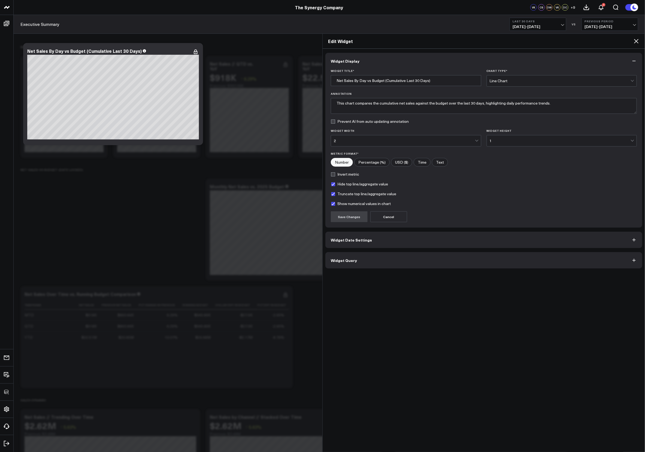
click at [346, 272] on div "Widget Display Widget Title * Net Sales By Day vs Budget (Cumulative Last 30 Da…" at bounding box center [483, 250] width 322 height 403
click at [348, 265] on button "Widget Query" at bounding box center [483, 260] width 317 height 16
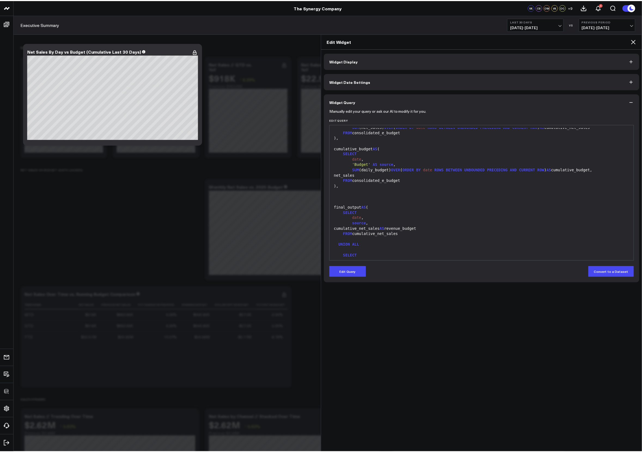
scroll to position [411, 0]
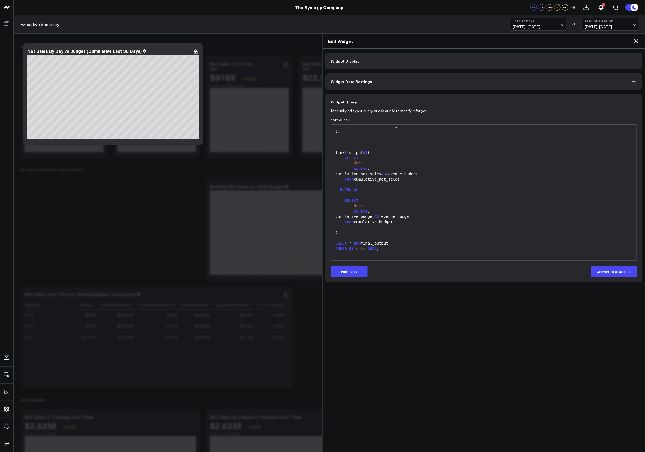
click at [636, 40] on icon at bounding box center [636, 41] width 7 height 7
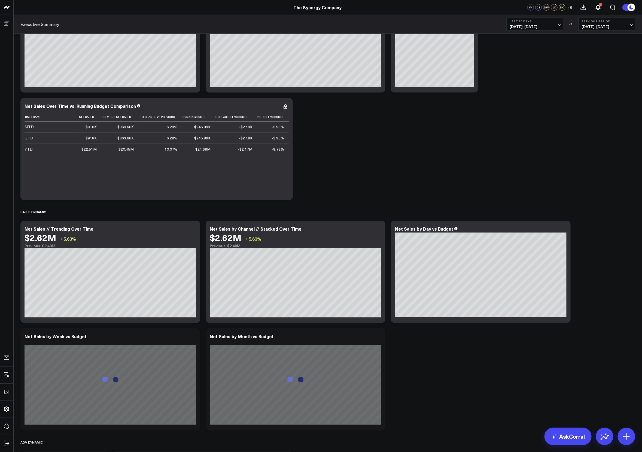
scroll to position [307, 0]
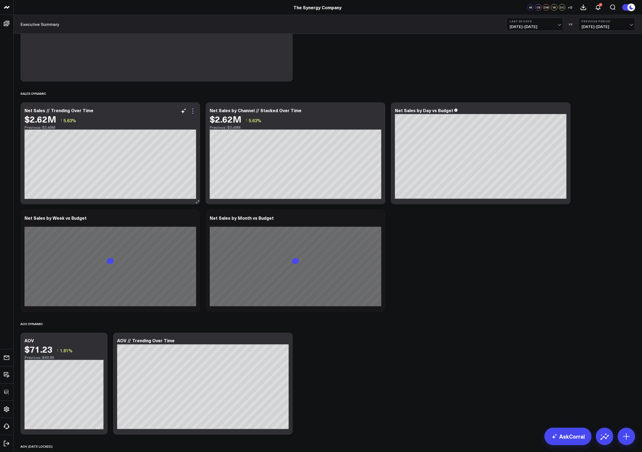
click at [194, 110] on icon at bounding box center [193, 111] width 7 height 7
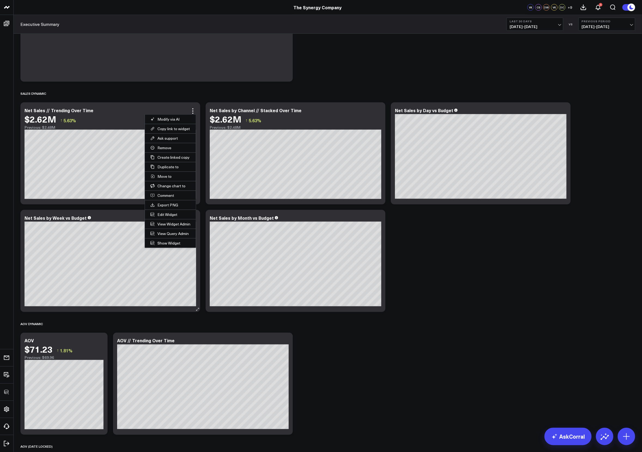
click at [166, 214] on button "Edit Widget" at bounding box center [170, 214] width 51 height 9
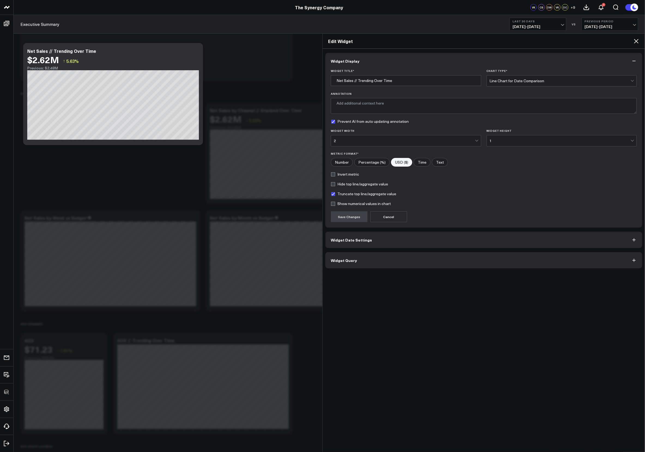
click at [377, 259] on button "Widget Query" at bounding box center [483, 260] width 317 height 16
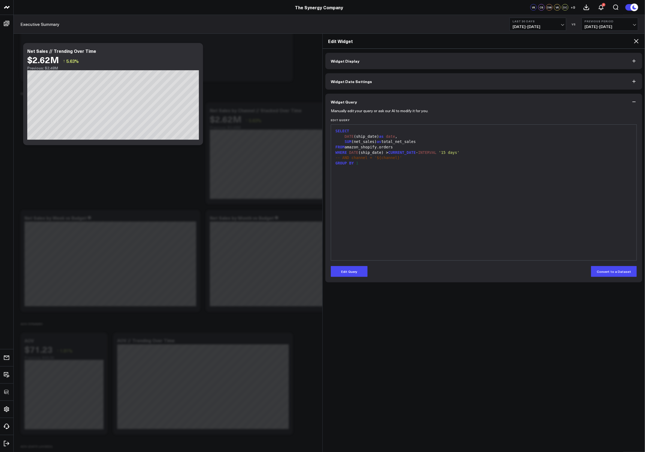
click at [507, 219] on div "SELECT DATE (ship_date) as date , SUM (net_sales) as total_net_sales FROM amazo…" at bounding box center [484, 192] width 300 height 130
click at [635, 41] on icon at bounding box center [636, 41] width 7 height 7
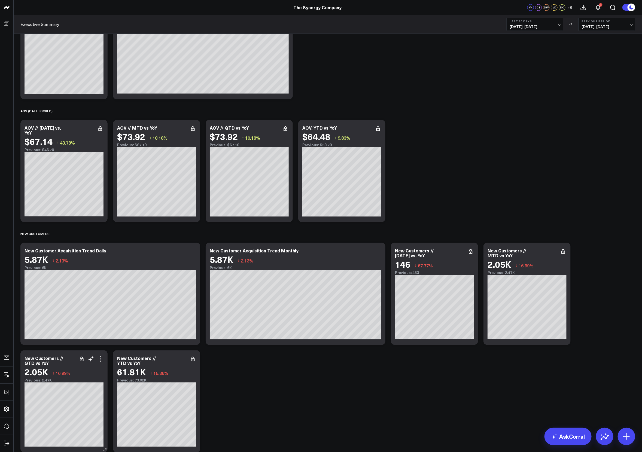
scroll to position [712, 0]
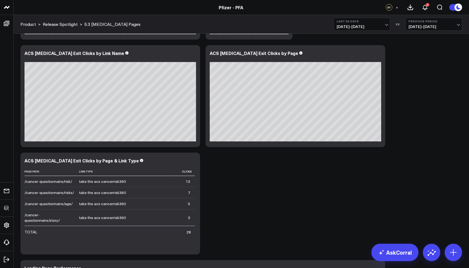
scroll to position [112, 0]
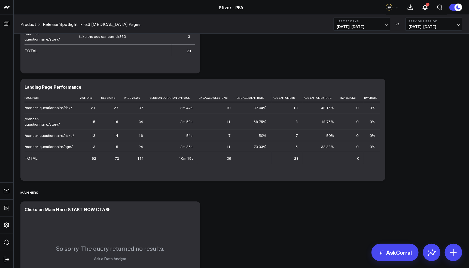
scroll to position [0, 0]
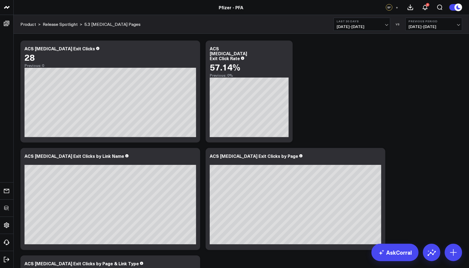
click at [455, 251] on icon at bounding box center [453, 252] width 9 height 9
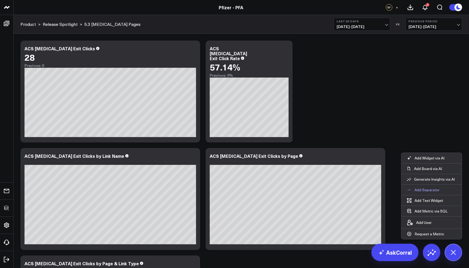
click at [426, 191] on p "Add Separator" at bounding box center [426, 190] width 25 height 5
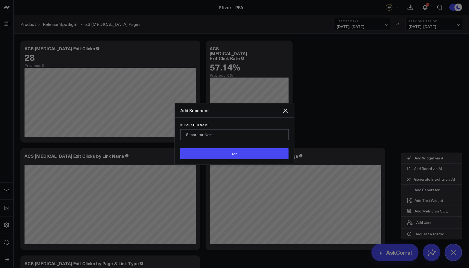
click at [238, 133] on input "Separator Name" at bounding box center [234, 134] width 108 height 11
type input "Engagement"
click at [180, 148] on button "Add" at bounding box center [234, 153] width 108 height 11
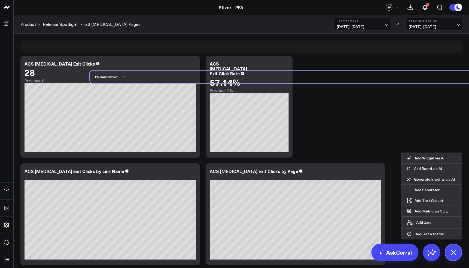
drag, startPoint x: 39, startPoint y: 246, endPoint x: 108, endPoint y: 79, distance: 181.2
click at [108, 79] on div "Engagement" at bounding box center [104, 77] width 29 height 13
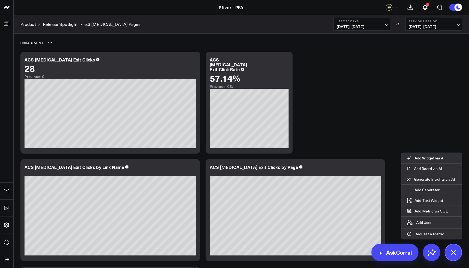
click at [51, 47] on div "Engagement" at bounding box center [241, 42] width 442 height 13
click at [49, 39] on button at bounding box center [50, 42] width 4 height 7
click at [58, 48] on button "Rename" at bounding box center [65, 48] width 24 height 9
click at [190, 60] on icon at bounding box center [193, 60] width 7 height 7
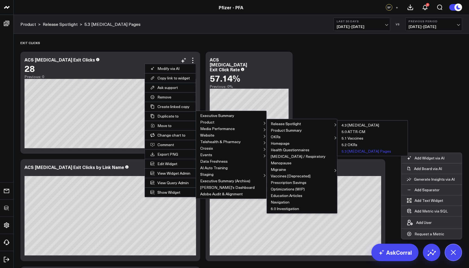
click at [364, 150] on button "5.3 [MEDICAL_DATA] Pages" at bounding box center [372, 151] width 70 height 7
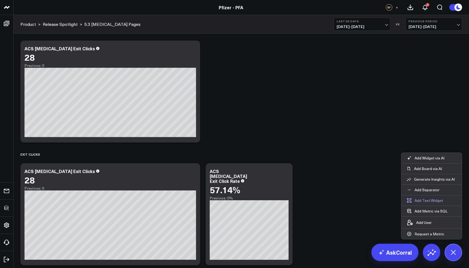
click at [433, 200] on button "Add Text Widget" at bounding box center [424, 201] width 47 height 10
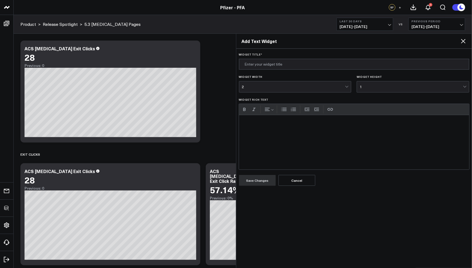
click at [461, 46] on div "Add Text Widget" at bounding box center [354, 41] width 236 height 15
click at [463, 42] on icon at bounding box center [463, 41] width 7 height 7
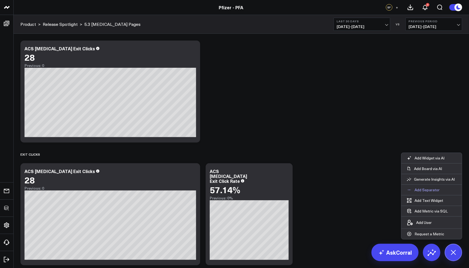
click at [437, 190] on p "Add Separator" at bounding box center [426, 190] width 25 height 5
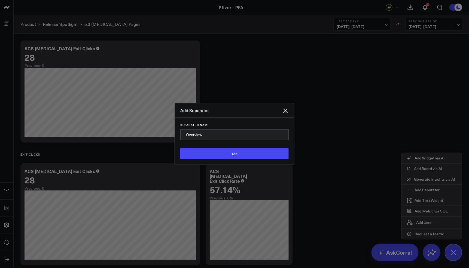
type input "Overview"
click at [180, 148] on button "Add" at bounding box center [234, 153] width 108 height 11
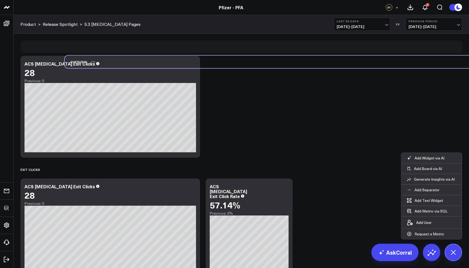
drag, startPoint x: 26, startPoint y: 246, endPoint x: 71, endPoint y: 63, distance: 188.0
click at [71, 63] on div "Overview" at bounding box center [76, 62] width 22 height 13
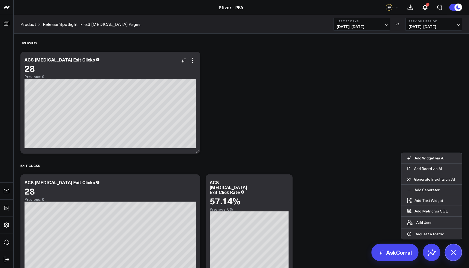
click at [48, 64] on div "28" at bounding box center [111, 68] width 172 height 10
click at [48, 63] on div "28" at bounding box center [111, 68] width 172 height 10
click at [48, 59] on div "ACS [MEDICAL_DATA] Exit Clicks" at bounding box center [62, 60] width 75 height 6
click at [48, 59] on div "ACS [MEDICAL_DATA] Exit Clicks" at bounding box center [61, 60] width 72 height 6
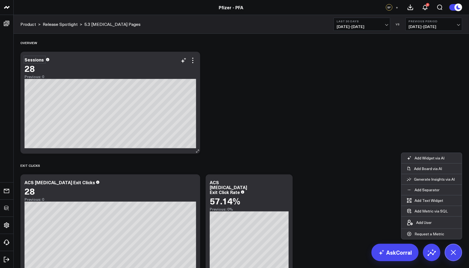
drag, startPoint x: 134, startPoint y: 62, endPoint x: 139, endPoint y: 60, distance: 5.6
click at [134, 62] on div "Sessions 28 Previous: 0" at bounding box center [111, 68] width 172 height 22
click at [194, 62] on icon at bounding box center [193, 60] width 7 height 7
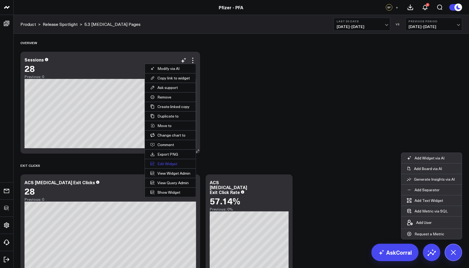
click at [170, 161] on button "Edit Widget" at bounding box center [170, 163] width 51 height 9
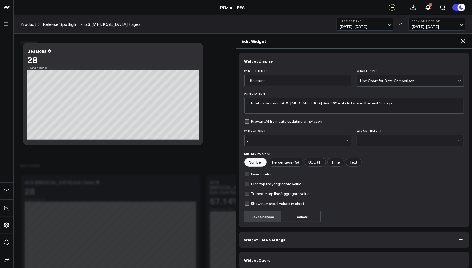
click at [317, 256] on button "Widget Query" at bounding box center [354, 260] width 230 height 16
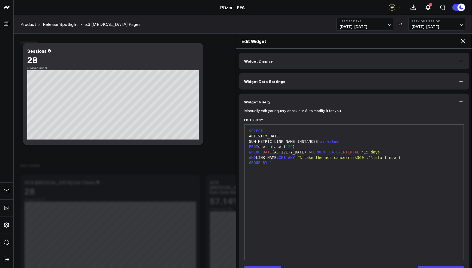
scroll to position [18, 0]
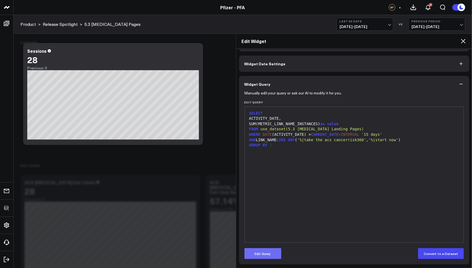
click at [269, 251] on button "Edit Query" at bounding box center [262, 253] width 37 height 11
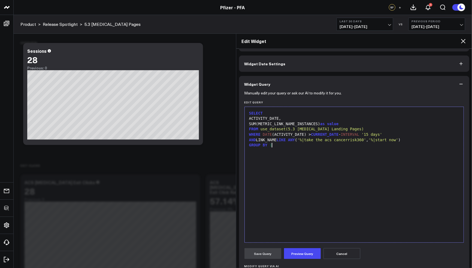
click at [293, 151] on div "SELECT ACTIVITY_DATE, SUM(METRIC_LINK_NAME_INSTANCES) as value FROM use_dataset…" at bounding box center [354, 175] width 214 height 130
click at [308, 141] on span "'%|take the acs cancerrisk360'" at bounding box center [331, 140] width 69 height 4
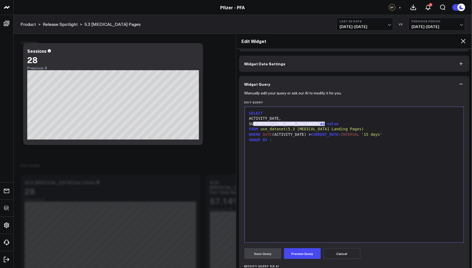
drag, startPoint x: 324, startPoint y: 124, endPoint x: 254, endPoint y: 124, distance: 70.3
click at [254, 124] on div "SUM(METRIC_LINK_NAME_INSTANCES) as value" at bounding box center [354, 123] width 214 height 5
click at [306, 255] on button "Preview Query" at bounding box center [302, 253] width 37 height 11
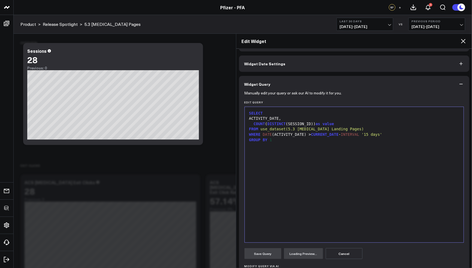
scroll to position [85, 0]
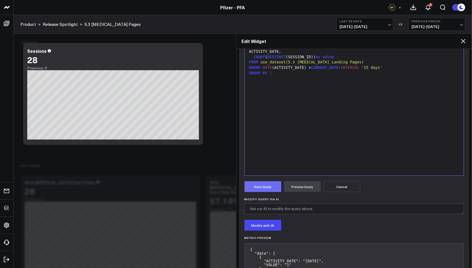
click at [269, 185] on button "Save Query" at bounding box center [262, 186] width 37 height 11
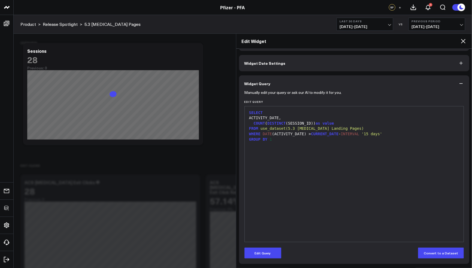
scroll to position [18, 0]
click at [460, 40] on icon at bounding box center [463, 41] width 7 height 7
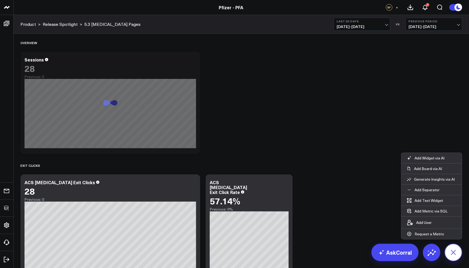
click at [450, 250] on button at bounding box center [453, 252] width 17 height 17
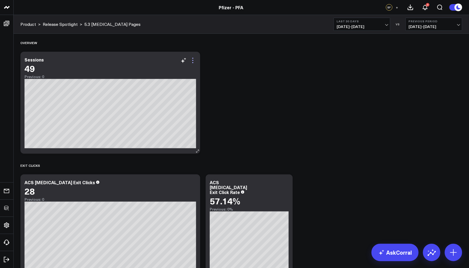
click at [193, 62] on icon at bounding box center [193, 60] width 7 height 7
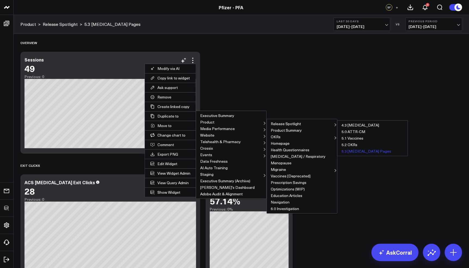
click at [357, 150] on button "5.3 [MEDICAL_DATA] Pages" at bounding box center [372, 151] width 70 height 7
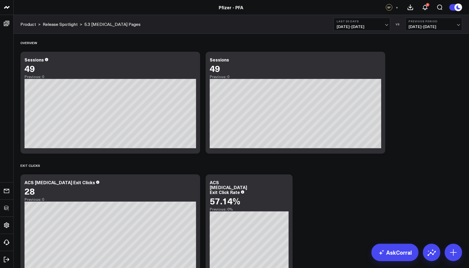
click at [31, 59] on div "Sessions" at bounding box center [34, 60] width 19 height 6
click at [31, 59] on div "Sessions" at bounding box center [35, 60] width 20 height 6
click at [191, 61] on icon at bounding box center [193, 60] width 7 height 7
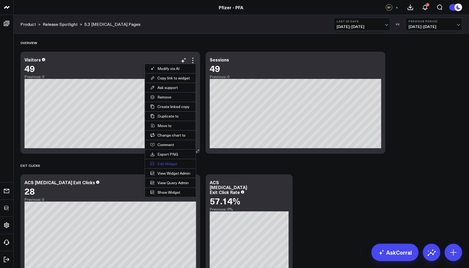
click at [173, 161] on button "Edit Widget" at bounding box center [170, 163] width 51 height 9
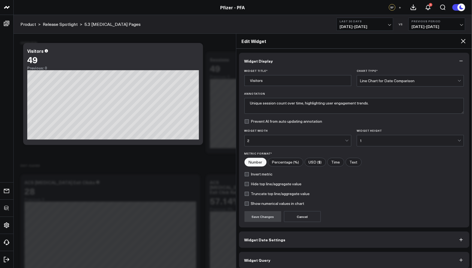
scroll to position [3, 0]
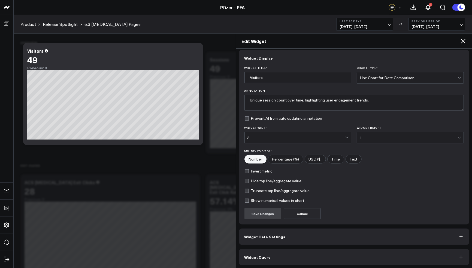
click at [273, 255] on button "Widget Query" at bounding box center [354, 257] width 230 height 16
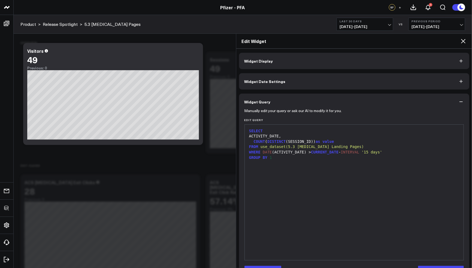
scroll to position [18, 0]
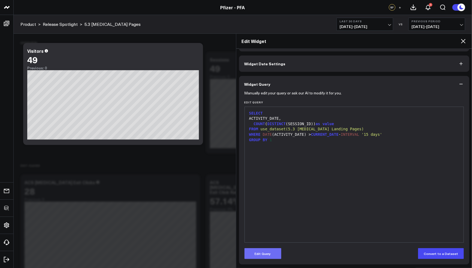
click at [269, 257] on button "Edit Query" at bounding box center [262, 253] width 37 height 11
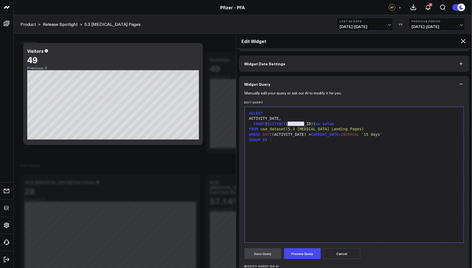
drag, startPoint x: 303, startPoint y: 124, endPoint x: 289, endPoint y: 124, distance: 14.7
click at [289, 124] on div "COUNT ( DISTINCT (SESSION_ID)) as value" at bounding box center [354, 123] width 214 height 5
click at [306, 257] on button "Preview Query" at bounding box center [302, 253] width 37 height 11
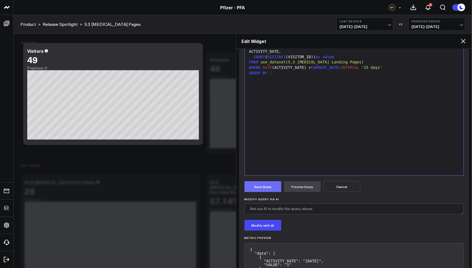
click at [260, 184] on button "Save Query" at bounding box center [262, 186] width 37 height 11
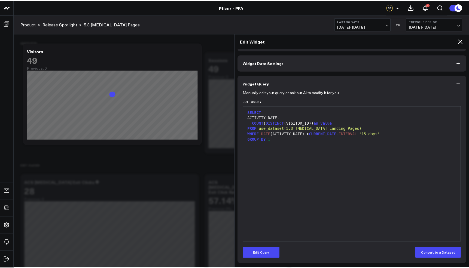
scroll to position [18, 0]
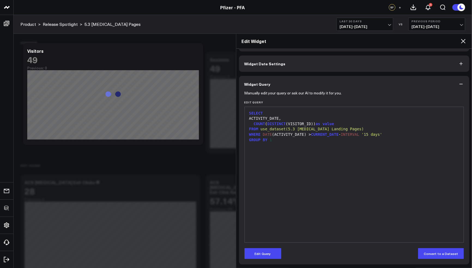
click at [461, 40] on icon at bounding box center [463, 41] width 7 height 7
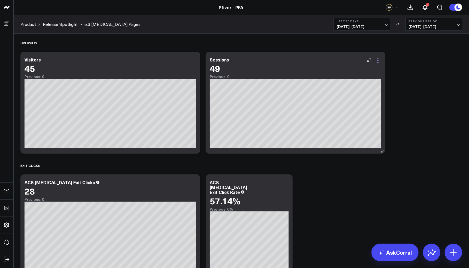
click at [378, 63] on icon at bounding box center [378, 60] width 7 height 7
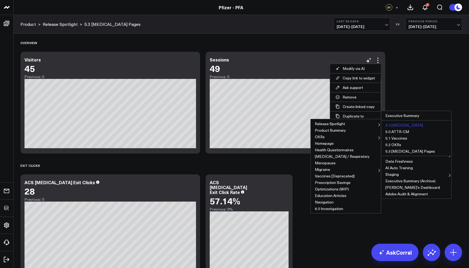
click at [399, 124] on button "4.3 [MEDICAL_DATA]" at bounding box center [416, 125] width 70 height 7
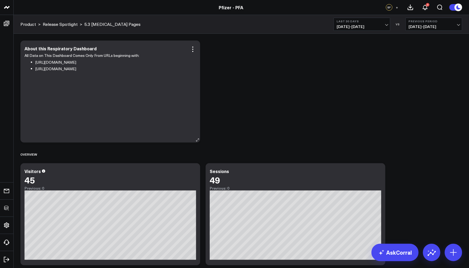
click at [85, 54] on p "All Data on This Dashboard Comes Only From URLs beginning with:" at bounding box center [108, 55] width 167 height 7
click at [60, 46] on div "About this Respiratory Dashboard" at bounding box center [63, 48] width 77 height 6
drag, startPoint x: 46, startPoint y: 48, endPoint x: 71, endPoint y: 50, distance: 25.3
click at [71, 50] on div "About this Respiratory Dashboard" at bounding box center [61, 48] width 73 height 6
click at [193, 50] on icon at bounding box center [193, 49] width 7 height 7
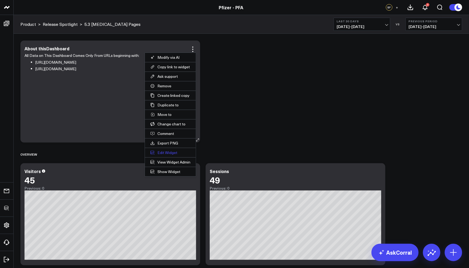
click at [168, 151] on button "Edit Widget" at bounding box center [170, 152] width 51 height 9
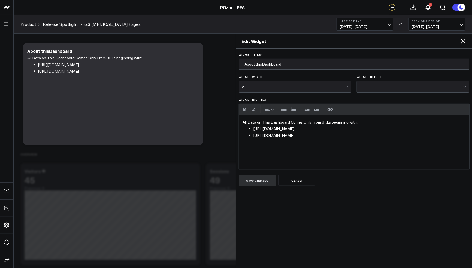
click at [308, 145] on div "All Data on This Dashboard Comes Only From URLs beginning with: https://www.pfi…" at bounding box center [354, 142] width 230 height 54
drag, startPoint x: 334, startPoint y: 131, endPoint x: 318, endPoint y: 128, distance: 15.5
click at [303, 129] on li "https://www.pfizerforall.com/respiratory" at bounding box center [360, 129] width 212 height 7
click at [318, 128] on li "[URL][DOMAIN_NAME]" at bounding box center [360, 129] width 212 height 7
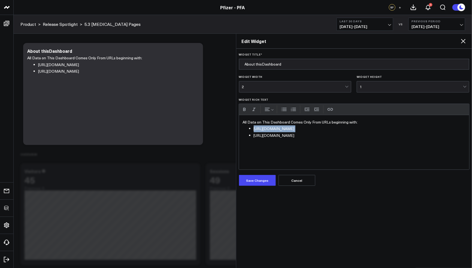
click at [318, 128] on li "[URL][DOMAIN_NAME]" at bounding box center [360, 129] width 212 height 7
copy li "[URL][DOMAIN_NAME]"
click at [304, 135] on li "https://www.pfizerforall.com/covid-19" at bounding box center [360, 135] width 212 height 7
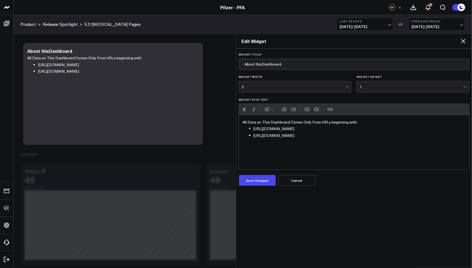
click at [367, 135] on li "[URL][DOMAIN_NAME]" at bounding box center [360, 135] width 212 height 7
drag, startPoint x: 366, startPoint y: 136, endPoint x: 243, endPoint y: 134, distance: 123.1
click at [243, 134] on ul "https://www.pfizerforall.com/cancer-questionnaire/risk https://www.pfizerforall…" at bounding box center [354, 136] width 223 height 20
copy li "[URL][DOMAIN_NAME]"
click at [373, 132] on li "[URL][DOMAIN_NAME]" at bounding box center [360, 135] width 212 height 7
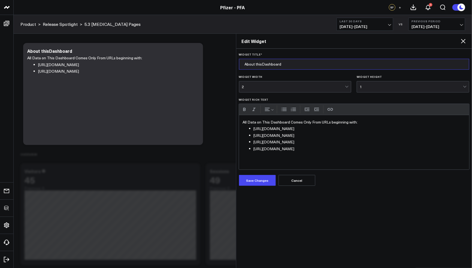
click at [263, 65] on input "About thisDashboard" at bounding box center [354, 64] width 230 height 11
type input "About this Dashboard"
click at [269, 175] on button "Save Changes" at bounding box center [257, 180] width 37 height 11
click at [460, 41] on icon at bounding box center [463, 41] width 7 height 7
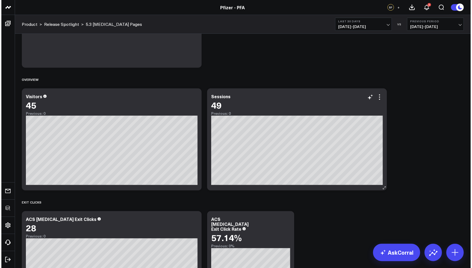
scroll to position [110, 0]
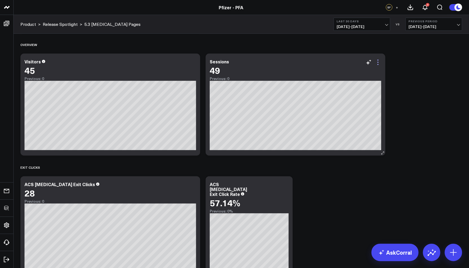
click at [378, 59] on icon at bounding box center [378, 62] width 7 height 7
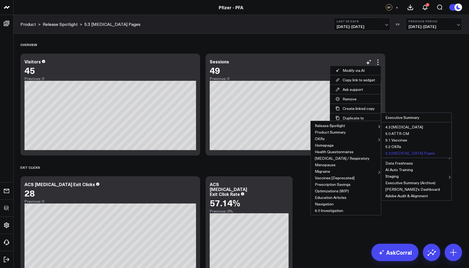
click at [403, 153] on button "5.3 [MEDICAL_DATA] Pages" at bounding box center [416, 153] width 70 height 7
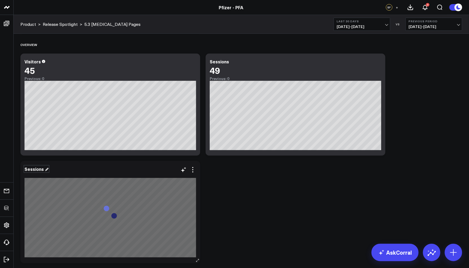
click at [37, 169] on div "Sessions" at bounding box center [37, 169] width 24 height 6
click at [37, 169] on div "Sessions" at bounding box center [35, 169] width 20 height 6
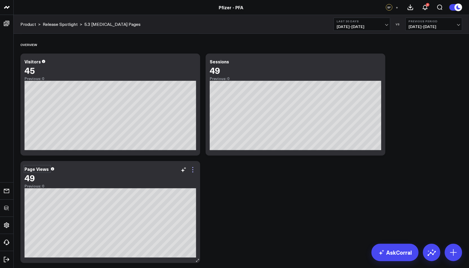
click at [190, 170] on icon at bounding box center [193, 170] width 7 height 7
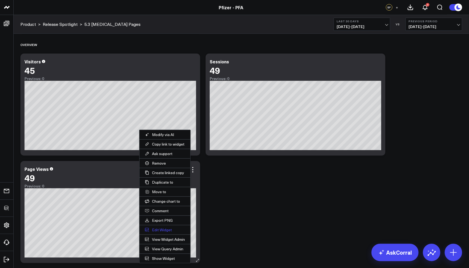
click at [166, 226] on button "Edit Widget" at bounding box center [164, 229] width 51 height 9
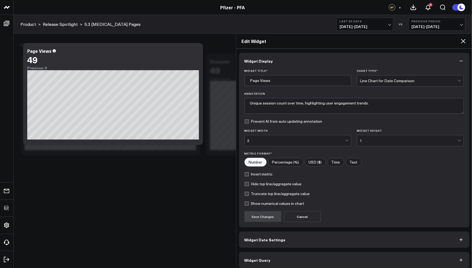
scroll to position [3, 0]
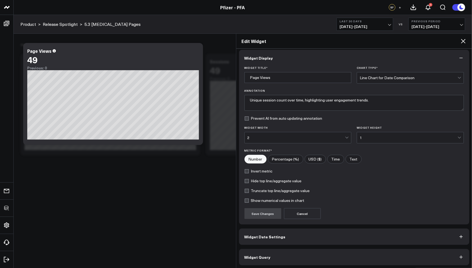
click at [270, 250] on button "Widget Query" at bounding box center [354, 257] width 230 height 16
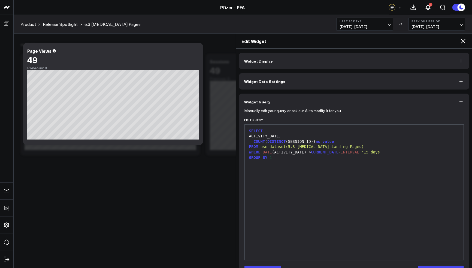
scroll to position [18, 0]
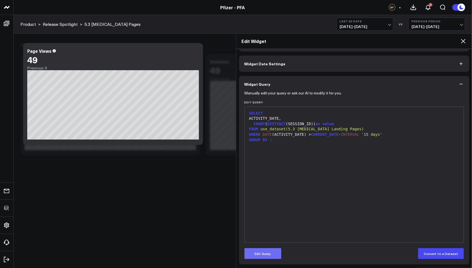
click at [265, 250] on button "Edit Query" at bounding box center [262, 253] width 37 height 11
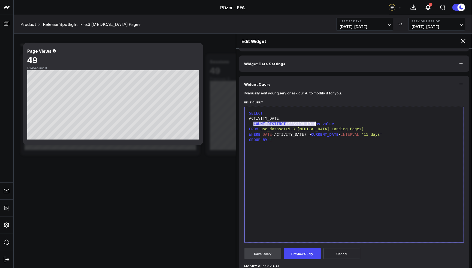
drag, startPoint x: 254, startPoint y: 123, endPoint x: 314, endPoint y: 125, distance: 60.8
click at [314, 125] on div "COUNT ( DISTINCT (SESSION_ID)) as value" at bounding box center [354, 123] width 214 height 5
click at [305, 257] on button "Preview Query" at bounding box center [302, 253] width 37 height 11
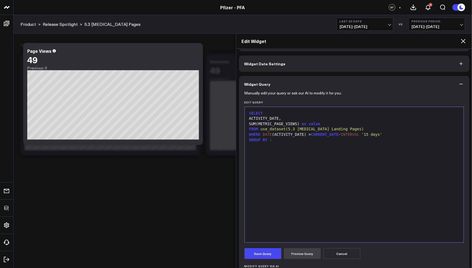
scroll to position [132, 0]
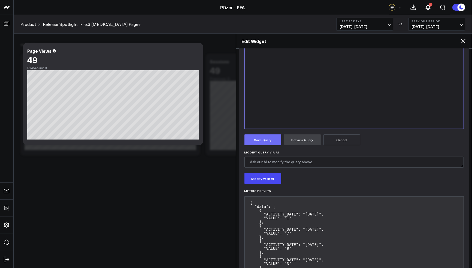
click at [261, 144] on button "Save Query" at bounding box center [262, 140] width 37 height 11
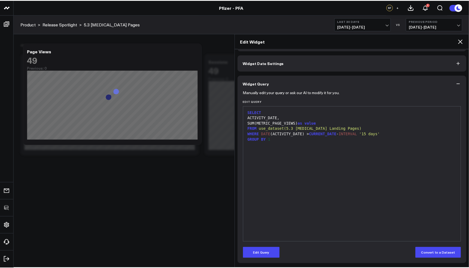
scroll to position [18, 0]
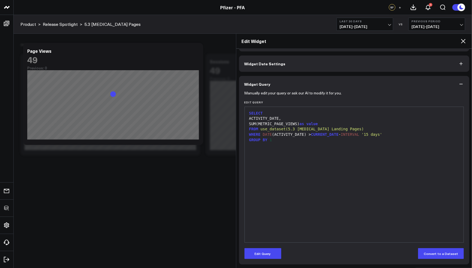
click at [462, 41] on icon at bounding box center [463, 41] width 7 height 7
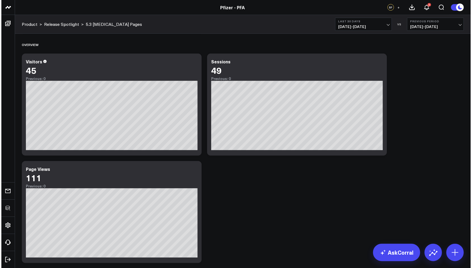
scroll to position [182, 0]
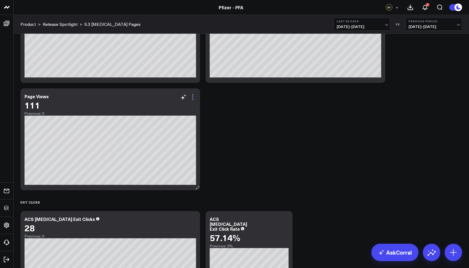
click at [192, 99] on icon at bounding box center [193, 97] width 7 height 7
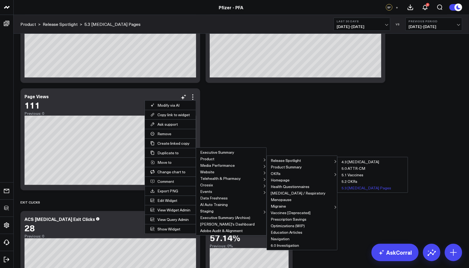
click at [362, 186] on button "5.3 [MEDICAL_DATA] Pages" at bounding box center [372, 188] width 70 height 7
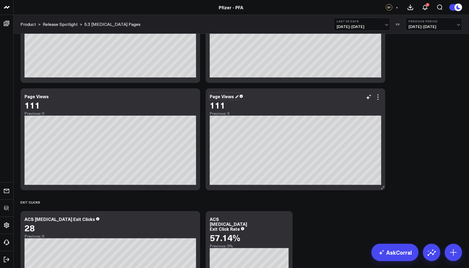
click at [228, 97] on div "Page Views" at bounding box center [224, 96] width 29 height 6
click at [228, 97] on div "Page Views" at bounding box center [222, 96] width 25 height 6
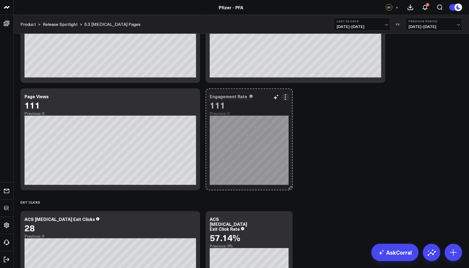
click at [284, 180] on div "Engagement Rate 111 Previous: 0 [#fff fontSize:14px lineHeight:16px][/] [#fff f…" at bounding box center [249, 140] width 87 height 102
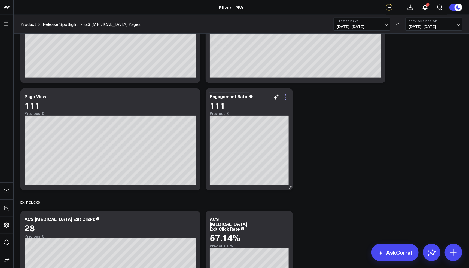
click at [284, 98] on icon at bounding box center [285, 97] width 7 height 7
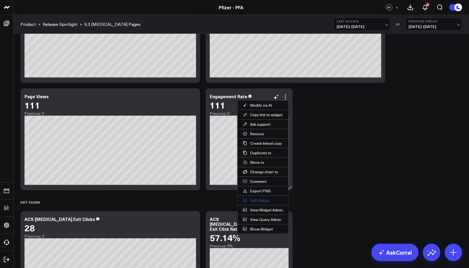
click at [261, 199] on button "Edit Widget" at bounding box center [262, 200] width 51 height 9
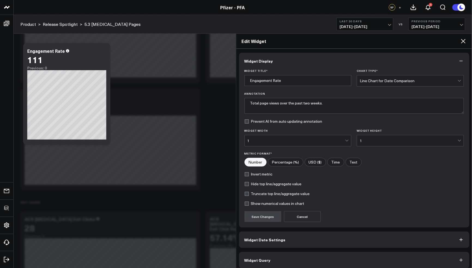
scroll to position [3, 0]
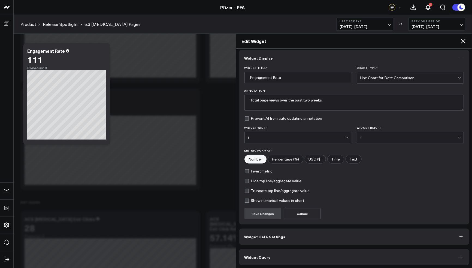
click at [296, 251] on button "Widget Query" at bounding box center [354, 257] width 230 height 16
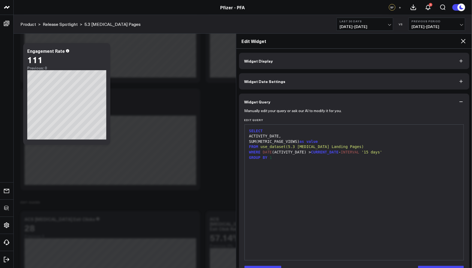
scroll to position [18, 0]
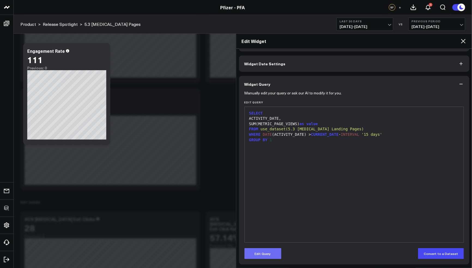
click at [270, 251] on button "Edit Query" at bounding box center [262, 253] width 37 height 11
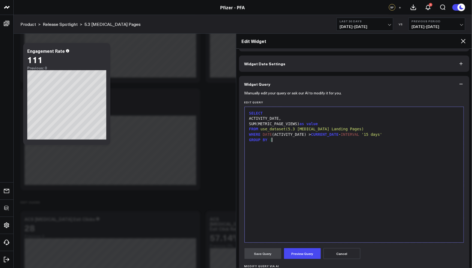
click at [284, 180] on div "SELECT ACTIVITY_DATE, SUM(METRIC_PAGE_VIEWS) as value FROM use_dataset(5.3 Canc…" at bounding box center [354, 175] width 214 height 130
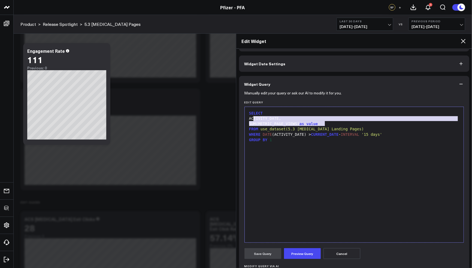
drag, startPoint x: 309, startPoint y: 124, endPoint x: 254, endPoint y: 117, distance: 56.2
click at [254, 117] on div "SELECT ACTIVITY_DATE, SUM(METRIC_PAGE_VIEWS) as value FROM use_dataset(5.3 Canc…" at bounding box center [354, 175] width 214 height 130
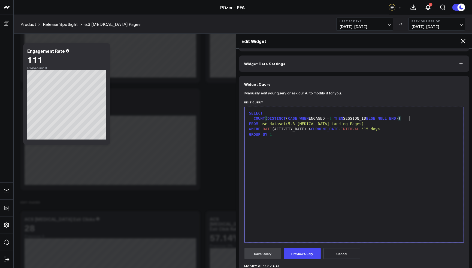
click at [417, 117] on div "COUNT ( DISTINCT ( CASE WHEN ENGAGED = 1 THEN SESSION_ID ELSE NULL END ) )" at bounding box center [354, 118] width 214 height 5
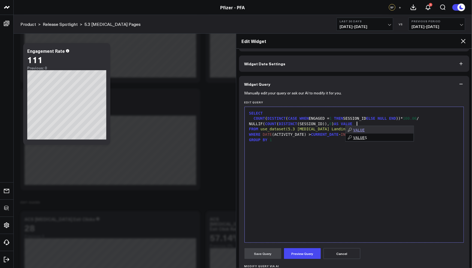
click at [293, 140] on div "GROUP BY 1" at bounding box center [354, 140] width 214 height 5
click at [301, 254] on button "Preview Query" at bounding box center [302, 253] width 37 height 11
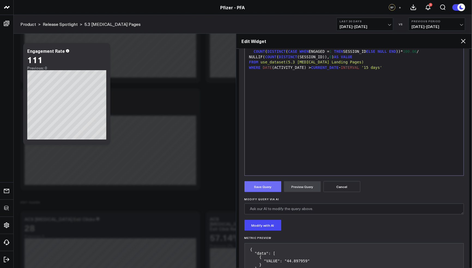
click at [264, 184] on button "Save Query" at bounding box center [262, 186] width 37 height 11
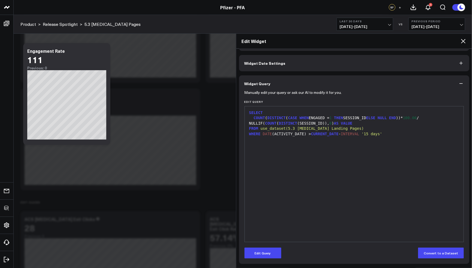
scroll to position [18, 0]
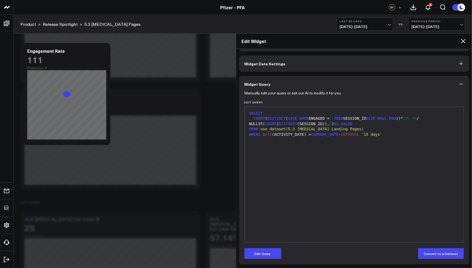
click at [464, 40] on icon at bounding box center [463, 41] width 7 height 7
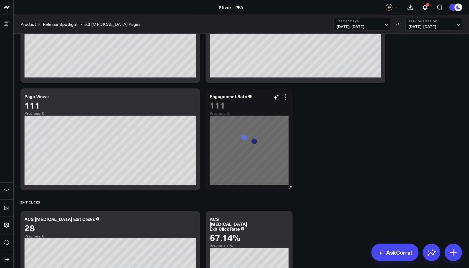
drag, startPoint x: 287, startPoint y: 98, endPoint x: 286, endPoint y: 102, distance: 4.4
click at [287, 98] on icon at bounding box center [285, 97] width 7 height 7
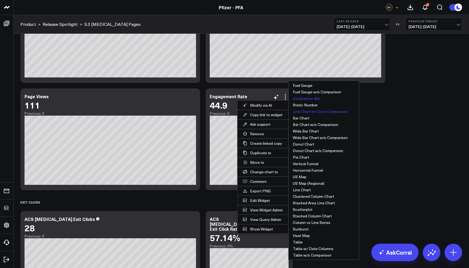
click at [311, 101] on button "Comparison Bar" at bounding box center [324, 98] width 70 height 7
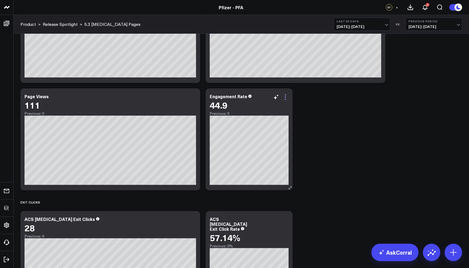
click at [282, 99] on icon at bounding box center [285, 97] width 7 height 7
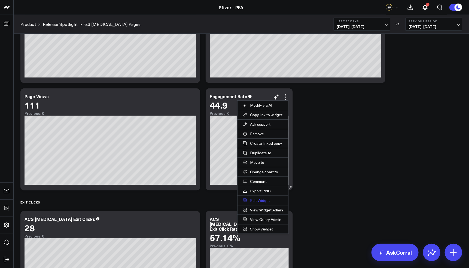
click at [258, 200] on button "Edit Widget" at bounding box center [262, 200] width 51 height 9
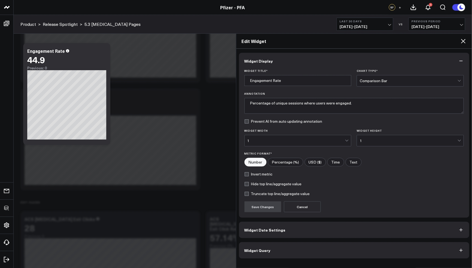
click at [286, 161] on input"] "Percentage (%)" at bounding box center [285, 162] width 35 height 8
radio input"] "true"
click at [270, 204] on button "Save Changes" at bounding box center [262, 207] width 37 height 11
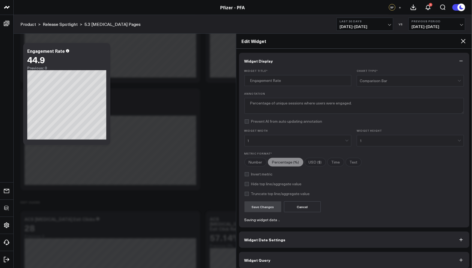
click at [460, 39] on icon at bounding box center [463, 41] width 7 height 7
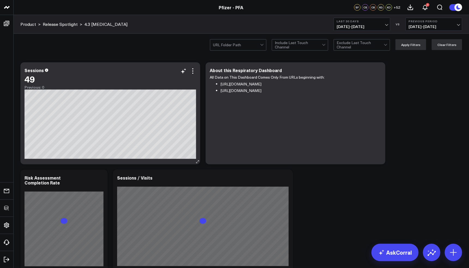
click at [197, 74] on div "Sessions 49 Previous: 0 [#fff fontSize:14px lineHeight:16px][/] [#fff fontSize:…" at bounding box center [110, 113] width 180 height 102
click at [195, 74] on icon at bounding box center [193, 71] width 7 height 7
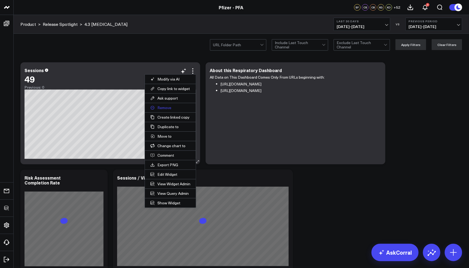
click at [166, 106] on button "Remove" at bounding box center [170, 107] width 51 height 9
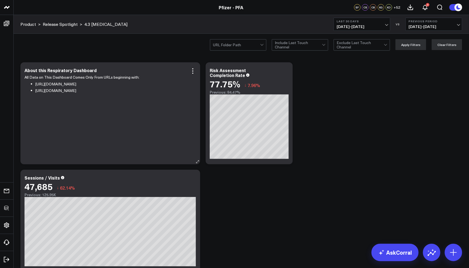
click at [194, 71] on icon at bounding box center [193, 71] width 7 height 7
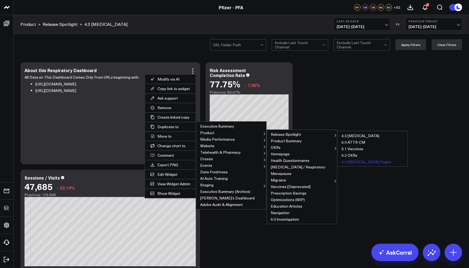
click at [354, 160] on button "5.3 [MEDICAL_DATA] Pages" at bounding box center [372, 162] width 70 height 7
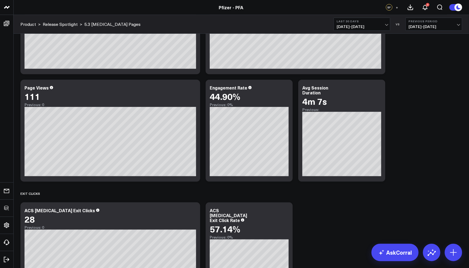
scroll to position [156, 0]
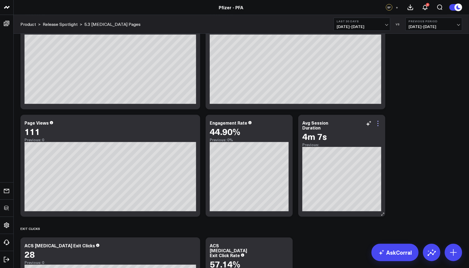
click at [378, 123] on icon at bounding box center [377, 123] width 1 height 1
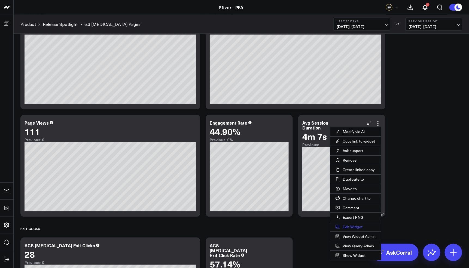
click at [351, 222] on button "Edit Widget" at bounding box center [355, 226] width 51 height 9
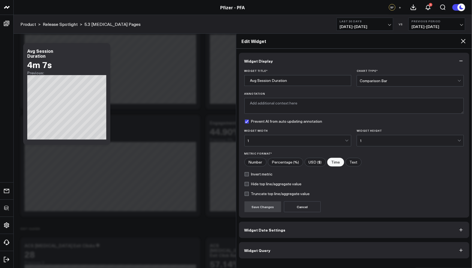
click at [463, 40] on icon at bounding box center [463, 41] width 7 height 7
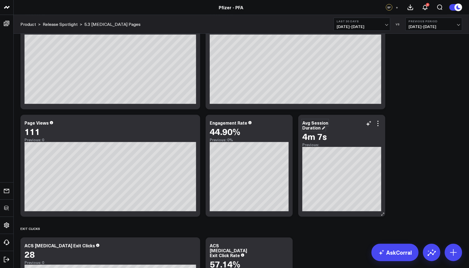
click at [318, 128] on div "Avg Session Duration" at bounding box center [315, 125] width 26 height 11
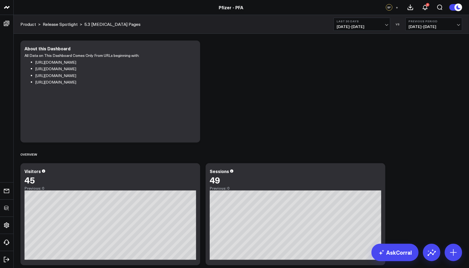
click at [398, 7] on span "+" at bounding box center [397, 7] width 2 height 4
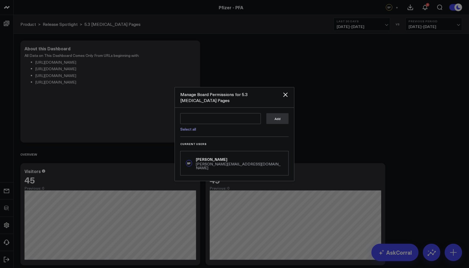
click at [188, 129] on link "Select all" at bounding box center [188, 129] width 16 height 5
type textarea "@Corral Support @Cam Burton @Katie Giesecke @Kendall Daly @Michael Phifer @Kate…"
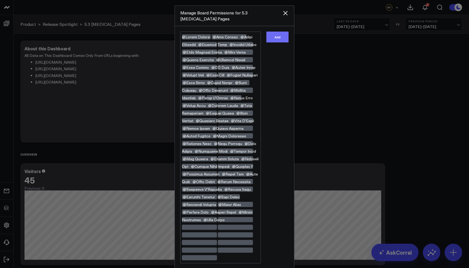
click at [279, 32] on button "Add" at bounding box center [277, 37] width 22 height 11
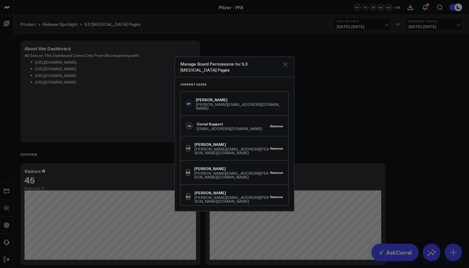
click at [288, 66] on icon "Close" at bounding box center [285, 64] width 7 height 7
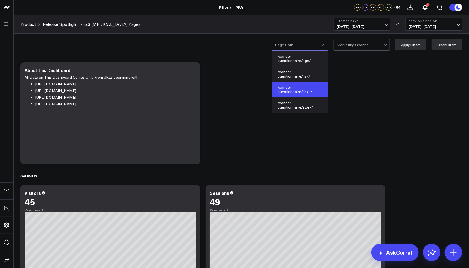
click at [317, 93] on div "/cancer-questionnaire/risks/" at bounding box center [300, 90] width 56 height 16
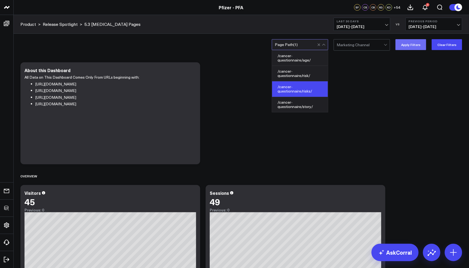
click at [412, 45] on button "Apply Filters" at bounding box center [410, 44] width 31 height 11
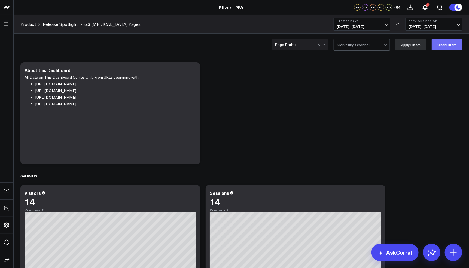
click at [453, 47] on button "Clear Filters" at bounding box center [447, 44] width 31 height 11
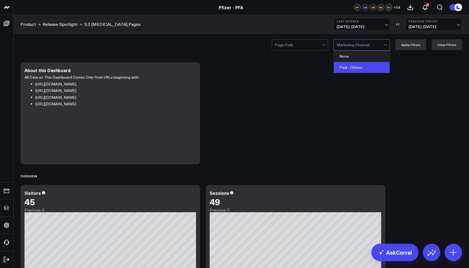
click at [372, 66] on div "Paid - Others" at bounding box center [362, 67] width 56 height 11
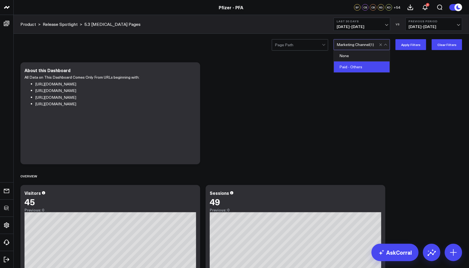
click at [347, 68] on div "Paid - Others" at bounding box center [362, 67] width 56 height 11
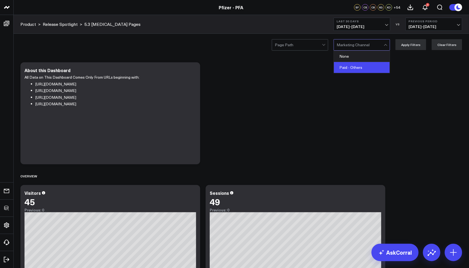
click at [365, 67] on div "Paid - Others" at bounding box center [362, 67] width 56 height 11
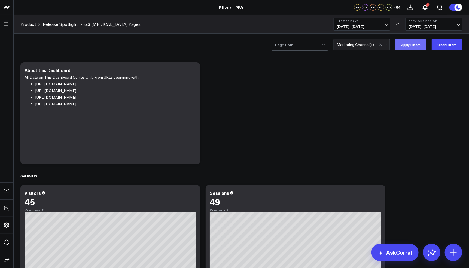
click at [407, 41] on button "Apply Filters" at bounding box center [410, 44] width 31 height 11
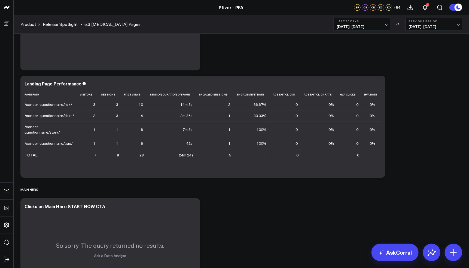
scroll to position [684, 0]
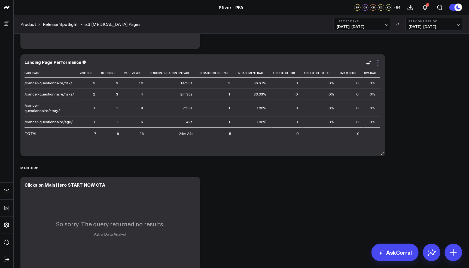
click at [380, 63] on icon at bounding box center [378, 63] width 7 height 7
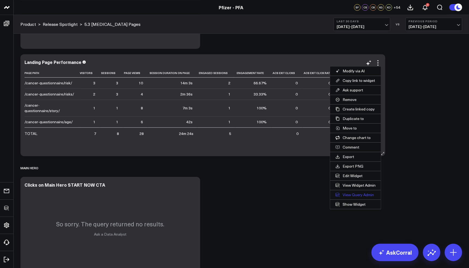
click at [352, 192] on link "View Query Admin" at bounding box center [355, 194] width 51 height 9
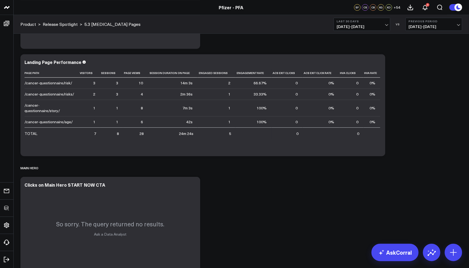
click at [415, 106] on div "Modify via AI Copy link to widget Ask support Remove Create linked copy Executi…" at bounding box center [241, 5] width 447 height 1259
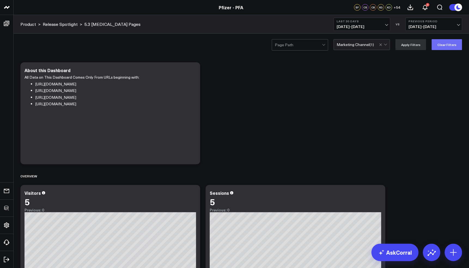
click at [444, 45] on button "Clear Filters" at bounding box center [447, 44] width 31 height 11
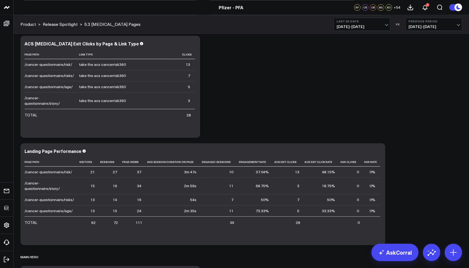
scroll to position [1083, 0]
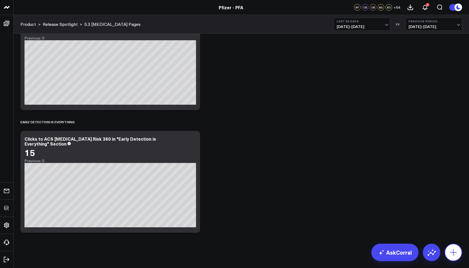
click at [454, 249] on icon at bounding box center [453, 252] width 9 height 9
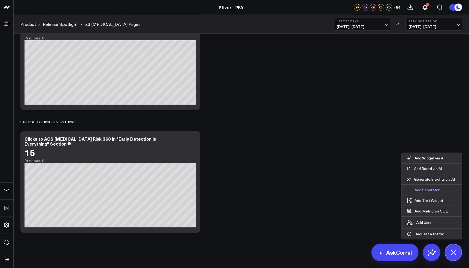
click at [437, 187] on button "Add Separator" at bounding box center [423, 190] width 44 height 10
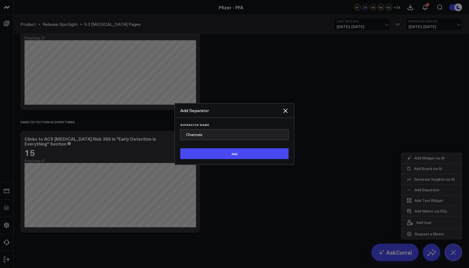
type input "Channels"
click at [180, 148] on button "Add" at bounding box center [234, 153] width 108 height 11
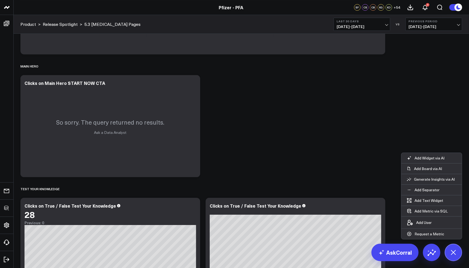
scroll to position [571, 0]
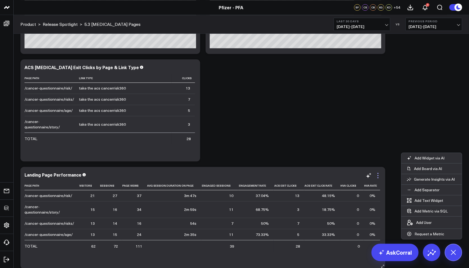
click at [377, 175] on icon at bounding box center [378, 175] width 7 height 7
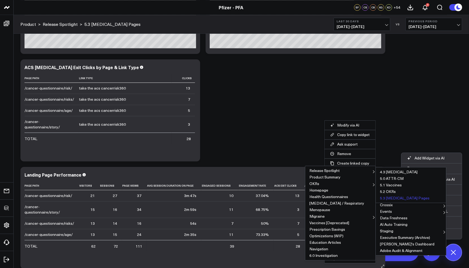
click at [383, 197] on button "5.3 [MEDICAL_DATA] Pages" at bounding box center [411, 198] width 70 height 7
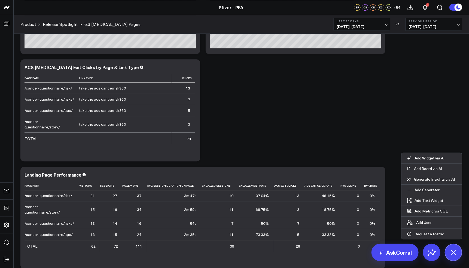
click at [369, 129] on div "Modify via AI Copy link to widget Ask support Remove Create linked copy Executi…" at bounding box center [241, 125] width 447 height 1275
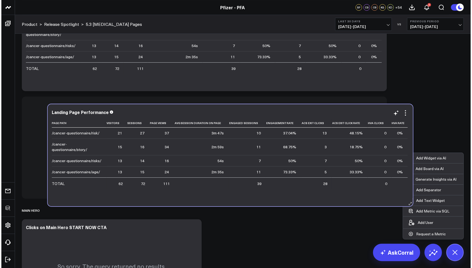
scroll to position [1206, 0]
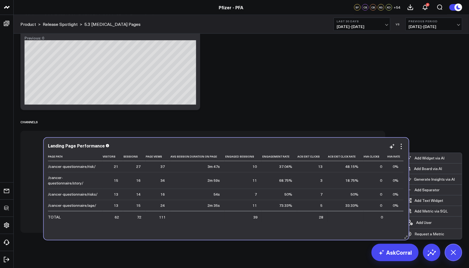
drag, startPoint x: 221, startPoint y: 107, endPoint x: 244, endPoint y: 148, distance: 47.2
click at [244, 148] on div "Landing Page Performance" at bounding box center [226, 147] width 357 height 6
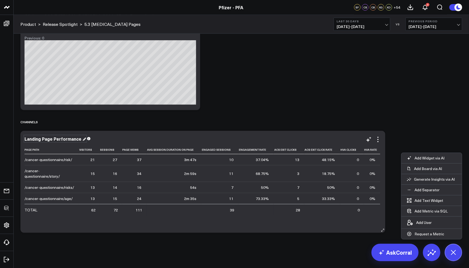
click at [75, 139] on div "Landing Page Performance" at bounding box center [56, 139] width 62 height 6
click at [52, 140] on div "Landing Page Performance" at bounding box center [54, 139] width 58 height 6
drag, startPoint x: 52, startPoint y: 140, endPoint x: 32, endPoint y: 139, distance: 20.4
click at [32, 139] on div "Landing Page Performance" at bounding box center [54, 139] width 58 height 6
click at [374, 140] on div "Modify via AI Copy link to widget Ask support Remove Create linked copy Executi…" at bounding box center [372, 139] width 19 height 7
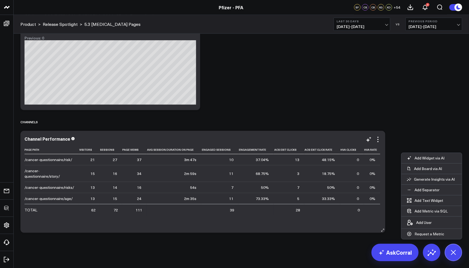
click at [376, 139] on icon at bounding box center [378, 139] width 7 height 7
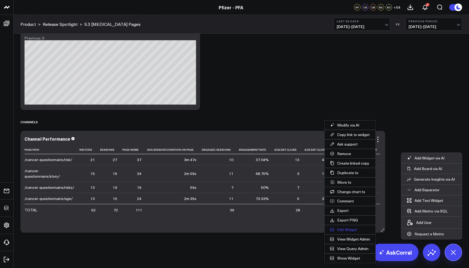
click at [347, 226] on button "Edit Widget" at bounding box center [350, 229] width 51 height 9
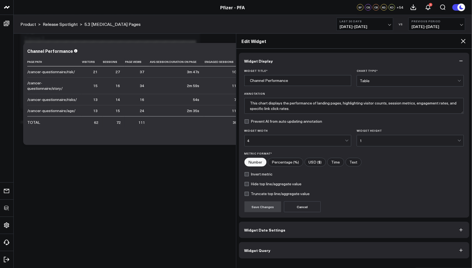
click at [288, 245] on button "Widget Query" at bounding box center [354, 250] width 230 height 16
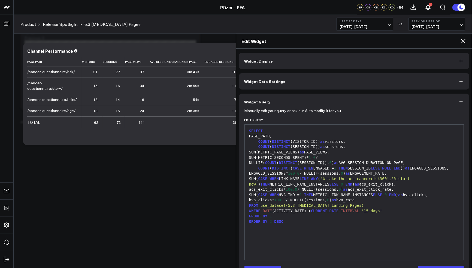
scroll to position [18, 0]
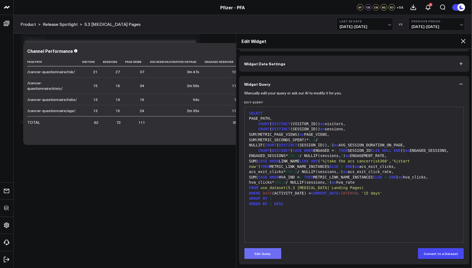
click at [269, 251] on button "Edit Query" at bounding box center [262, 253] width 37 height 11
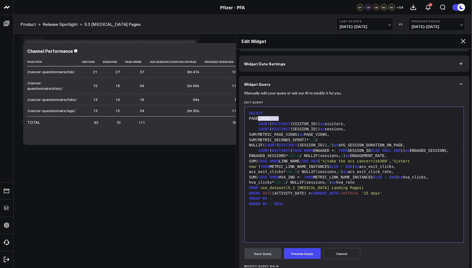
drag, startPoint x: 279, startPoint y: 118, endPoint x: 259, endPoint y: 119, distance: 20.2
click at [259, 119] on div "PAGE_PATH," at bounding box center [354, 118] width 214 height 5
click at [307, 255] on button "Preview Query" at bounding box center [302, 253] width 37 height 11
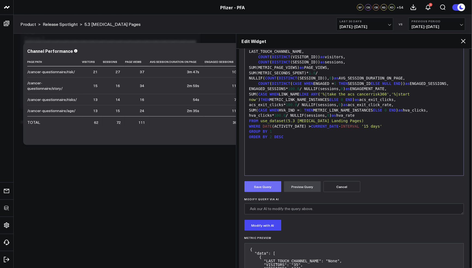
click at [263, 189] on button "Save Query" at bounding box center [262, 186] width 37 height 11
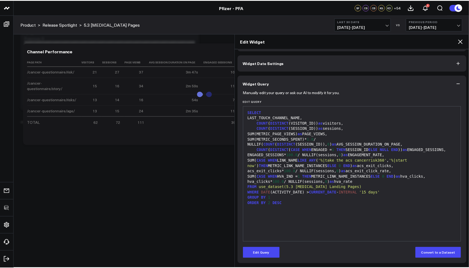
scroll to position [18, 0]
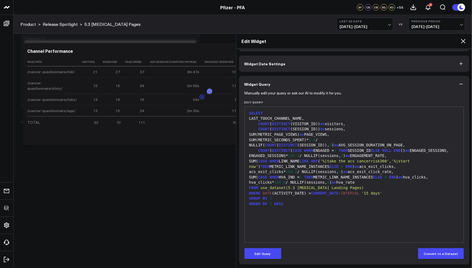
click at [463, 39] on icon at bounding box center [463, 41] width 7 height 7
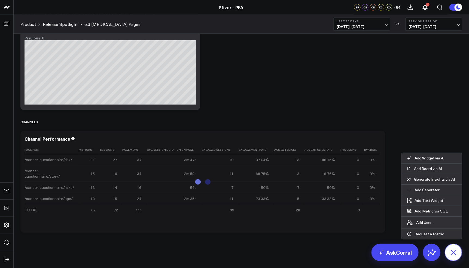
click at [455, 250] on icon at bounding box center [453, 252] width 12 height 12
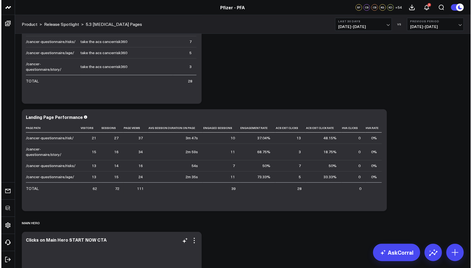
scroll to position [782, 0]
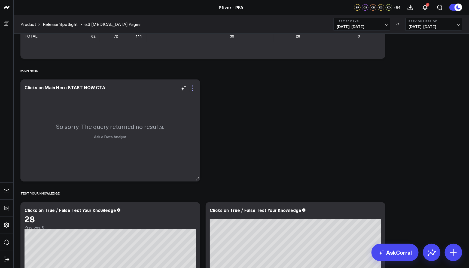
click at [191, 87] on icon at bounding box center [193, 88] width 7 height 7
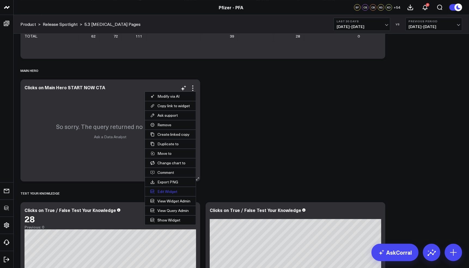
click at [165, 190] on button "Edit Widget" at bounding box center [170, 191] width 51 height 9
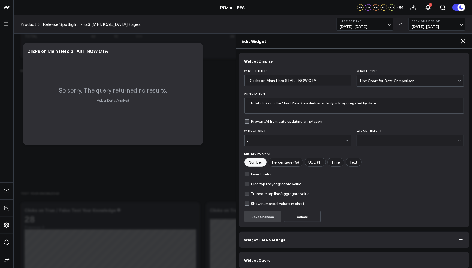
click at [285, 262] on button "Widget Query" at bounding box center [354, 260] width 230 height 16
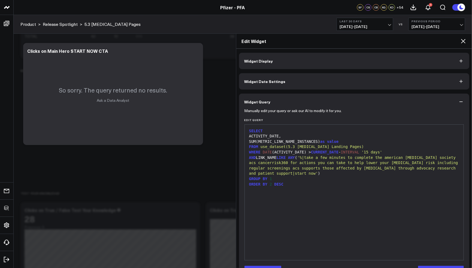
scroll to position [9, 0]
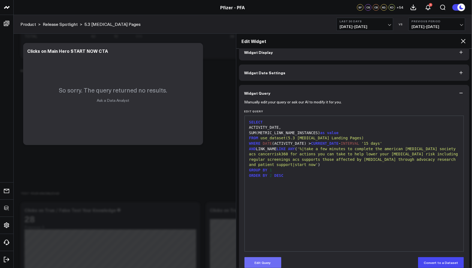
click at [269, 265] on button "Edit Query" at bounding box center [262, 262] width 37 height 11
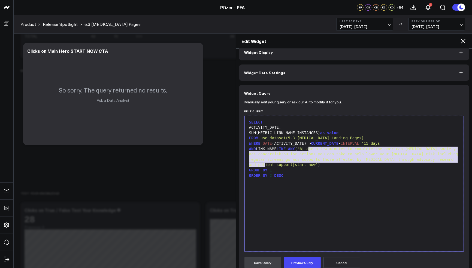
drag, startPoint x: 265, startPoint y: 165, endPoint x: 309, endPoint y: 147, distance: 47.5
click at [309, 147] on span "'%| take a few minutes to complete the american [MEDICAL_DATA] society acs canc…" at bounding box center [354, 157] width 211 height 20
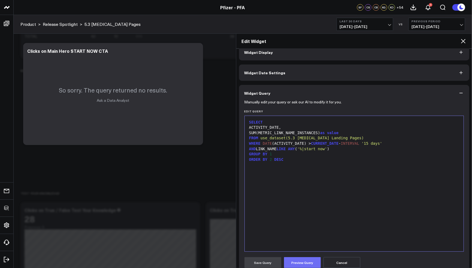
click at [310, 259] on button "Preview Query" at bounding box center [302, 262] width 37 height 11
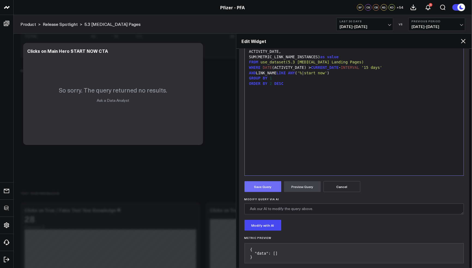
click at [266, 188] on button "Save Query" at bounding box center [262, 186] width 37 height 11
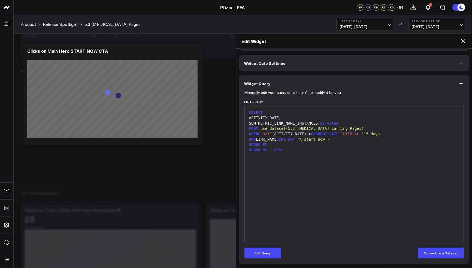
scroll to position [18, 0]
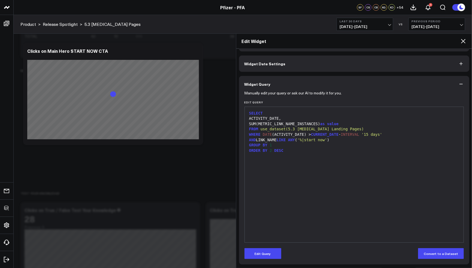
click at [463, 40] on icon at bounding box center [463, 41] width 7 height 7
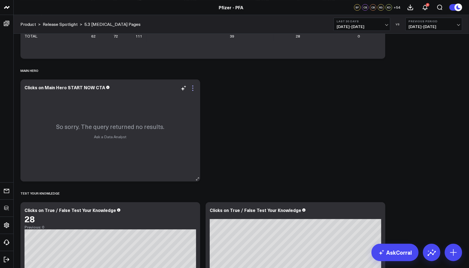
click at [194, 91] on icon at bounding box center [193, 88] width 7 height 7
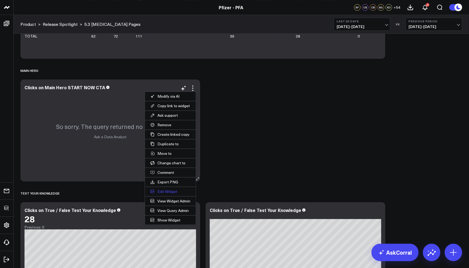
click at [157, 188] on button "Edit Widget" at bounding box center [170, 191] width 51 height 9
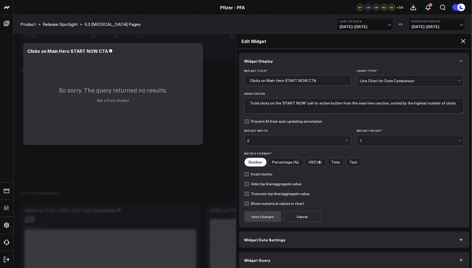
click at [258, 258] on span "Widget Query" at bounding box center [257, 260] width 26 height 4
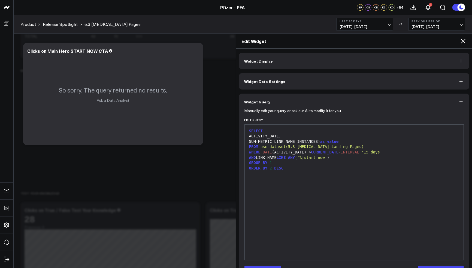
scroll to position [18, 0]
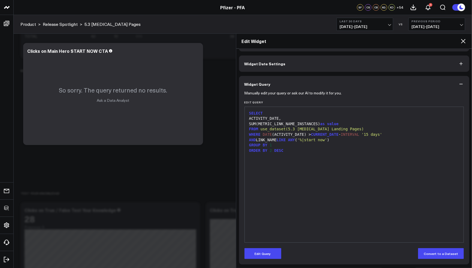
click at [261, 259] on div "Manually edit your query or ask our AI to modify it for you. Edit Query 9 1 2 3…" at bounding box center [354, 178] width 230 height 172
click at [266, 256] on button "Edit Query" at bounding box center [262, 253] width 37 height 11
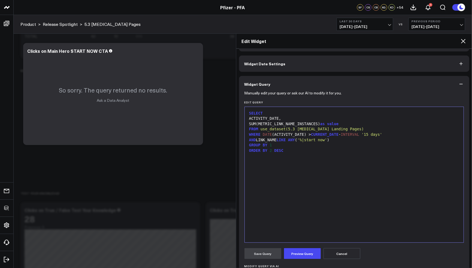
click at [310, 139] on span "'%|start now'" at bounding box center [312, 140] width 30 height 4
click at [314, 251] on button "Preview Query" at bounding box center [302, 253] width 37 height 11
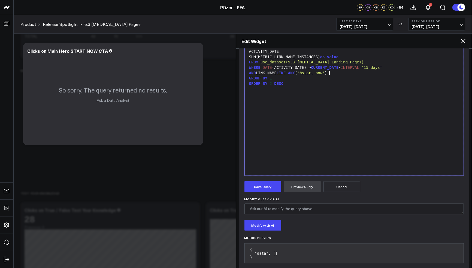
click at [325, 73] on span "'%start now'" at bounding box center [311, 73] width 28 height 4
click at [288, 186] on button "Preview Query" at bounding box center [302, 186] width 37 height 11
click at [345, 124] on div "SELECT ACTIVITY_DATE, SUM(METRIC_LINK_NAME_INSTANCES) as value FROM use_dataset…" at bounding box center [354, 108] width 214 height 130
click at [340, 182] on button "Cancel" at bounding box center [341, 186] width 37 height 11
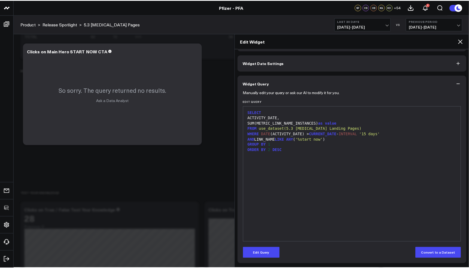
scroll to position [18, 0]
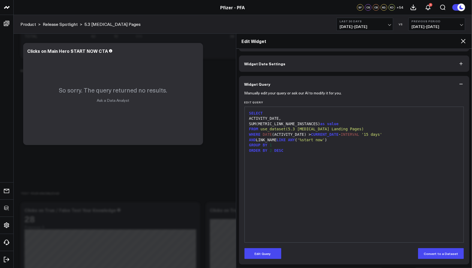
click at [463, 39] on icon at bounding box center [463, 41] width 7 height 7
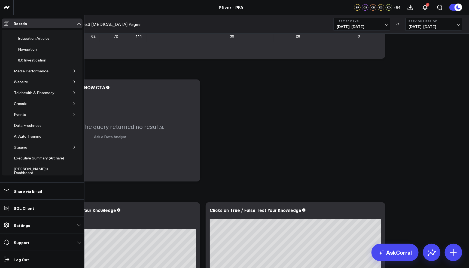
scroll to position [220, 0]
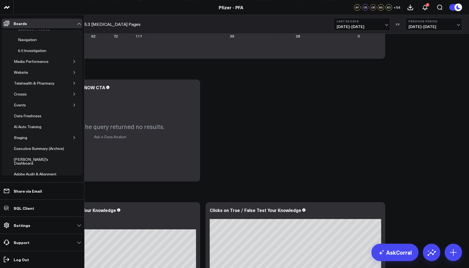
click at [22, 184] on span "Add Board" at bounding box center [31, 186] width 18 height 4
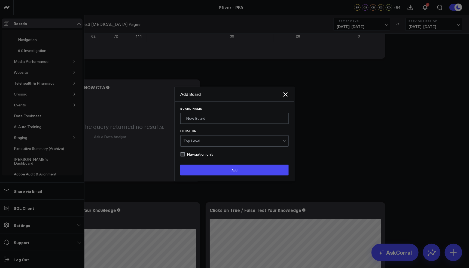
click at [209, 125] on form "Board Name Location Top Level Navigation only Add" at bounding box center [234, 141] width 108 height 69
click at [208, 117] on input "Board Name" at bounding box center [234, 118] width 108 height 11
type input "Global Navigation Header"
click at [223, 138] on div "Top Level" at bounding box center [232, 141] width 99 height 11
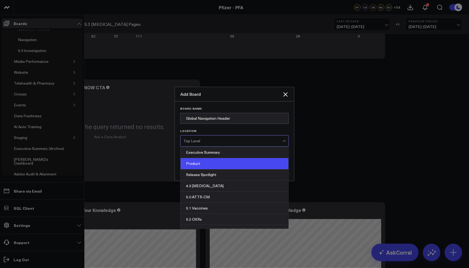
click at [219, 160] on div "Product" at bounding box center [235, 163] width 108 height 11
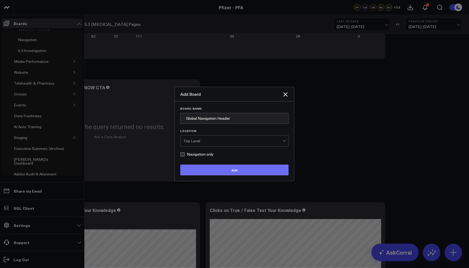
click at [225, 167] on button "Add" at bounding box center [234, 170] width 108 height 11
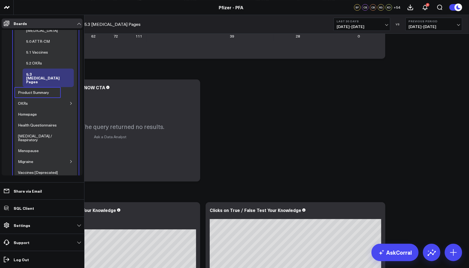
scroll to position [0, 0]
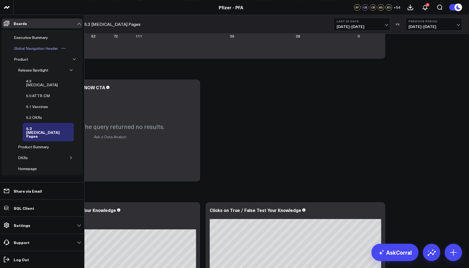
click at [63, 47] on icon "Open board menu" at bounding box center [63, 48] width 4 height 4
click at [81, 86] on button "Delete Board" at bounding box center [88, 87] width 44 height 11
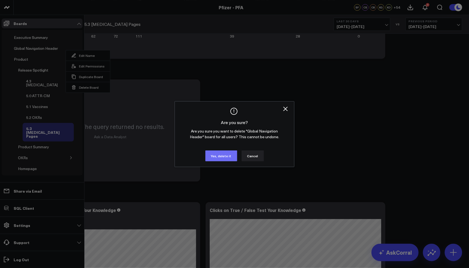
click at [227, 156] on button "Yes, delete it" at bounding box center [221, 156] width 32 height 11
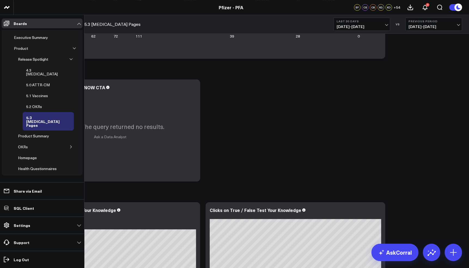
scroll to position [178, 0]
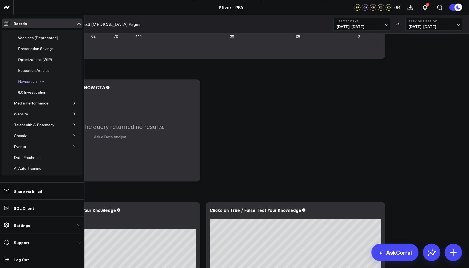
click at [27, 78] on div "Navigation" at bounding box center [28, 81] width 22 height 7
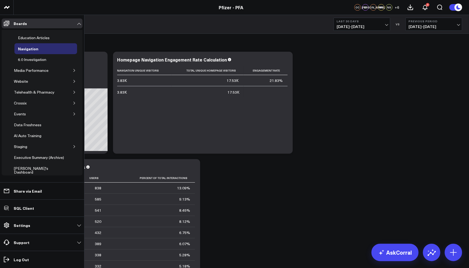
scroll to position [216, 0]
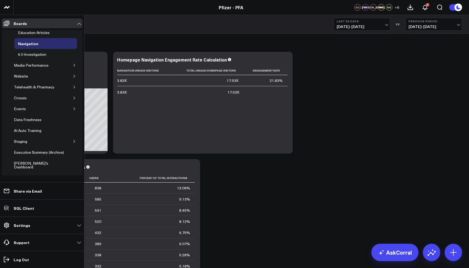
click at [32, 184] on button "Add Board" at bounding box center [26, 190] width 33 height 12
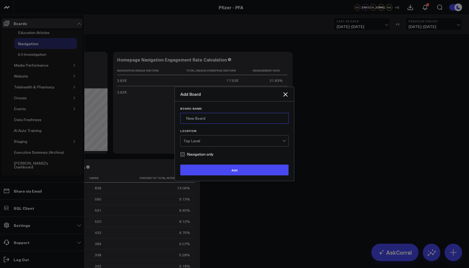
click at [234, 119] on input "Board Name" at bounding box center [234, 118] width 108 height 11
type input "L"
type input "Global Nav Header Menu"
click at [180, 165] on button "Add" at bounding box center [234, 170] width 108 height 11
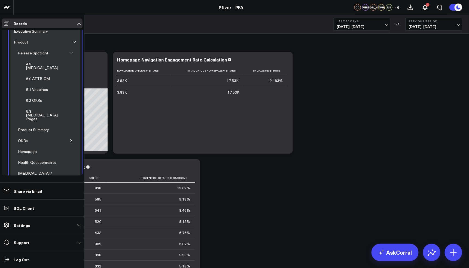
scroll to position [0, 0]
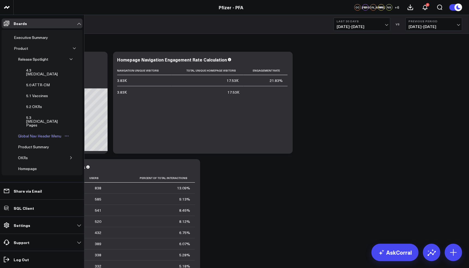
click at [33, 133] on div "Global Nav Header Menu" at bounding box center [40, 136] width 46 height 7
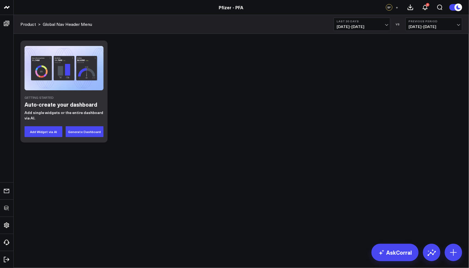
click at [316, 123] on div "Getting Started Auto-create your dashboard Add single widgets or the entire das…" at bounding box center [241, 92] width 447 height 108
